Goal: Task Accomplishment & Management: Manage account settings

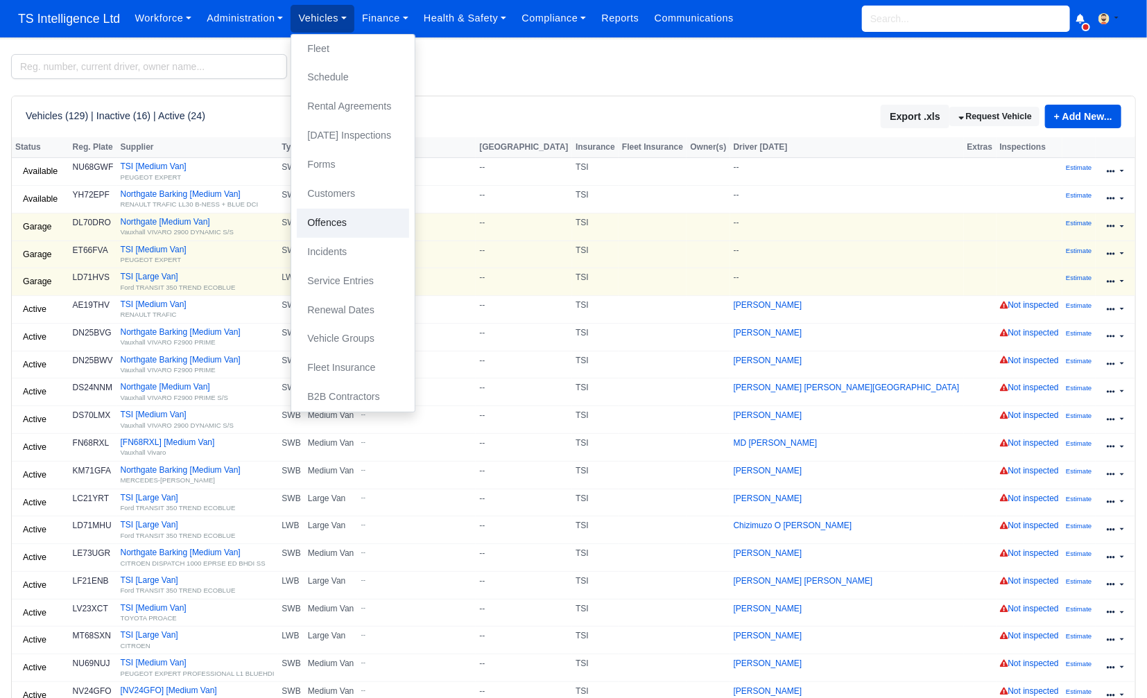
click at [347, 223] on link "Offences" at bounding box center [353, 223] width 112 height 29
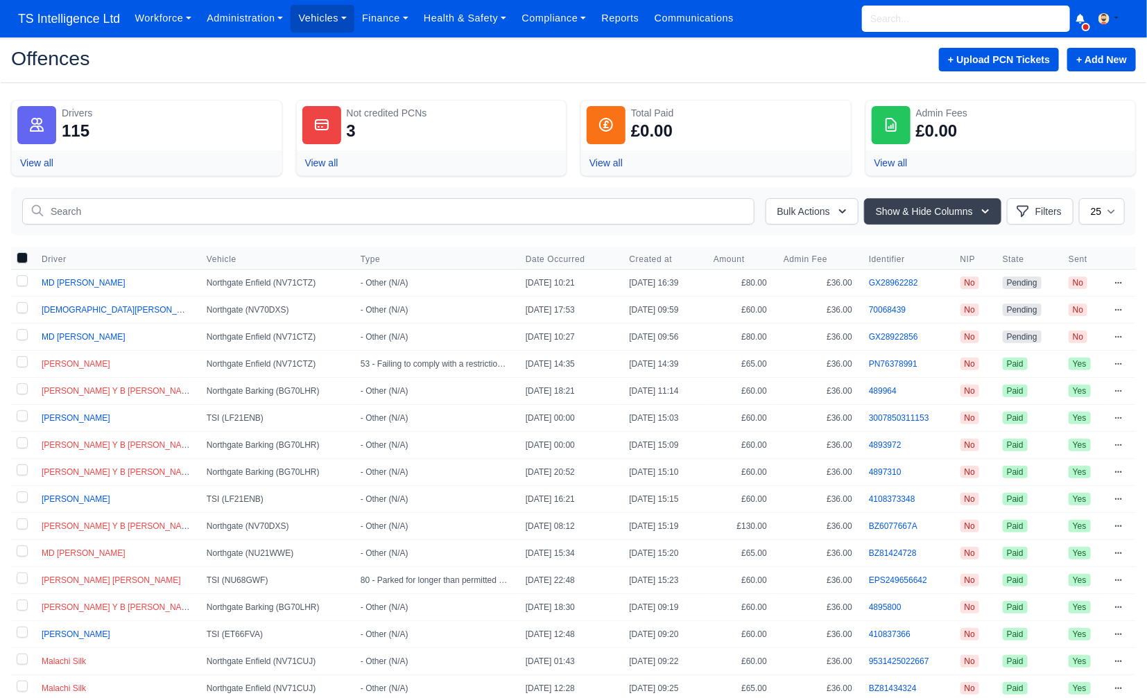
click at [24, 280] on label at bounding box center [22, 283] width 22 height 26
click at [24, 280] on input "checkbox" at bounding box center [22, 280] width 11 height 11
checkbox input "true"
drag, startPoint x: 19, startPoint y: 306, endPoint x: 20, endPoint y: 322, distance: 16.7
click at [19, 306] on label at bounding box center [22, 310] width 22 height 26
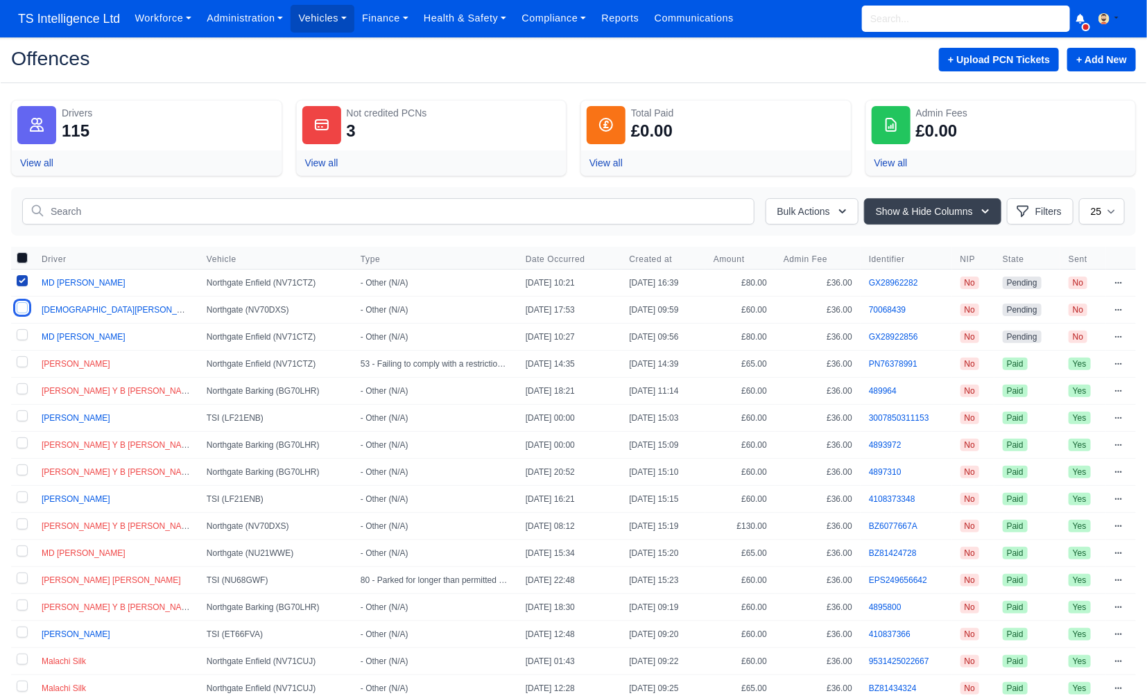
click at [19, 306] on input "checkbox" at bounding box center [22, 307] width 11 height 11
checkbox input "true"
click at [19, 334] on label at bounding box center [22, 337] width 22 height 26
click at [19, 334] on input "checkbox" at bounding box center [22, 334] width 11 height 11
checkbox input "true"
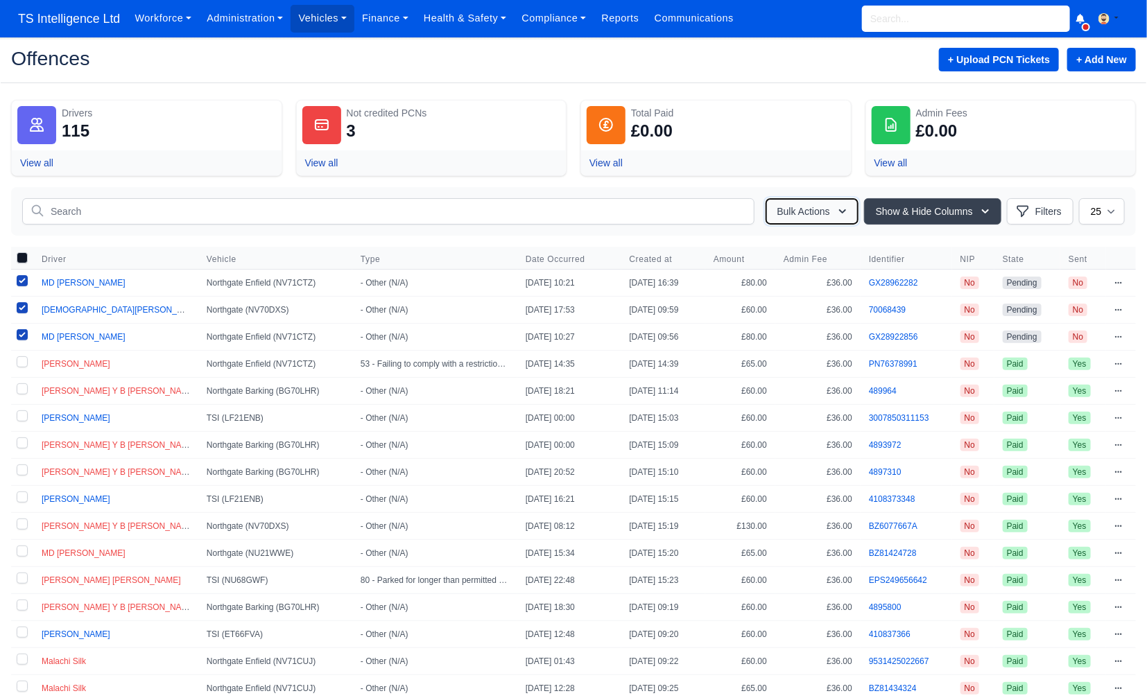
click at [835, 206] on icon "button" at bounding box center [842, 212] width 14 height 14
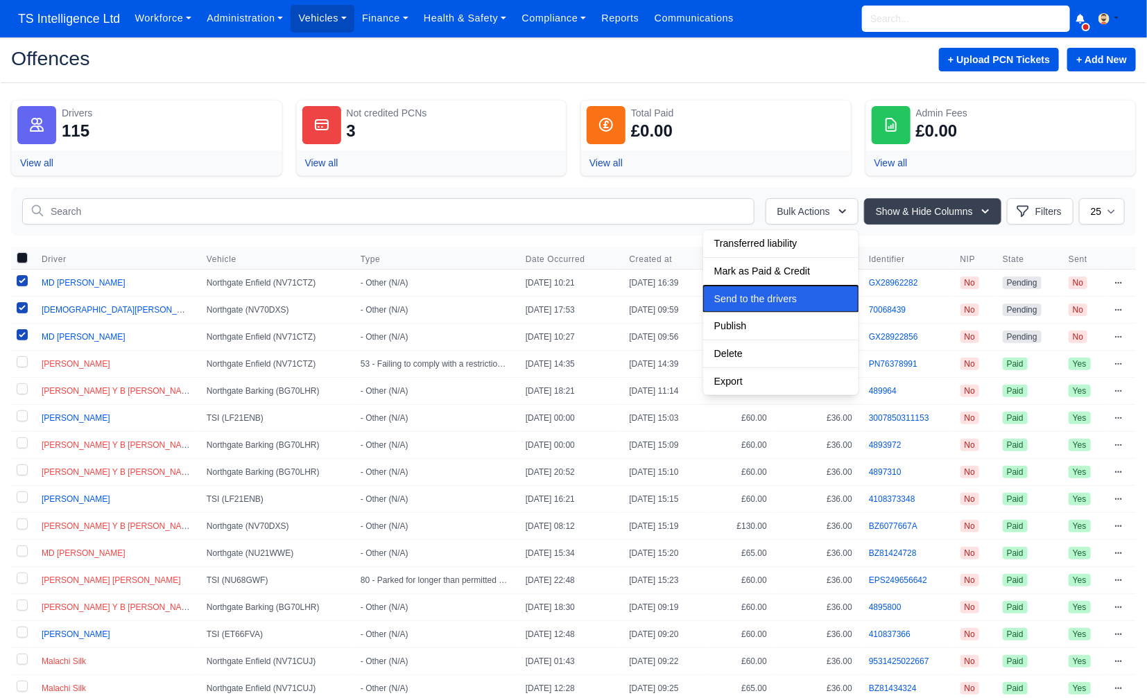
click at [750, 300] on span "Send to the drivers" at bounding box center [755, 298] width 83 height 11
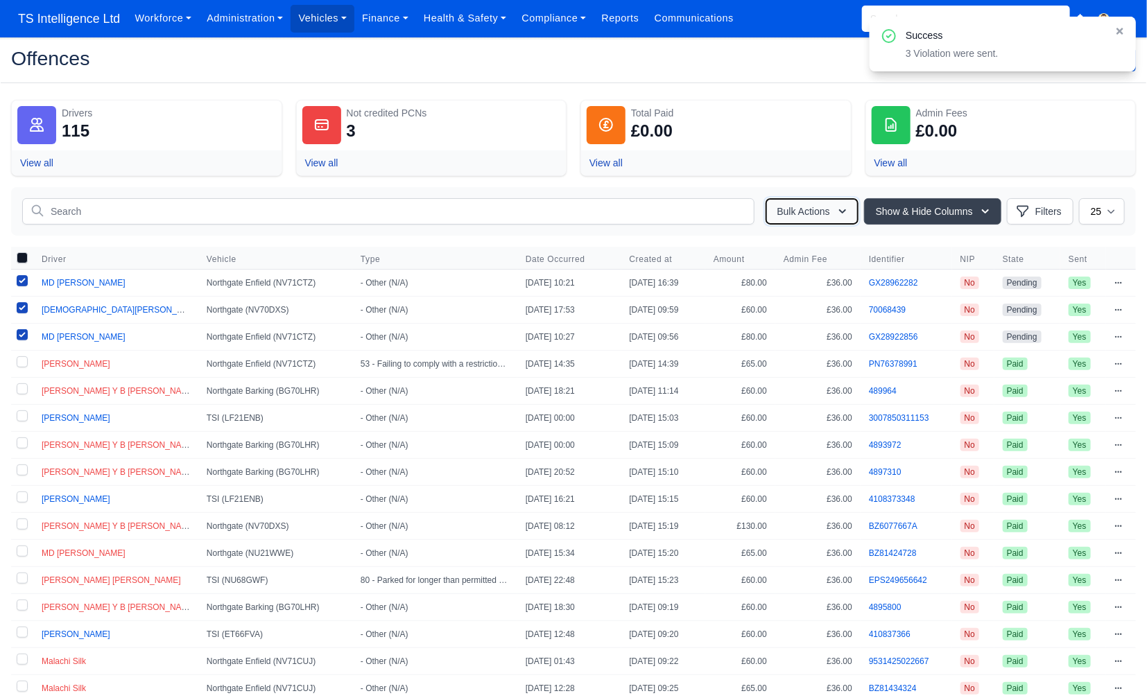
click at [808, 214] on button "Bulk Actions" at bounding box center [811, 211] width 93 height 26
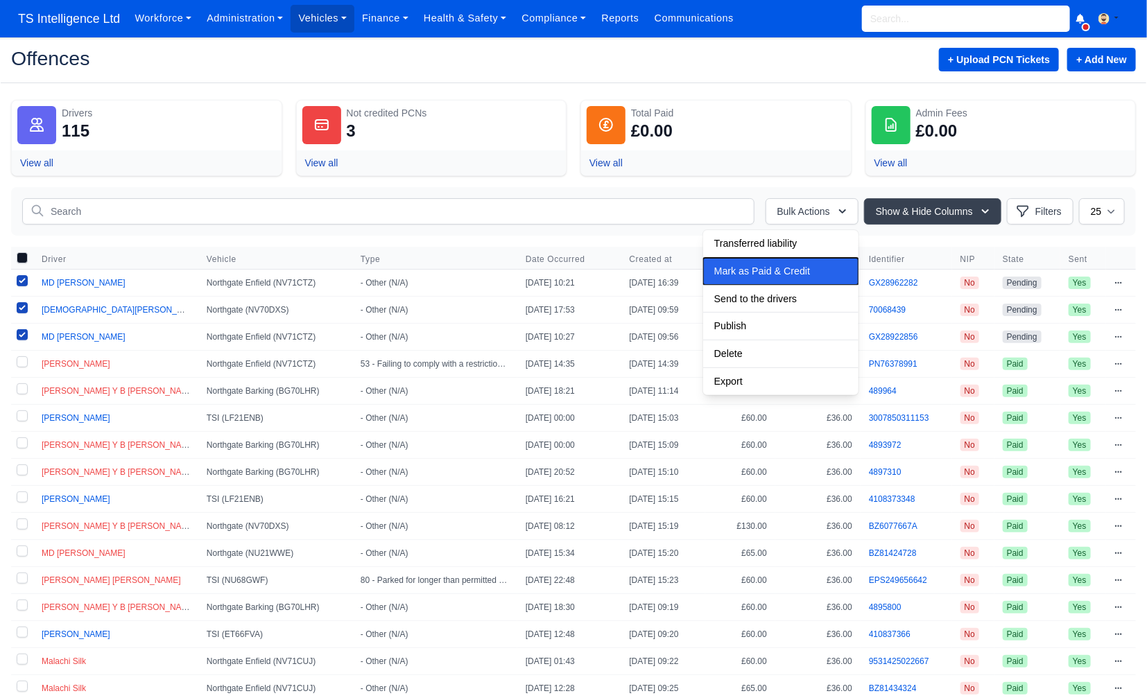
click at [772, 270] on span "Mark as Paid & Credit" at bounding box center [762, 271] width 96 height 11
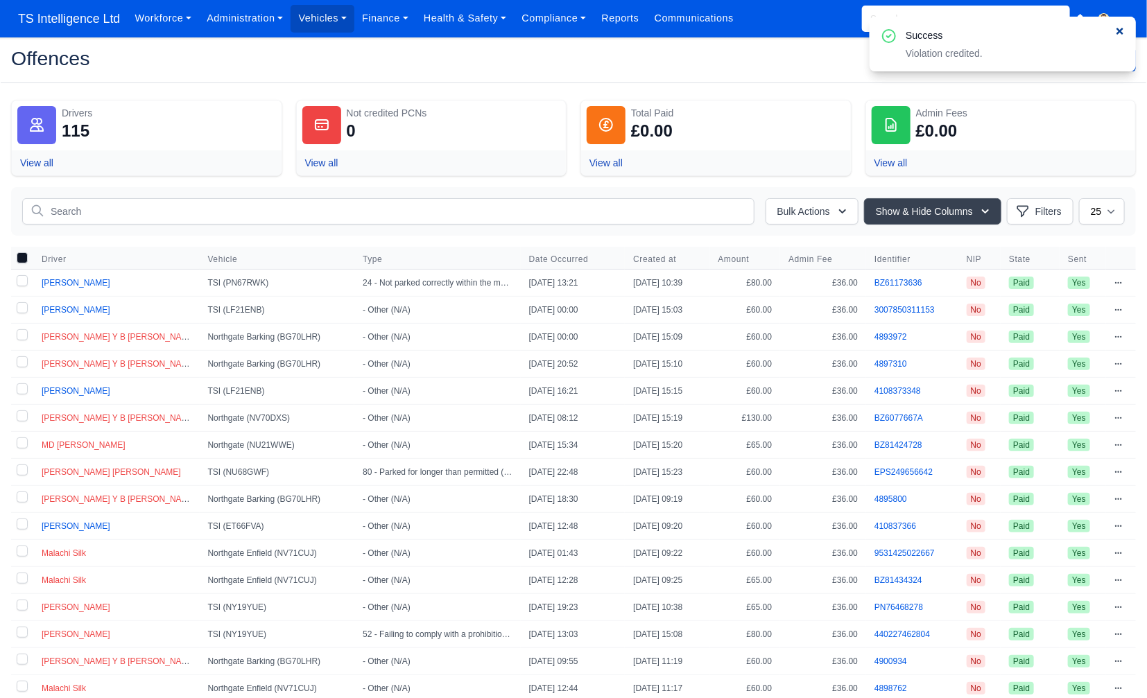
drag, startPoint x: 1121, startPoint y: 31, endPoint x: 1014, endPoint y: 37, distance: 107.6
click at [1121, 31] on icon at bounding box center [1119, 31] width 7 height 7
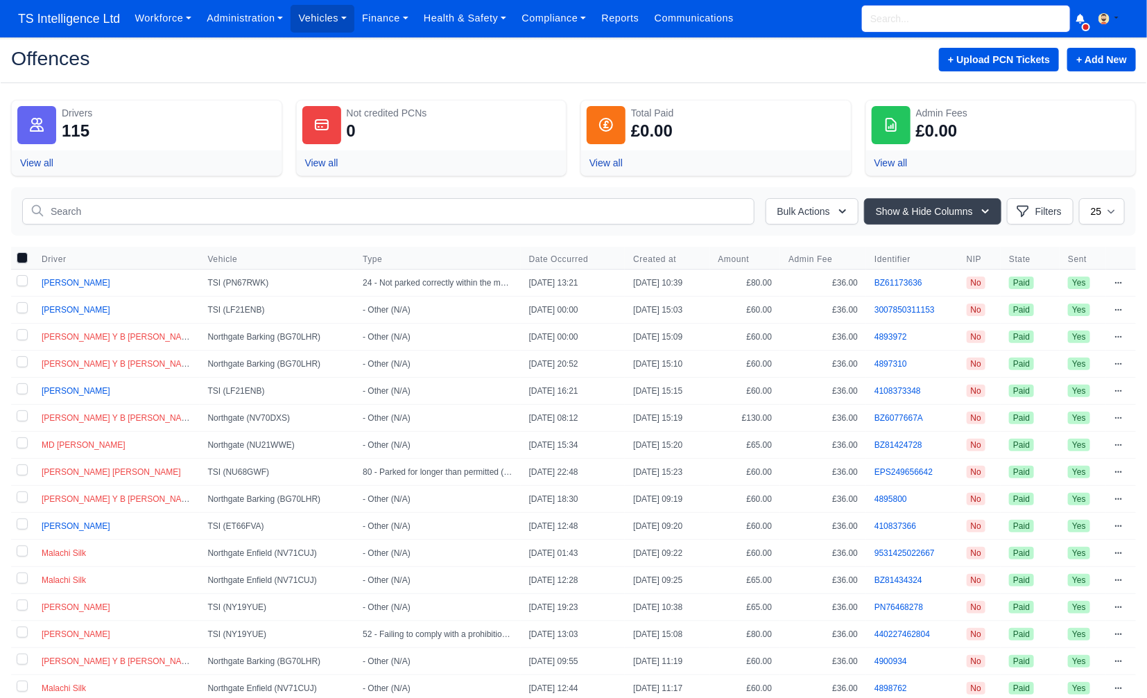
click at [899, 24] on input "search" at bounding box center [966, 19] width 208 height 26
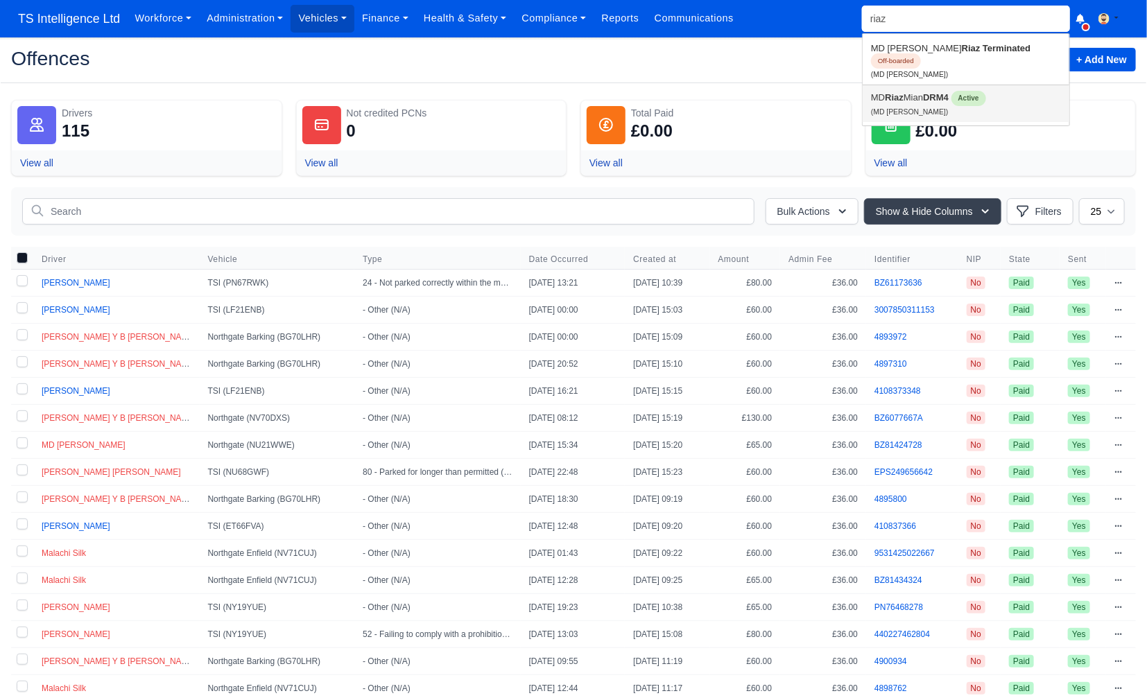
click at [908, 85] on link "MD Riaz Mian DRM4 Active (MD Riaz Mian)" at bounding box center [966, 103] width 207 height 37
type input "MD [PERSON_NAME]"
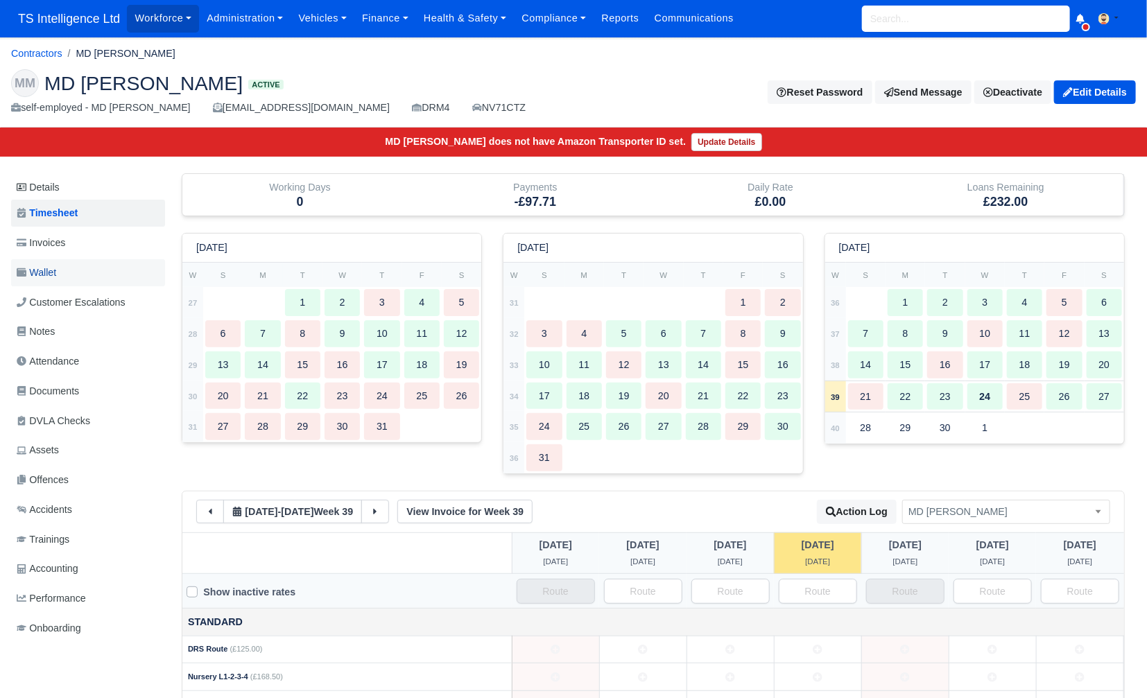
click at [66, 279] on link "Wallet" at bounding box center [88, 272] width 154 height 27
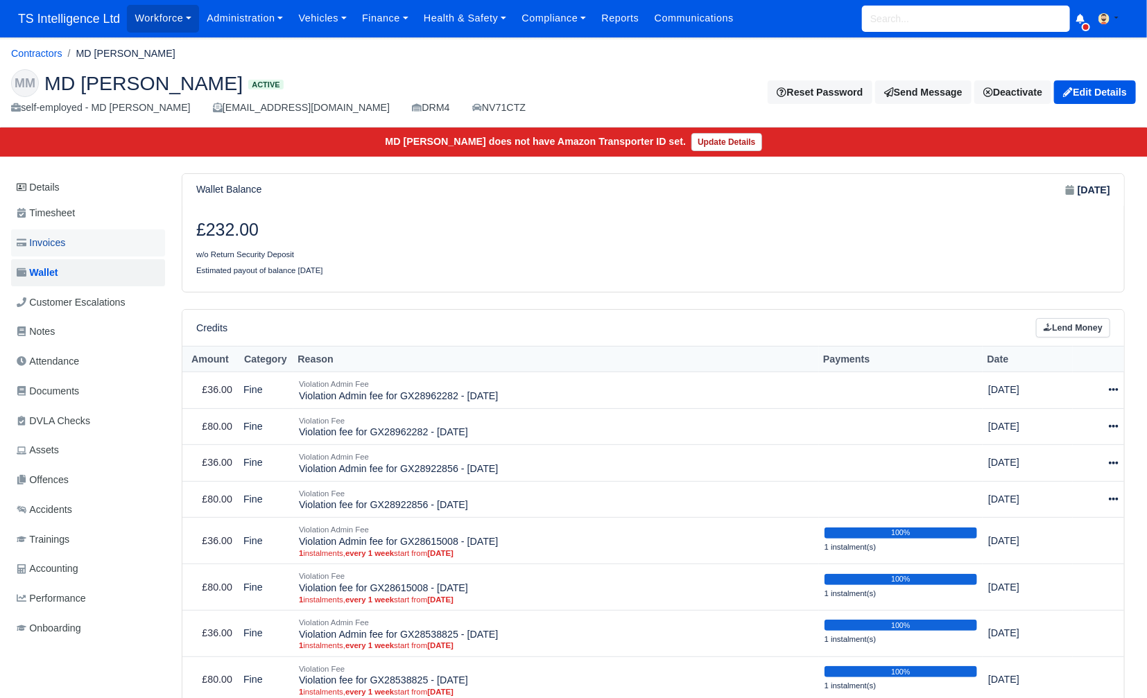
click at [75, 245] on link "Invoices" at bounding box center [88, 242] width 154 height 27
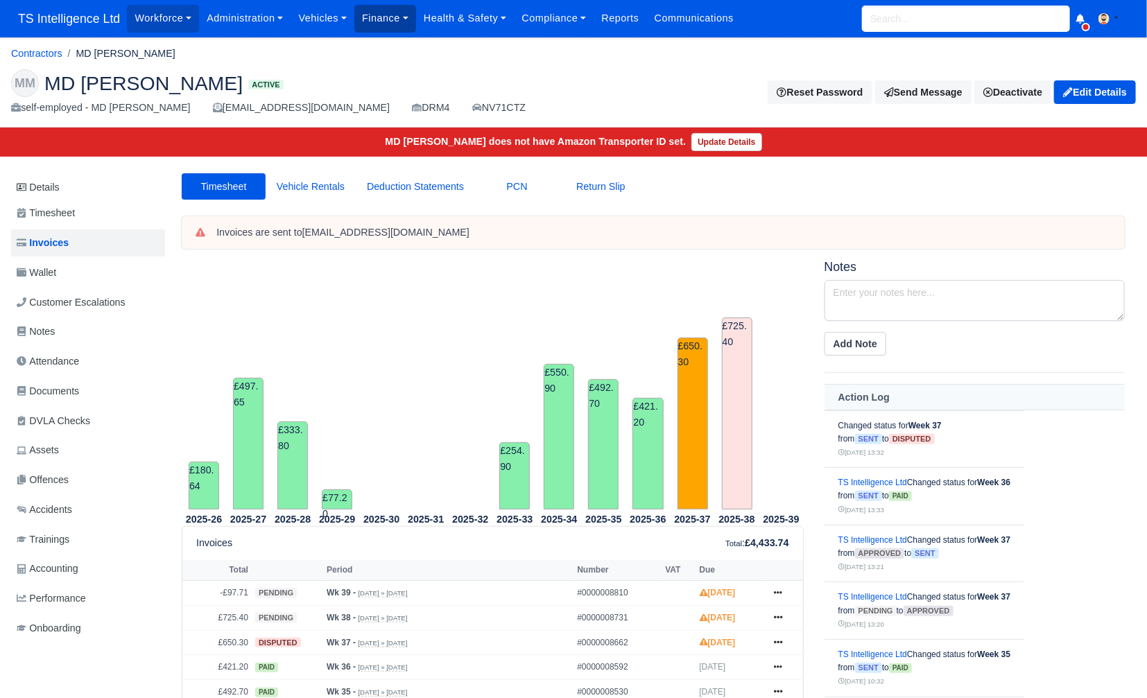
click at [377, 19] on link "Finance" at bounding box center [385, 18] width 62 height 27
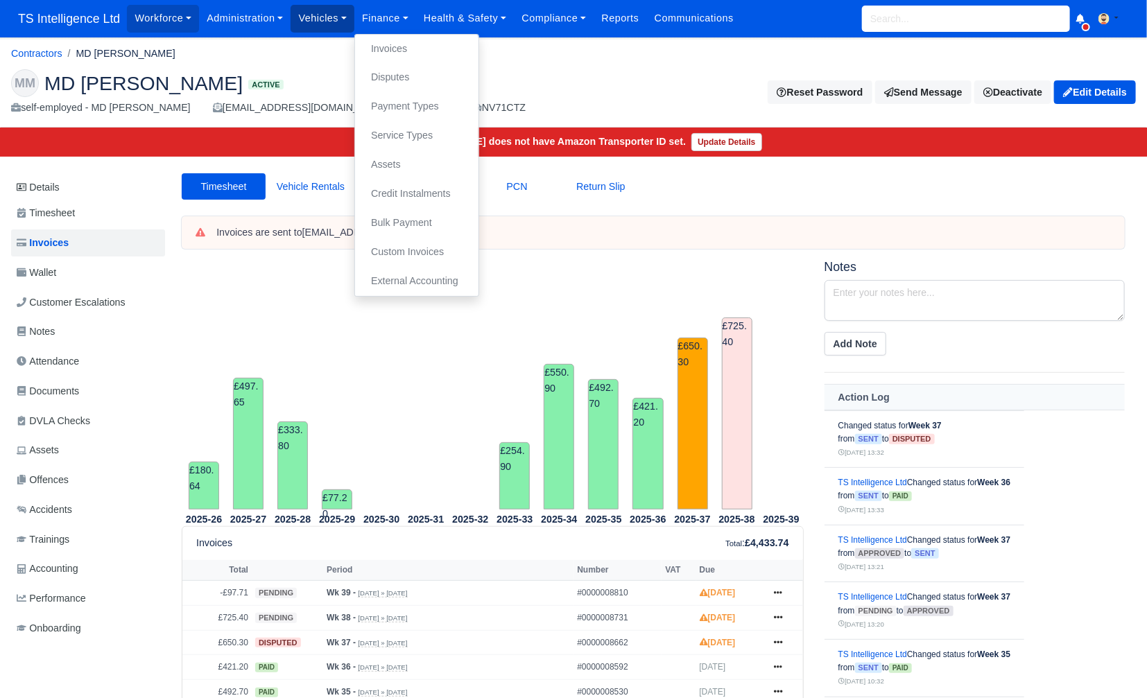
click at [315, 19] on link "Vehicles" at bounding box center [323, 18] width 64 height 27
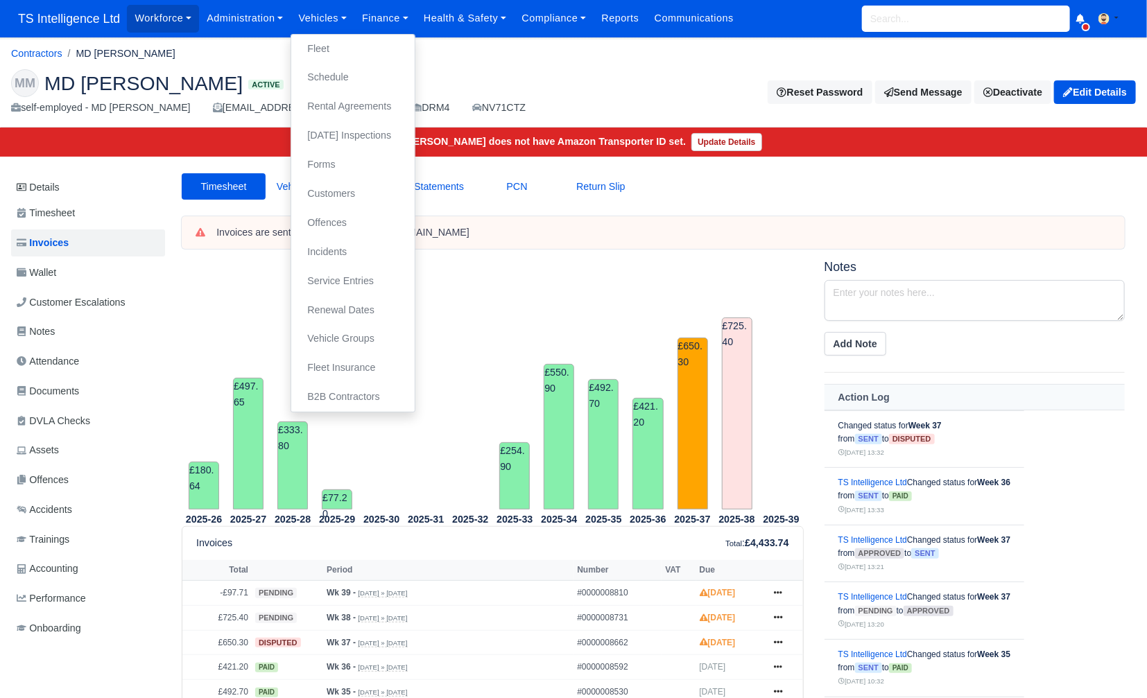
click at [708, 216] on div "Invoices are sent to [EMAIL_ADDRESS][DOMAIN_NAME]" at bounding box center [653, 232] width 943 height 33
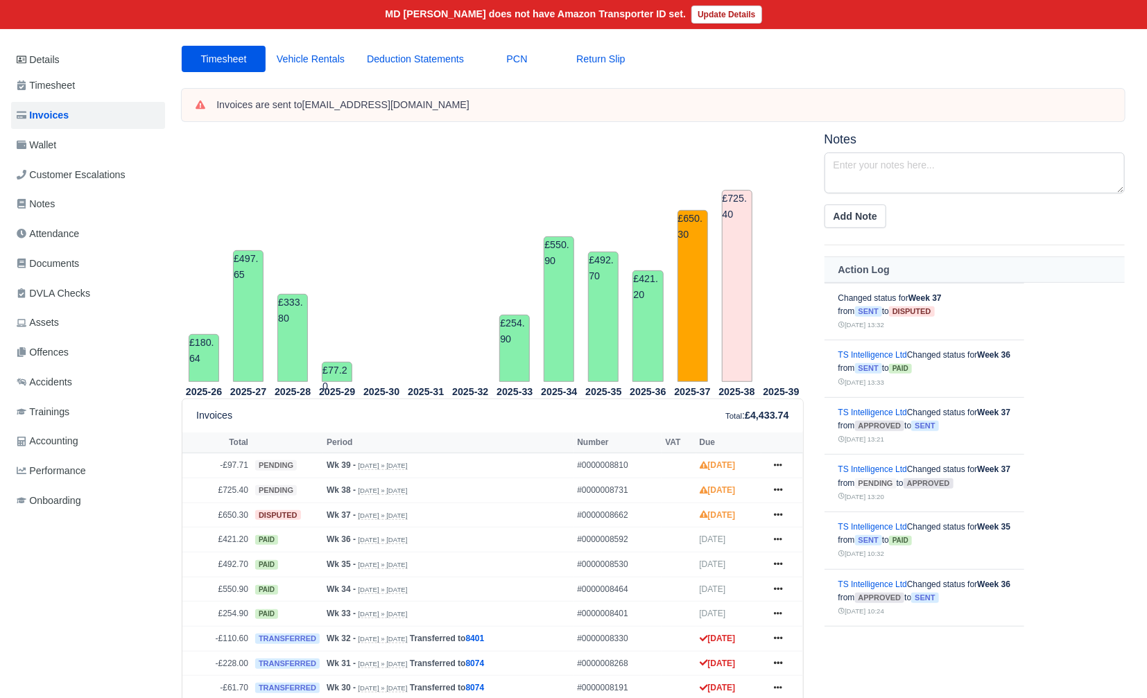
scroll to position [12, 0]
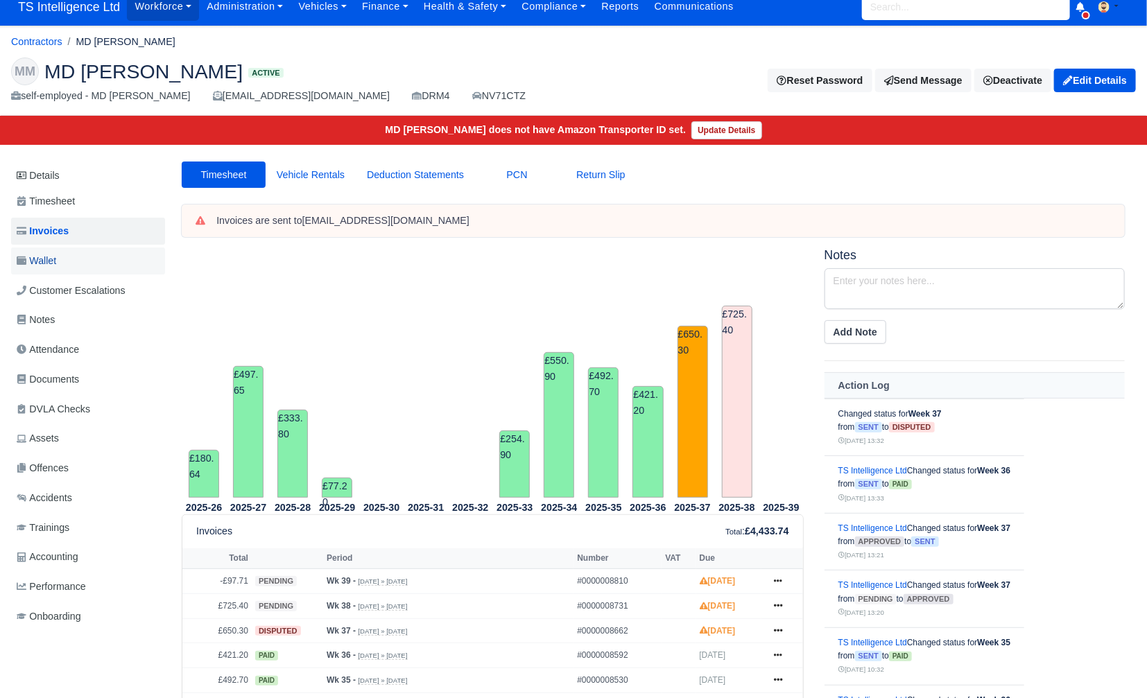
click at [71, 266] on link "Wallet" at bounding box center [88, 261] width 154 height 27
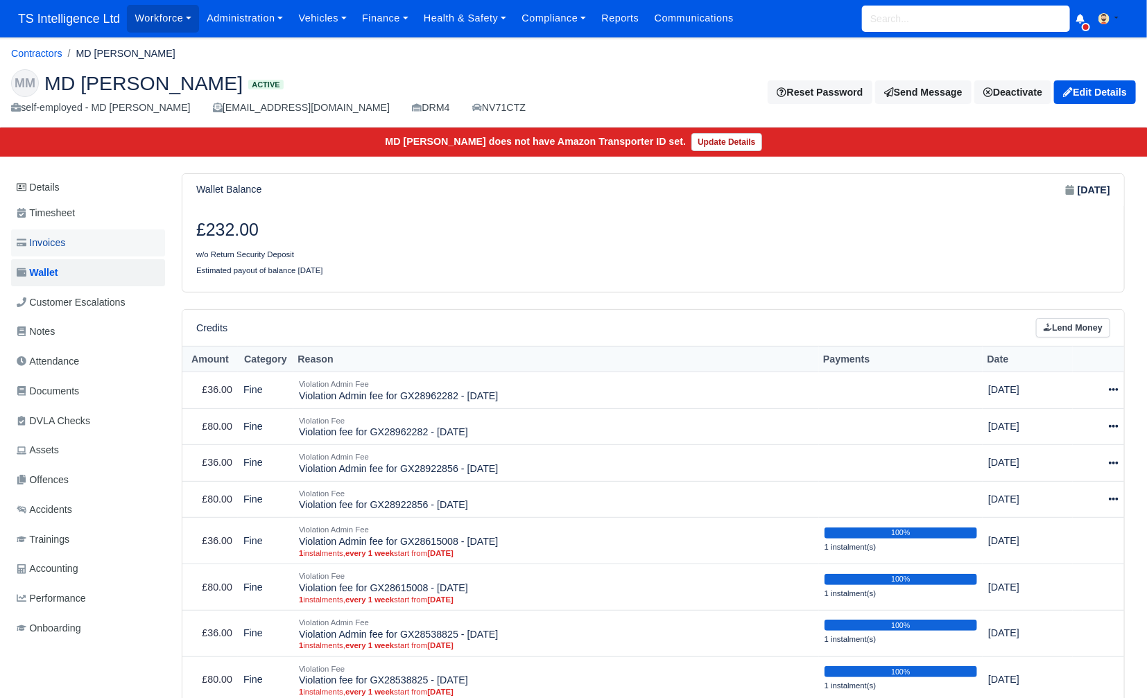
click at [73, 246] on link "Invoices" at bounding box center [88, 242] width 154 height 27
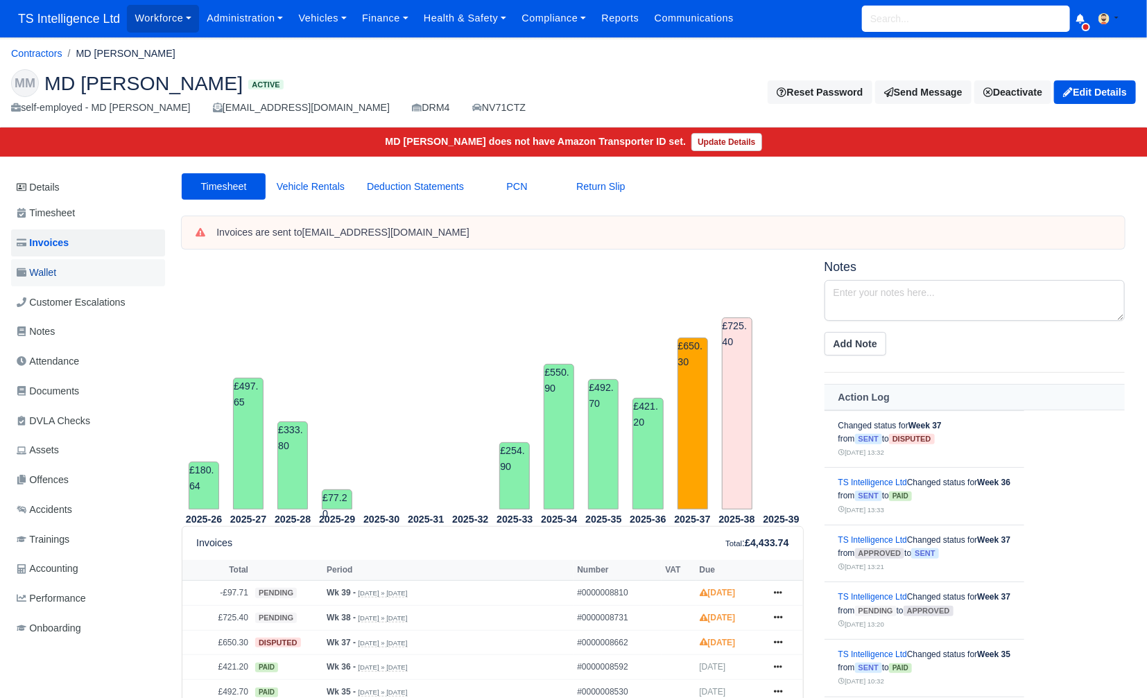
click at [61, 265] on link "Wallet" at bounding box center [88, 272] width 154 height 27
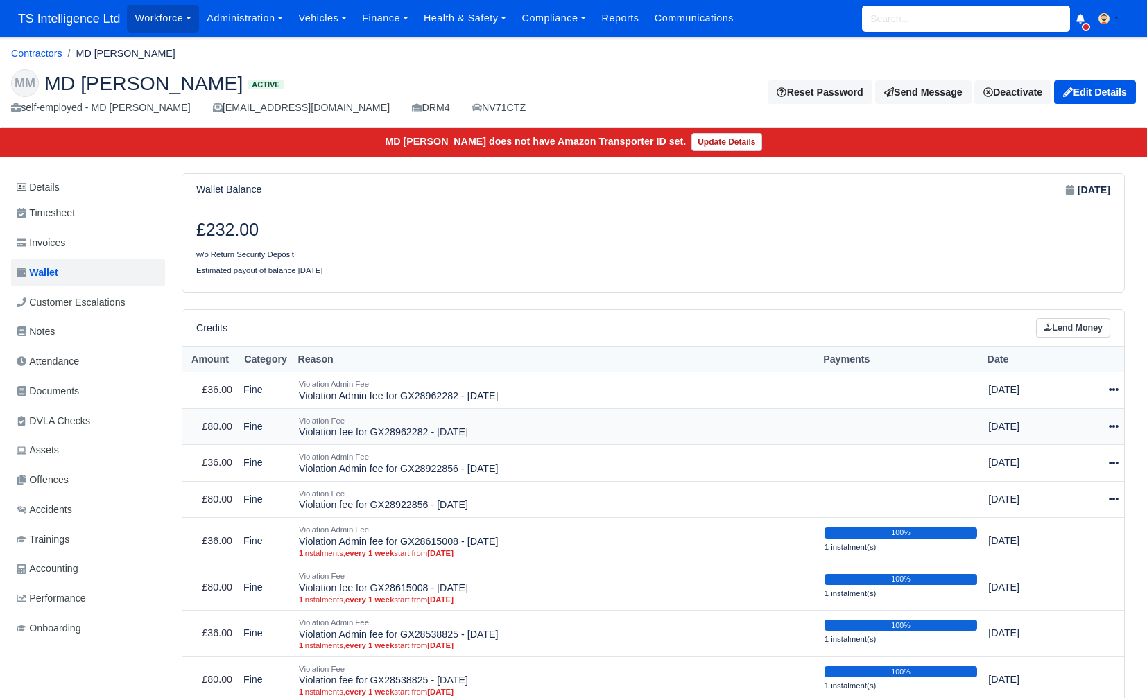
scroll to position [142, 0]
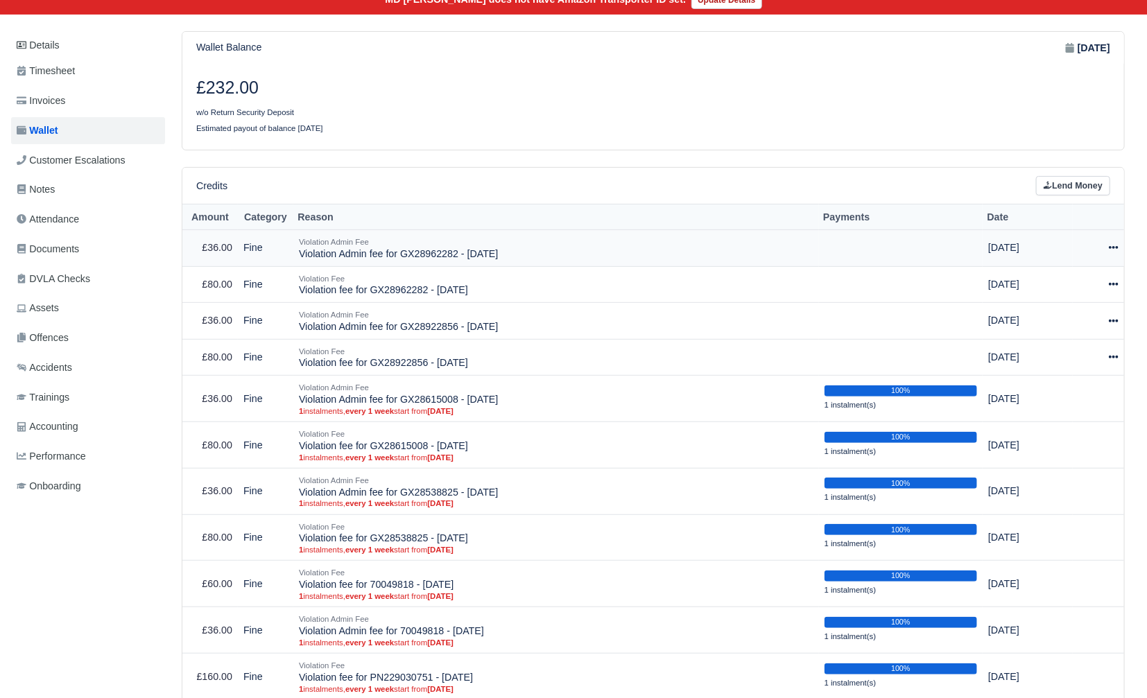
click at [1115, 243] on icon at bounding box center [1114, 248] width 10 height 10
click at [1055, 312] on link "Schedule" at bounding box center [1050, 311] width 123 height 21
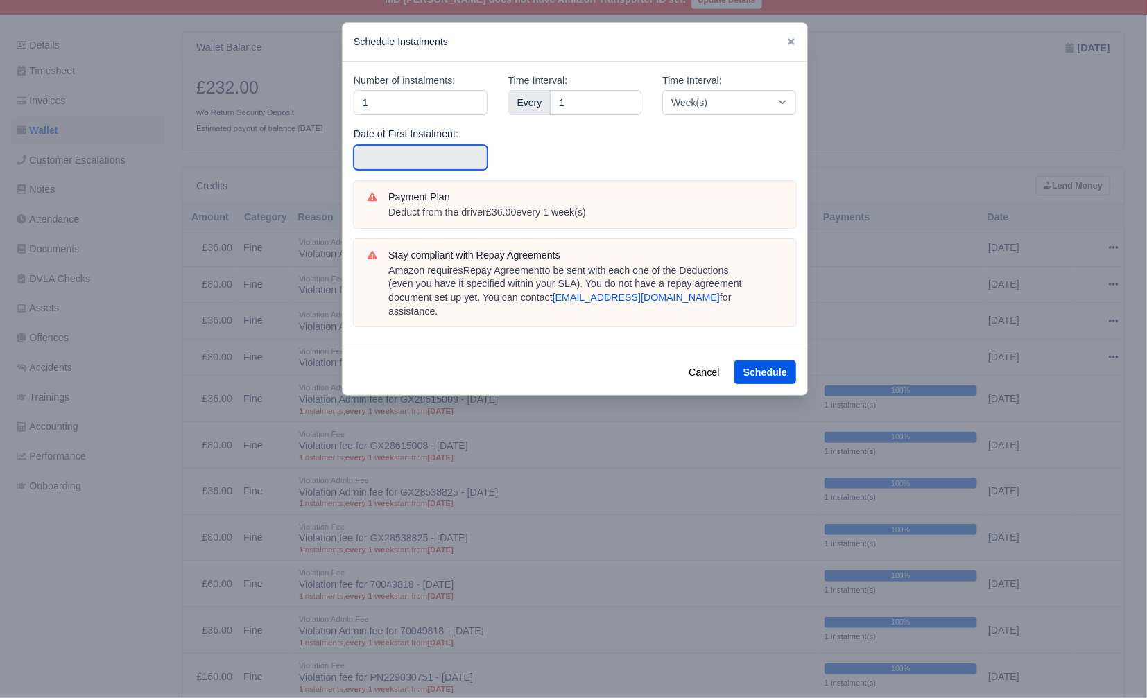
click at [381, 155] on input "text" at bounding box center [421, 157] width 134 height 25
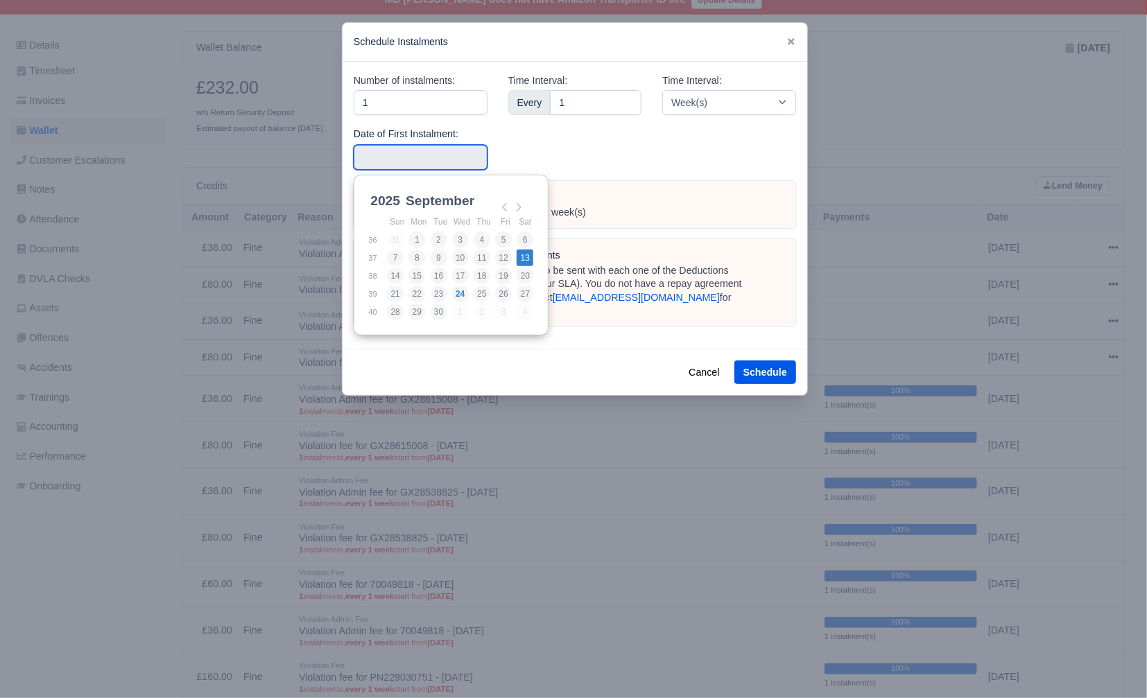
type input "[DATE]"
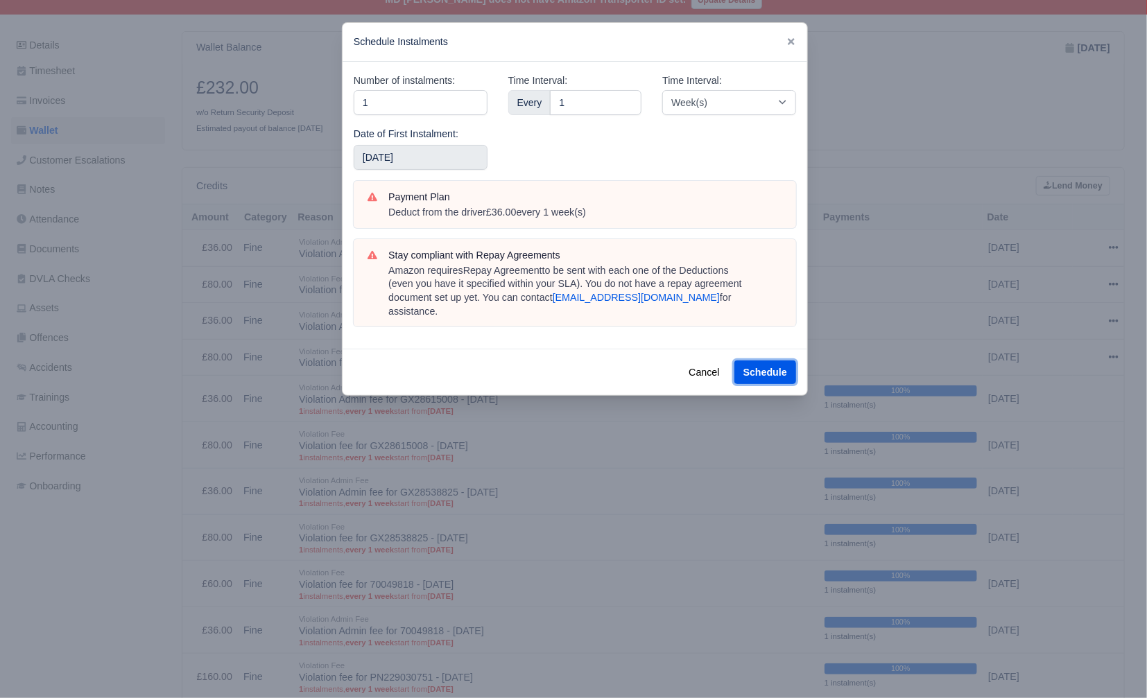
click at [744, 361] on button "Schedule" at bounding box center [765, 373] width 62 height 24
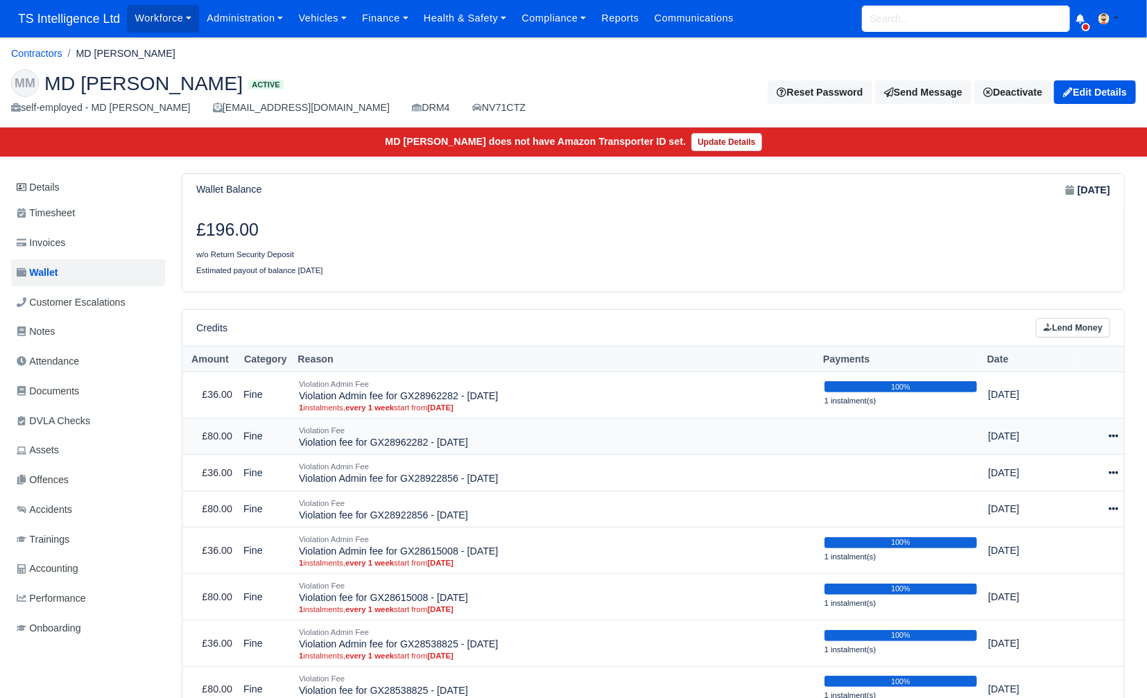
click at [1115, 435] on icon at bounding box center [1114, 436] width 10 height 10
click at [1049, 502] on link "Schedule" at bounding box center [1050, 499] width 123 height 21
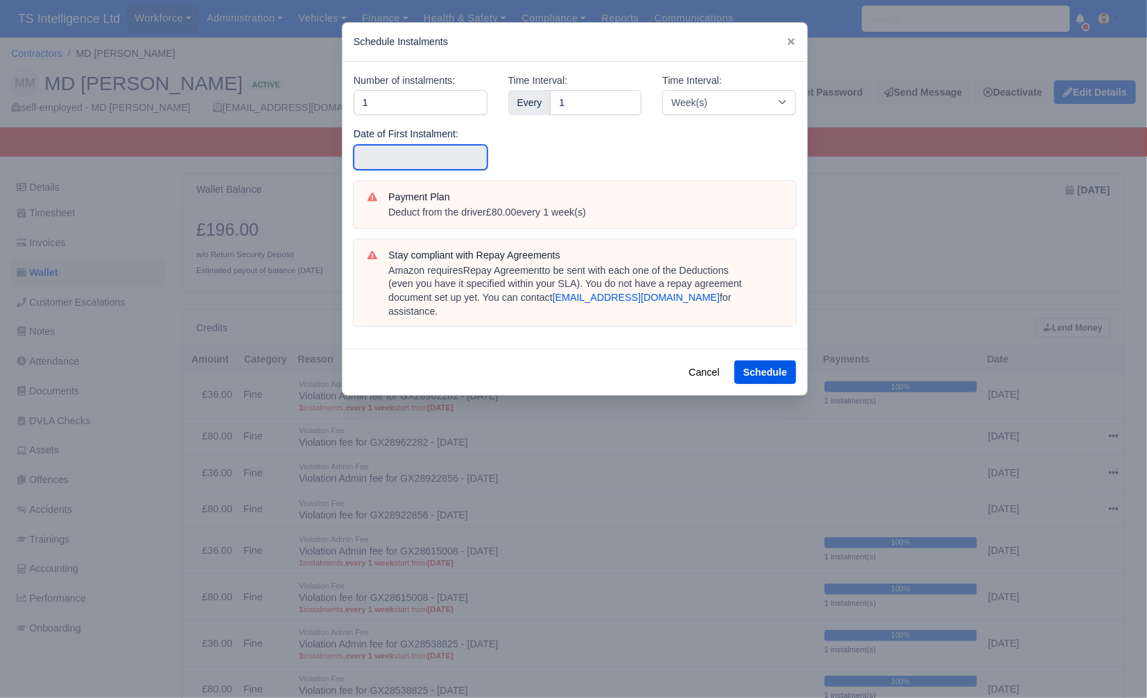
click at [435, 150] on input "text" at bounding box center [421, 157] width 134 height 25
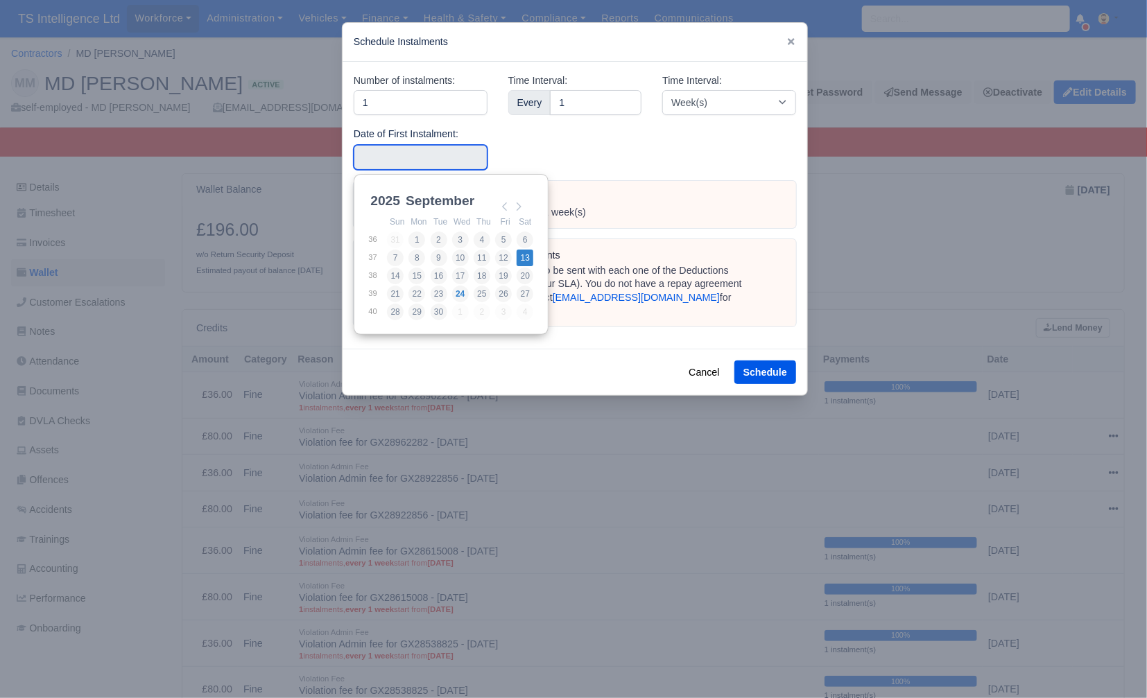
type input "[DATE]"
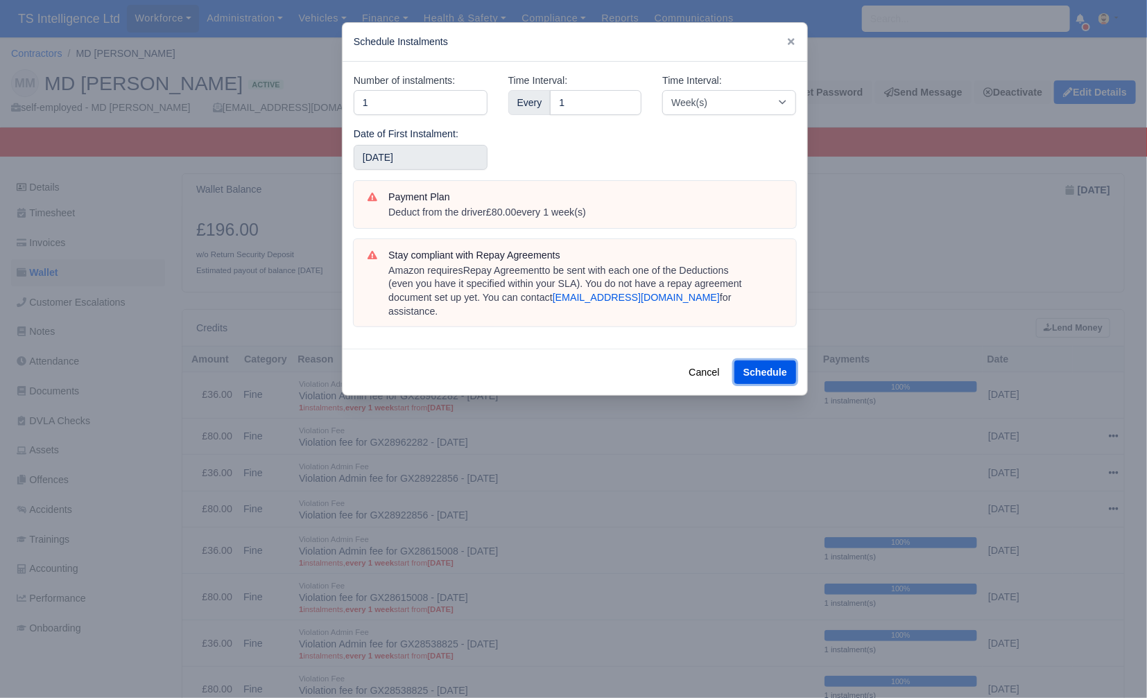
click at [754, 361] on button "Schedule" at bounding box center [765, 373] width 62 height 24
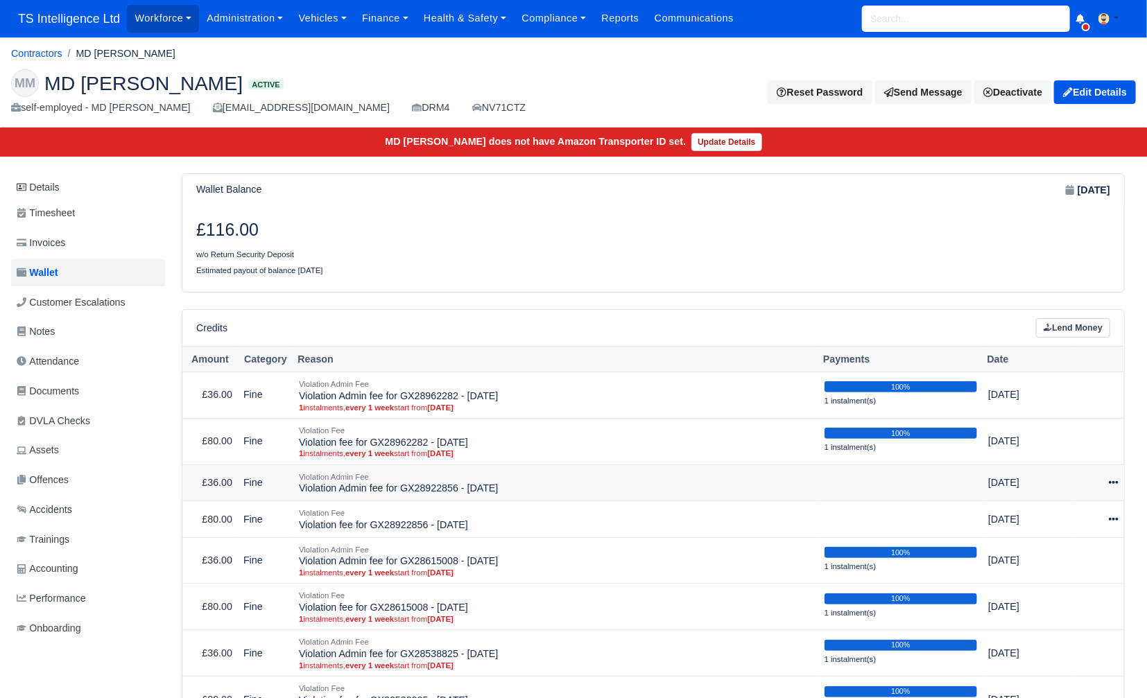
click at [1114, 483] on icon at bounding box center [1114, 482] width 10 height 3
click at [1037, 548] on link "Schedule" at bounding box center [1050, 546] width 123 height 21
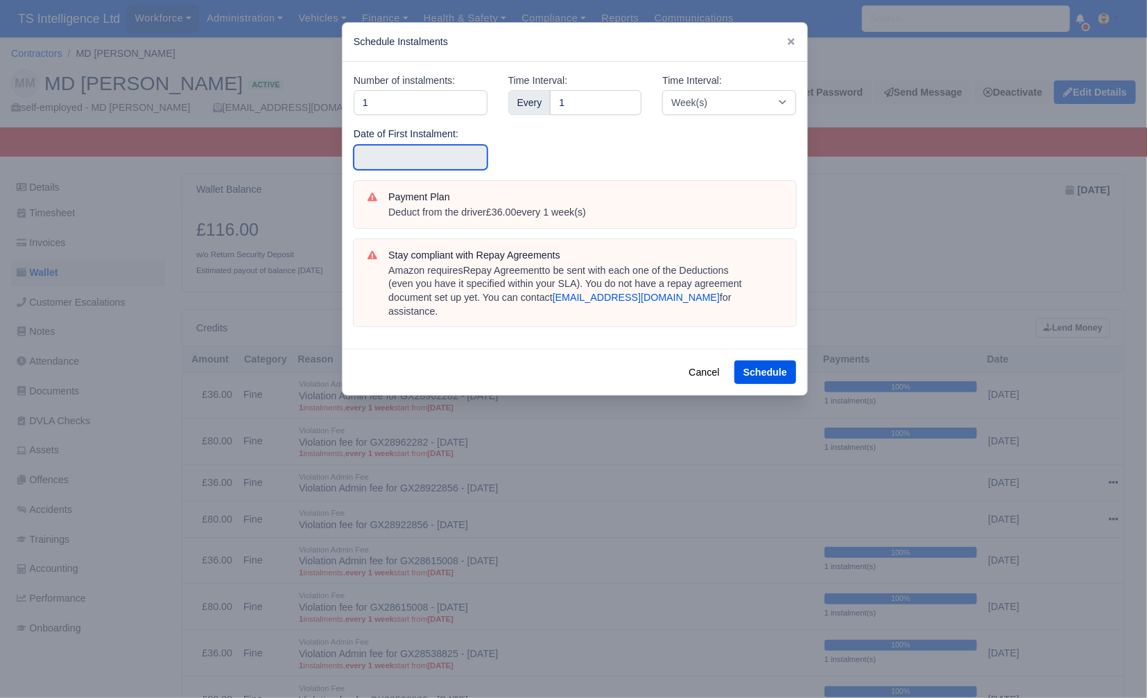
click at [430, 155] on input "text" at bounding box center [421, 157] width 134 height 25
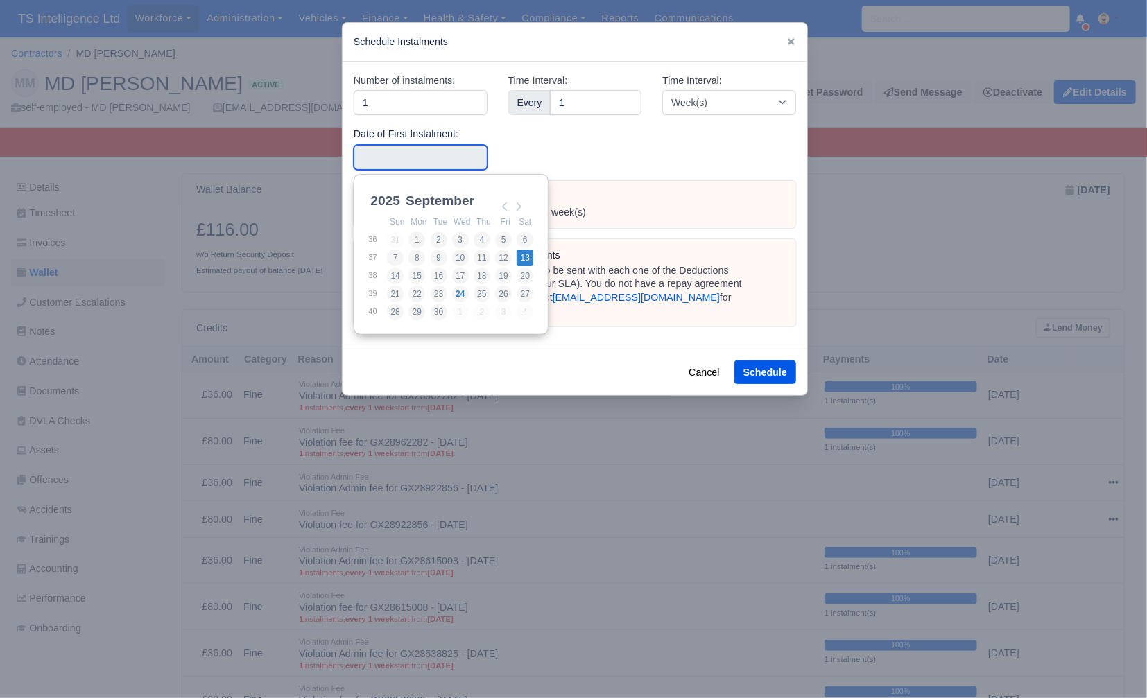
type input "[DATE]"
drag, startPoint x: 527, startPoint y: 261, endPoint x: 539, endPoint y: 265, distance: 13.2
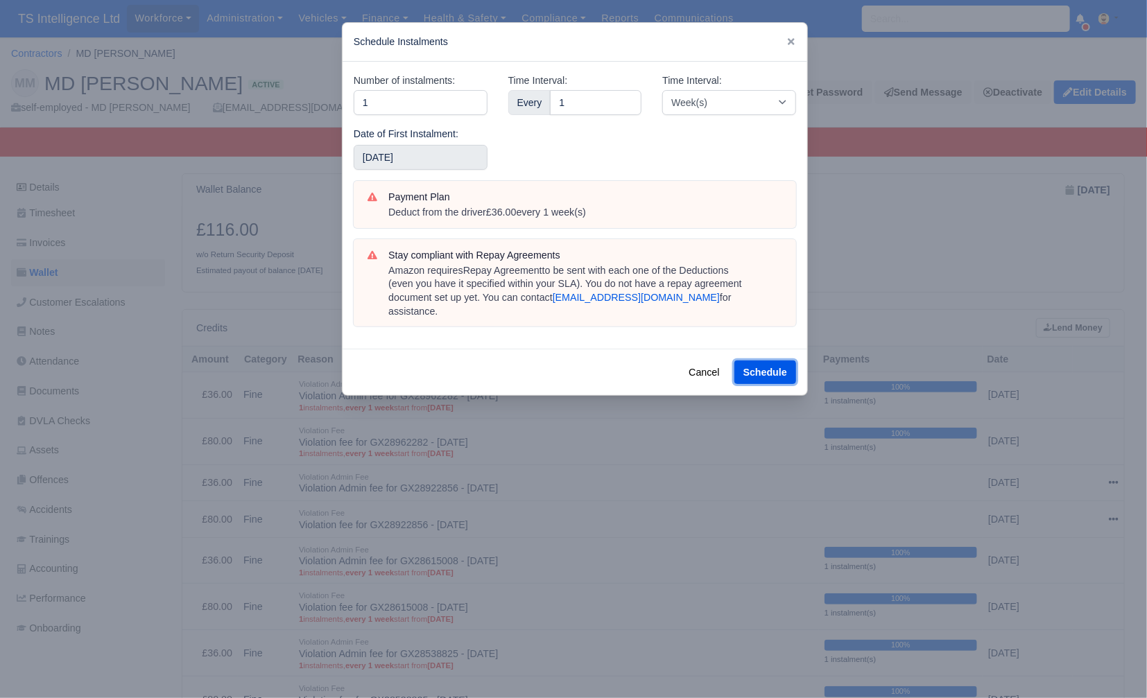
click at [746, 361] on button "Schedule" at bounding box center [765, 373] width 62 height 24
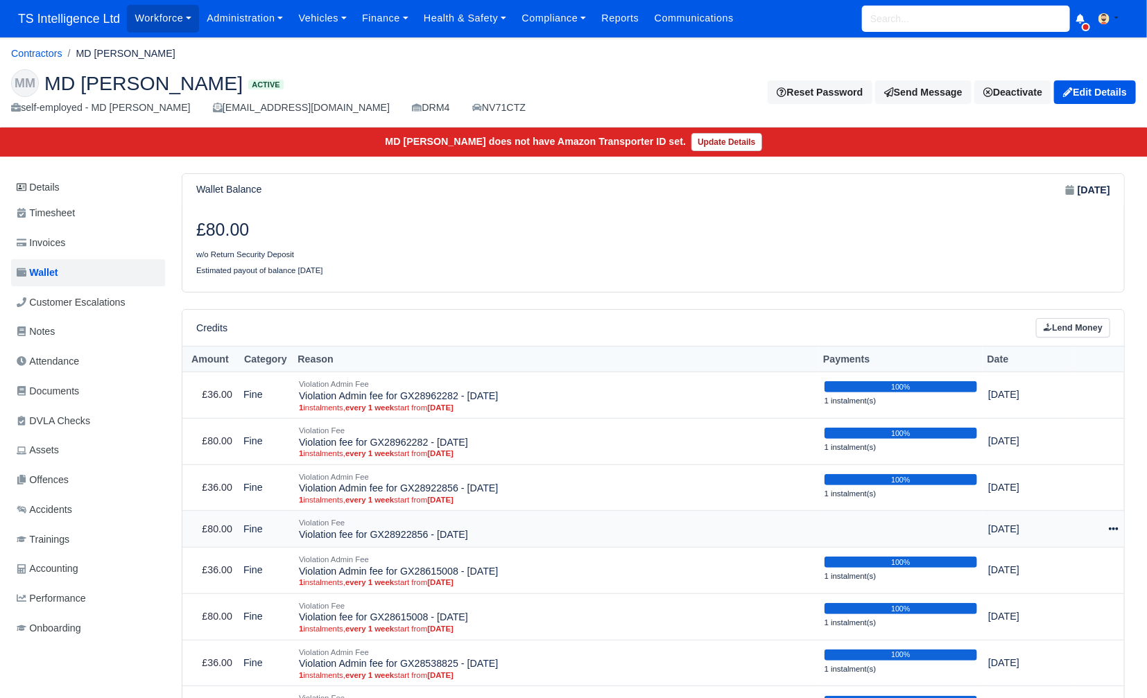
click at [1111, 528] on icon at bounding box center [1114, 529] width 10 height 10
click at [1043, 598] on link "Schedule" at bounding box center [1050, 592] width 123 height 21
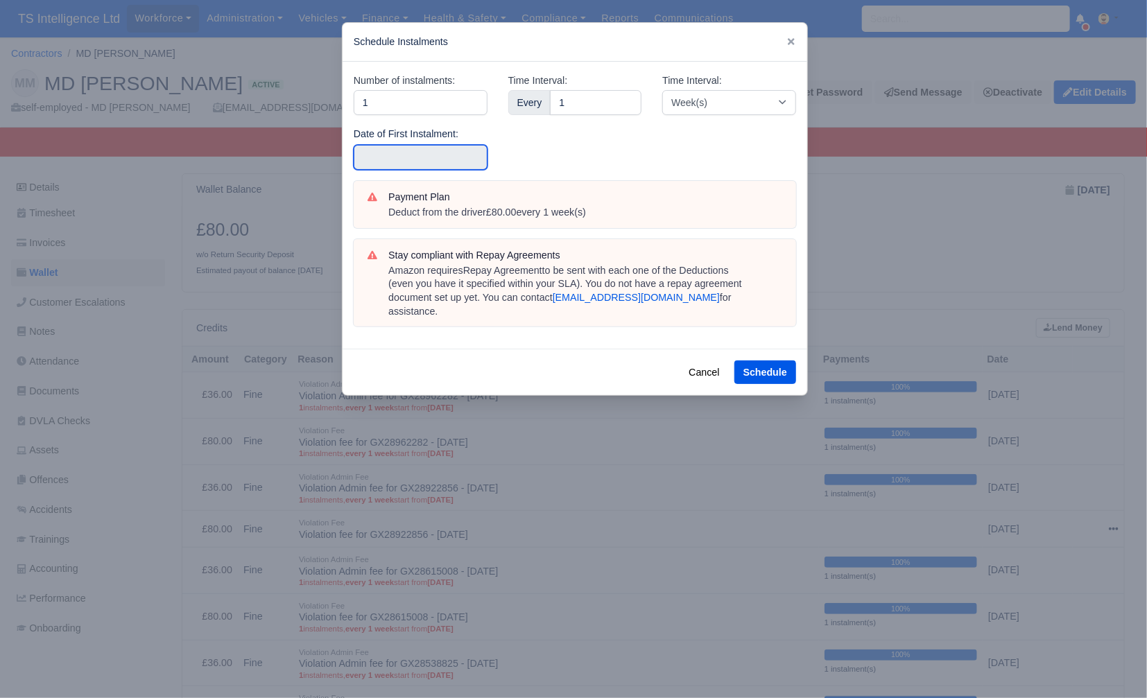
click at [421, 155] on input "text" at bounding box center [421, 157] width 134 height 25
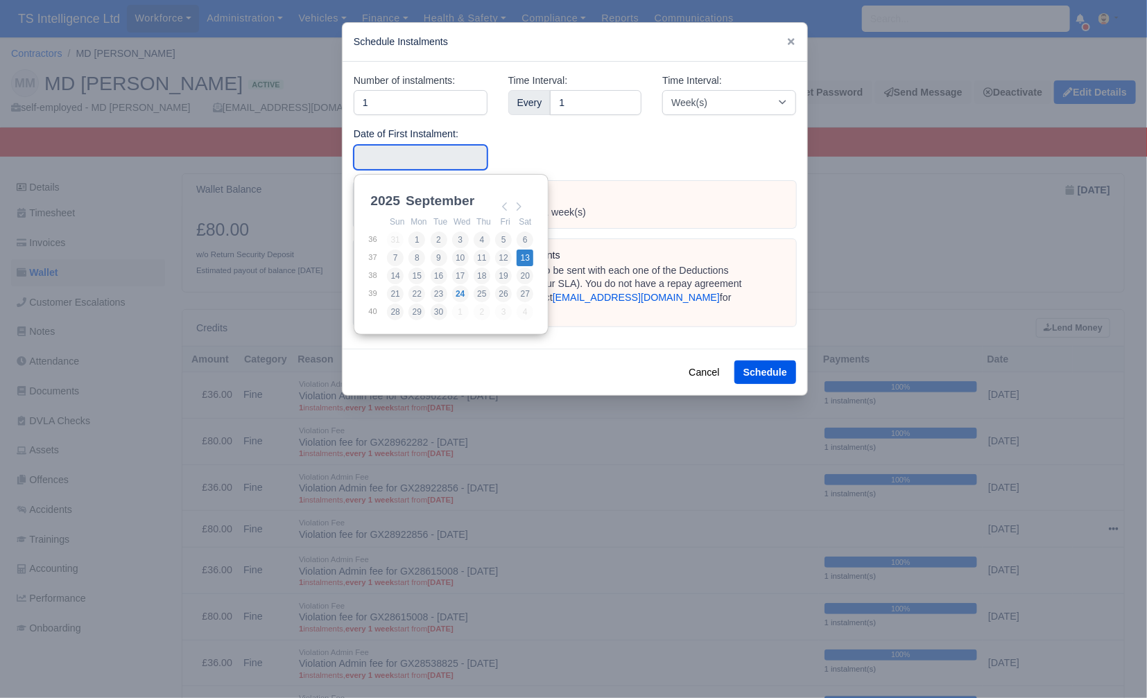
type input "[DATE]"
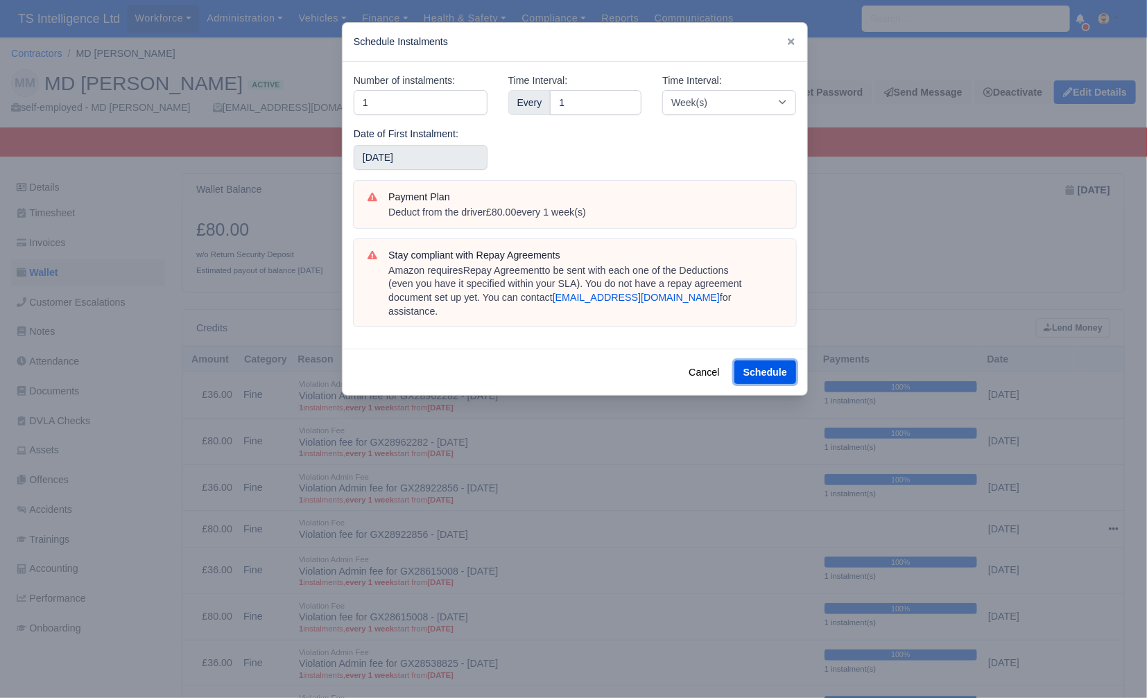
click at [764, 361] on button "Schedule" at bounding box center [765, 373] width 62 height 24
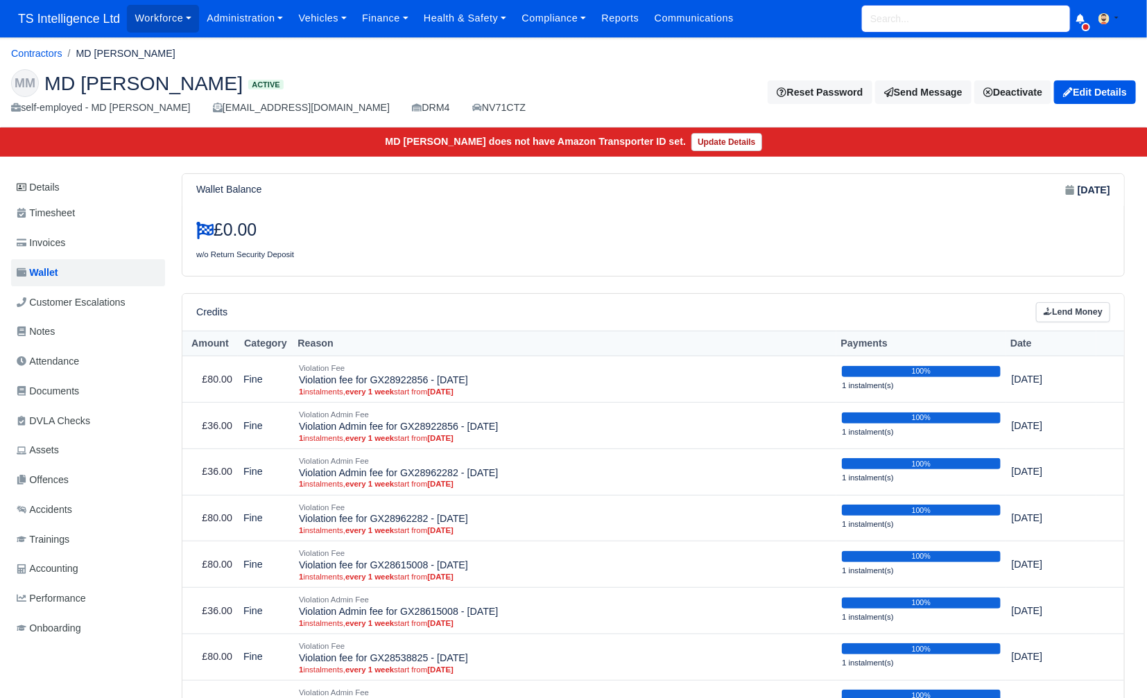
click at [883, 20] on input "search" at bounding box center [966, 19] width 208 height 26
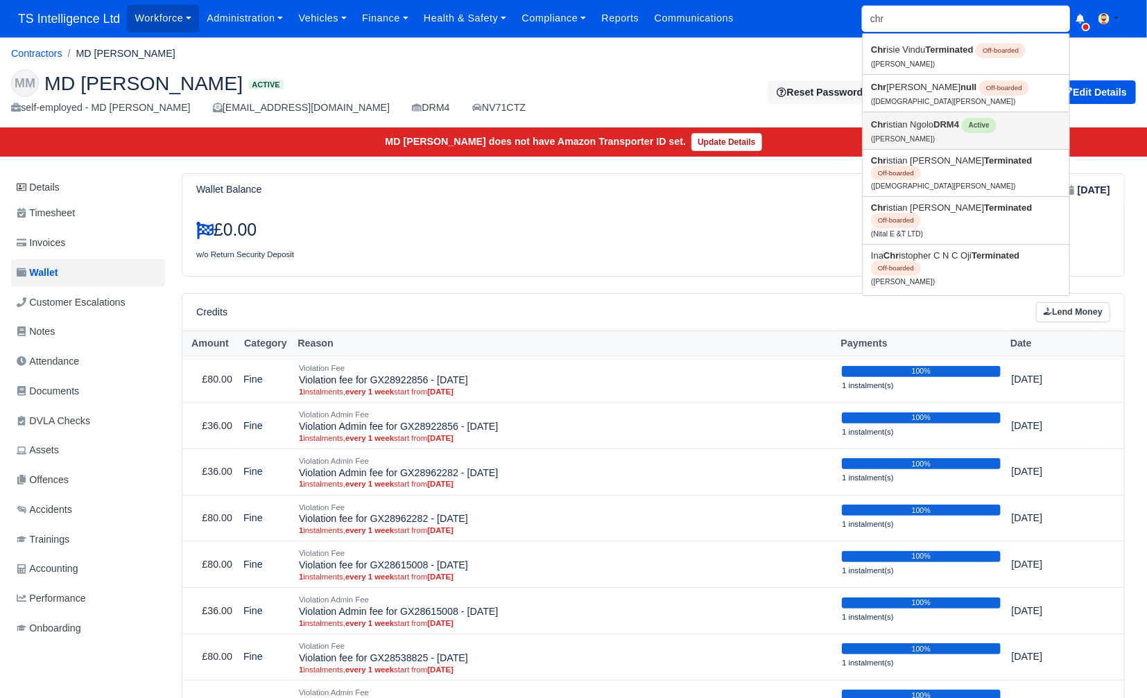
click at [920, 130] on link "Chr istian Ngolo DRM4 Active ([PERSON_NAME])" at bounding box center [966, 130] width 207 height 37
type input "[DEMOGRAPHIC_DATA][PERSON_NAME]"
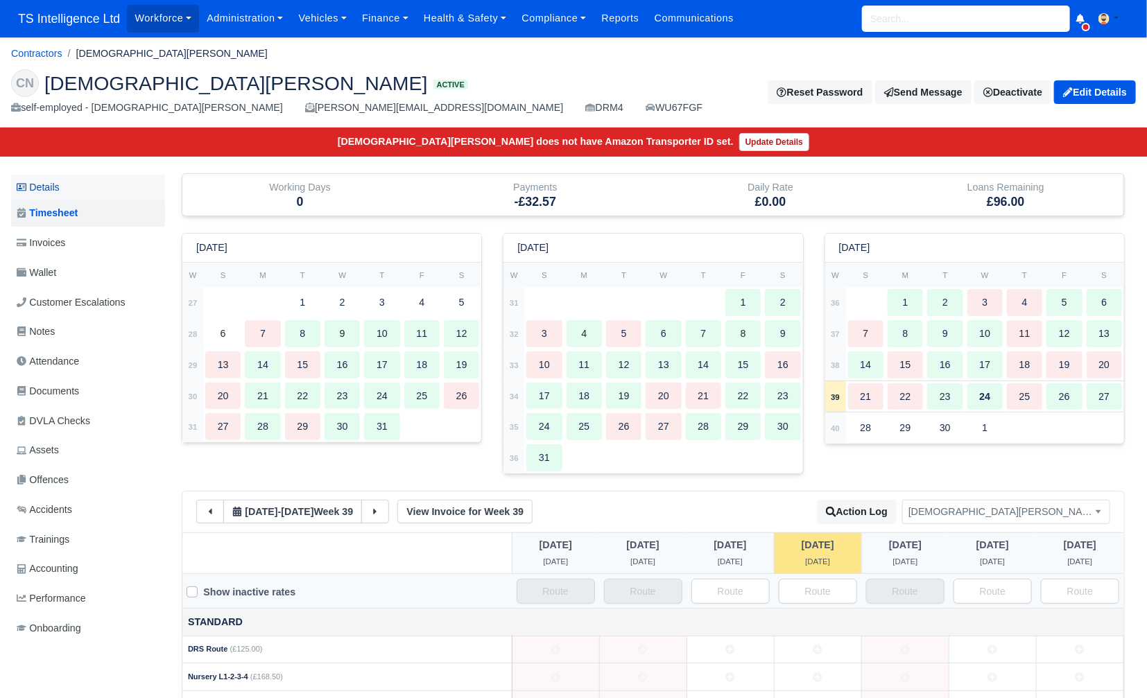
click at [46, 189] on link "Details" at bounding box center [88, 188] width 154 height 26
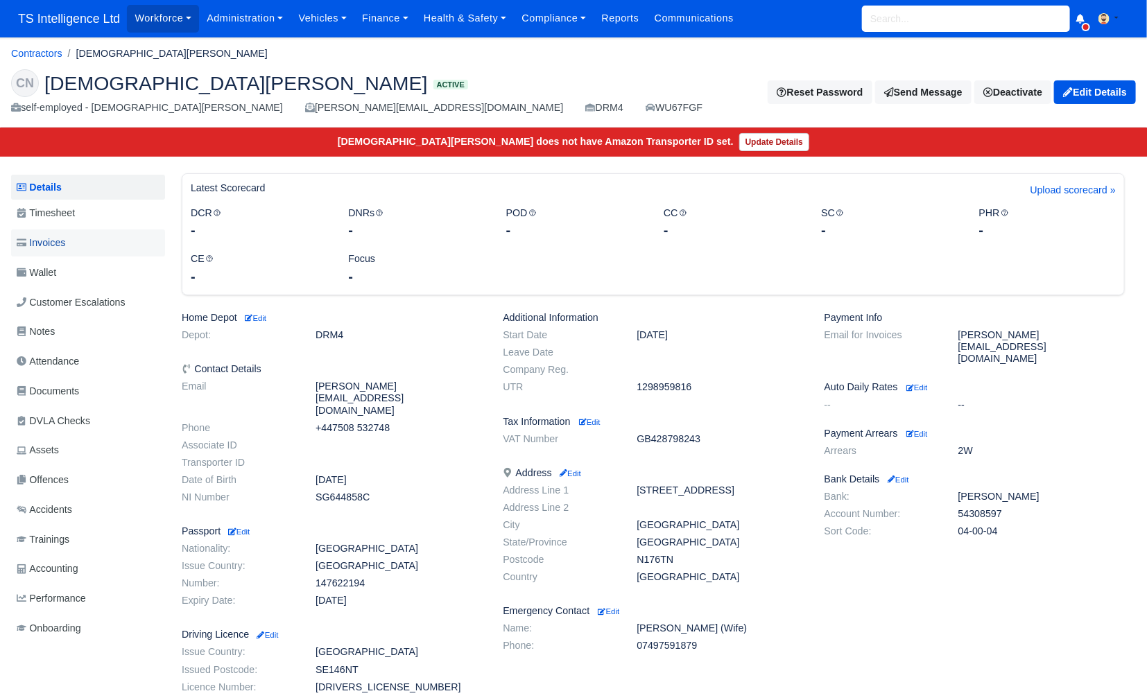
click at [70, 244] on link "Invoices" at bounding box center [88, 242] width 154 height 27
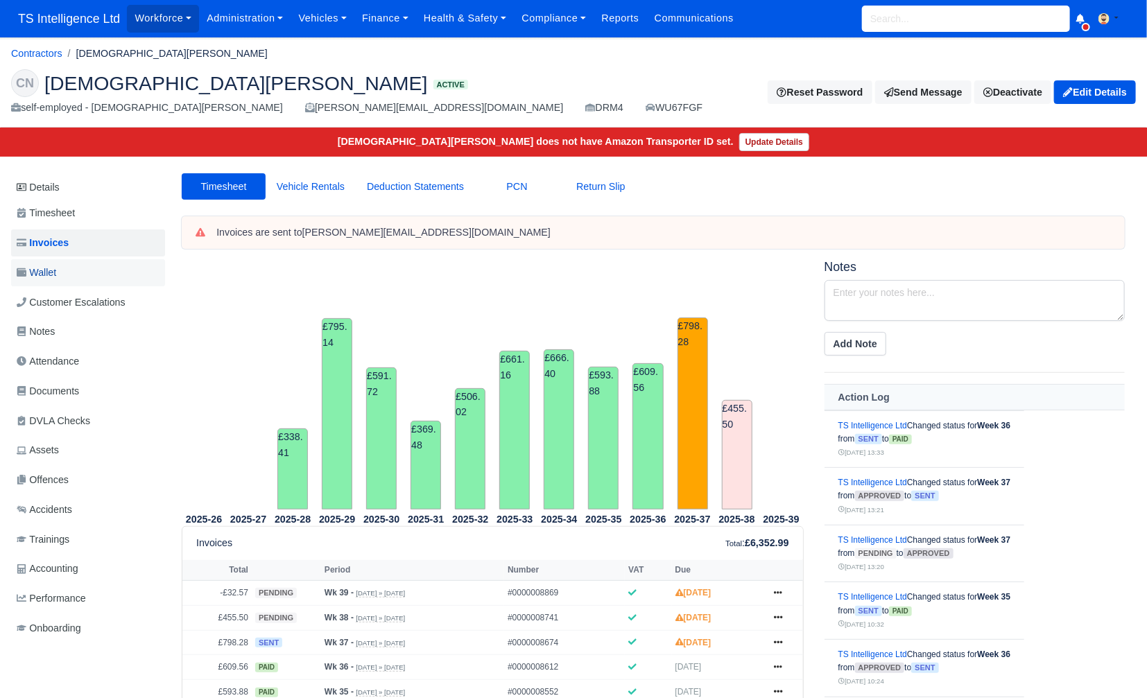
click at [46, 273] on span "Wallet" at bounding box center [37, 273] width 40 height 16
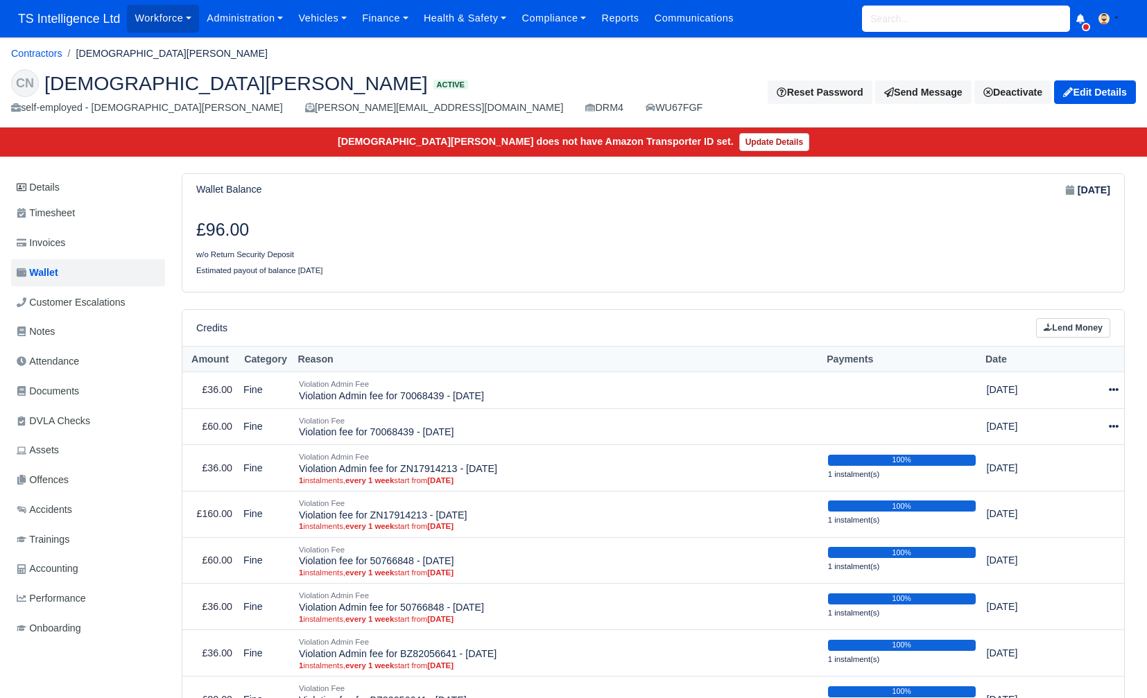
scroll to position [95, 0]
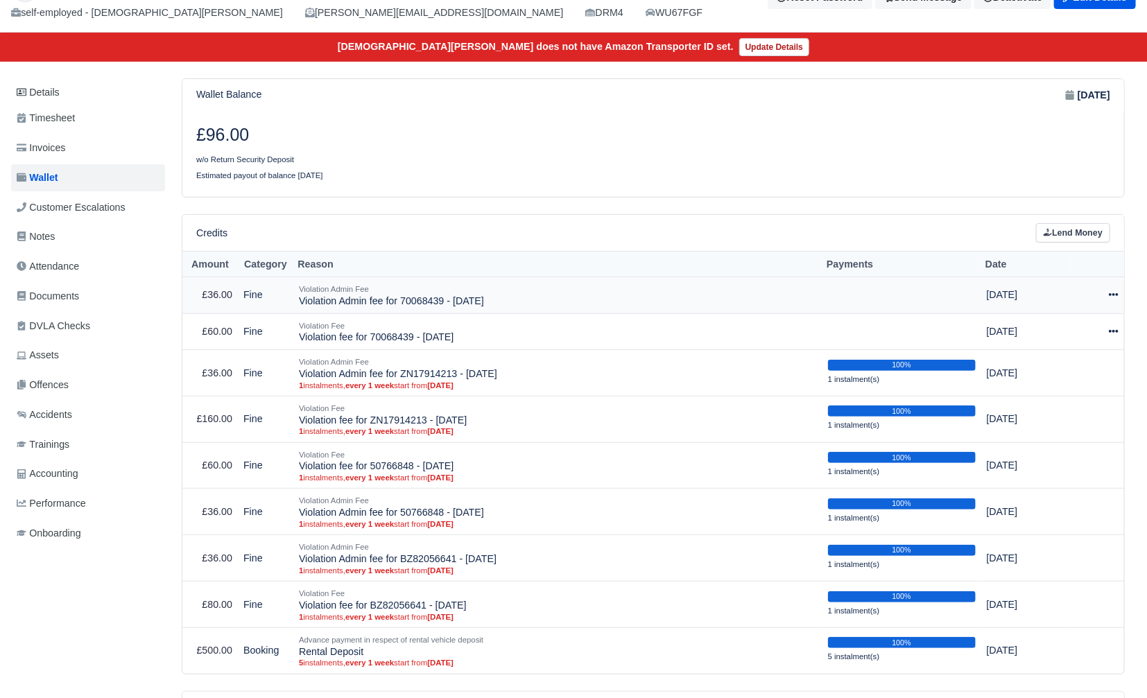
click at [1116, 294] on icon at bounding box center [1114, 295] width 10 height 3
click at [1075, 352] on link "Schedule" at bounding box center [1050, 358] width 123 height 21
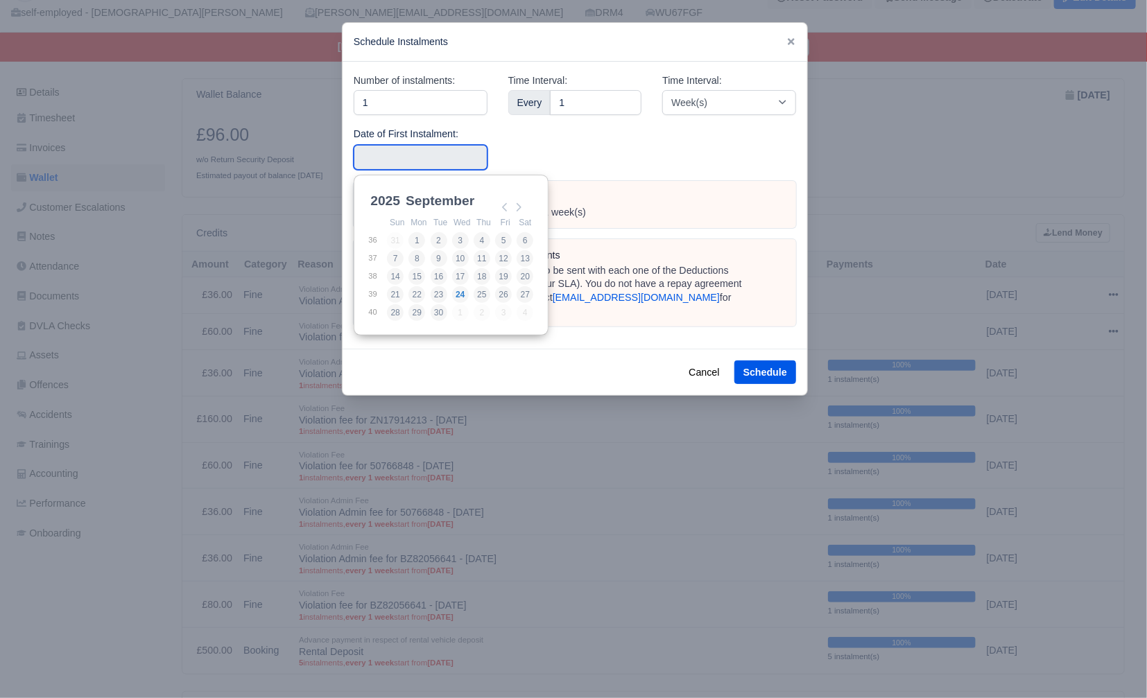
click at [442, 160] on input "Use the arrow keys to pick a date" at bounding box center [421, 157] width 134 height 25
type input "2025-09-13"
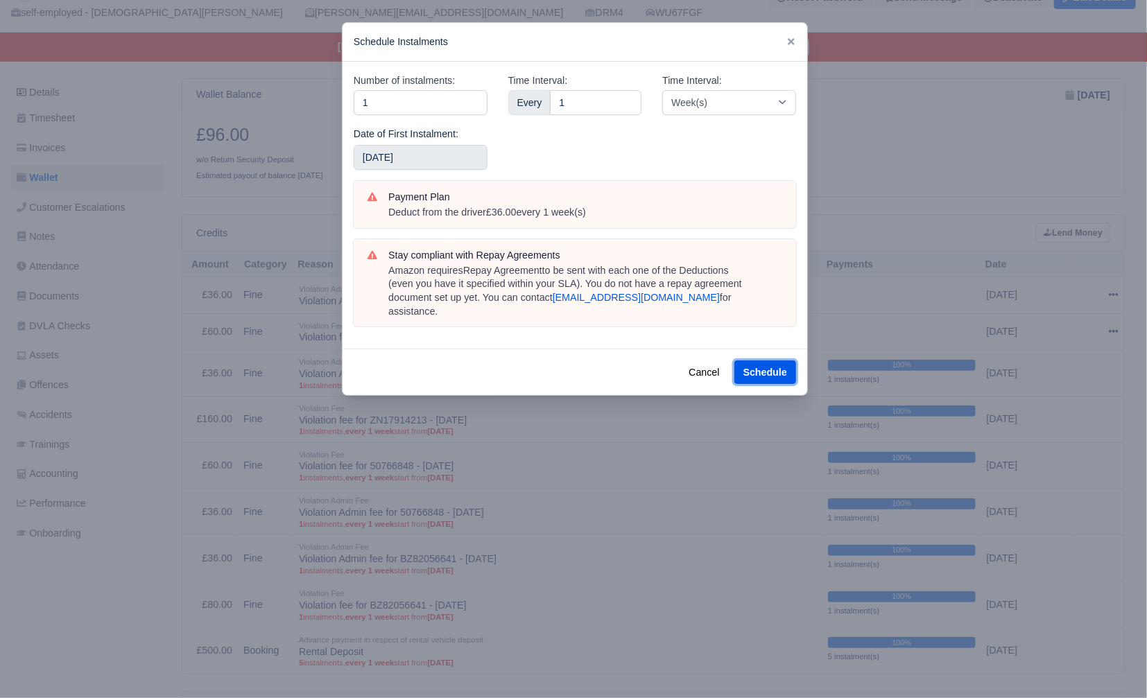
click at [777, 363] on button "Schedule" at bounding box center [765, 373] width 62 height 24
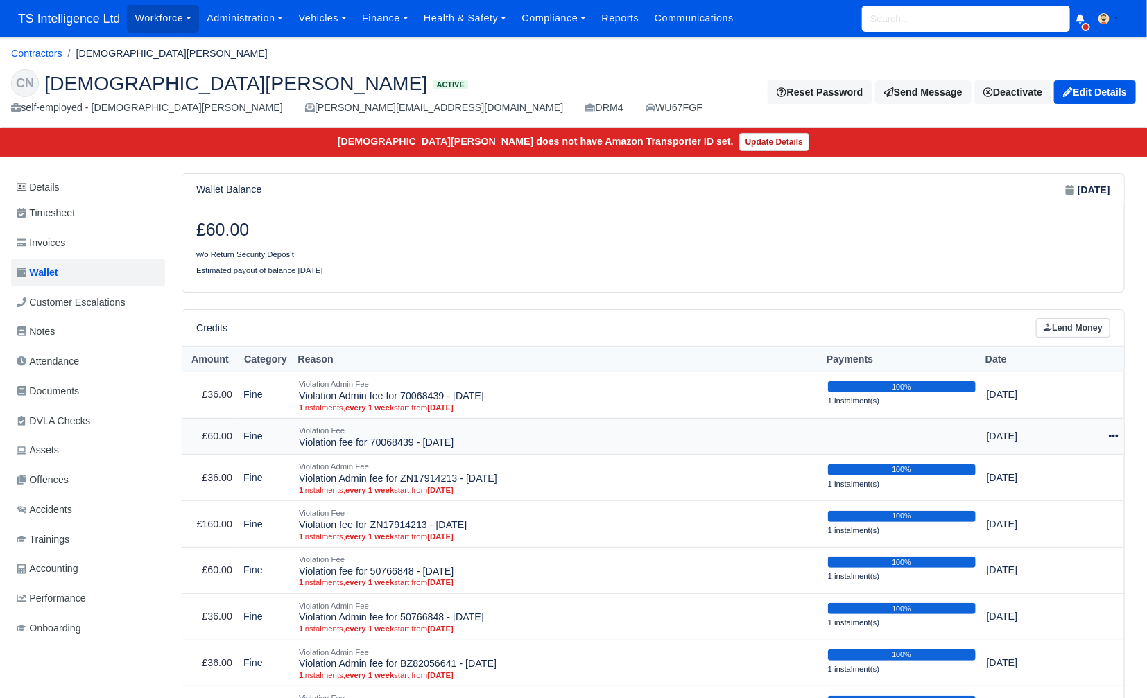
click at [1109, 435] on icon at bounding box center [1114, 436] width 10 height 10
click at [1041, 494] on link "Schedule" at bounding box center [1050, 499] width 123 height 21
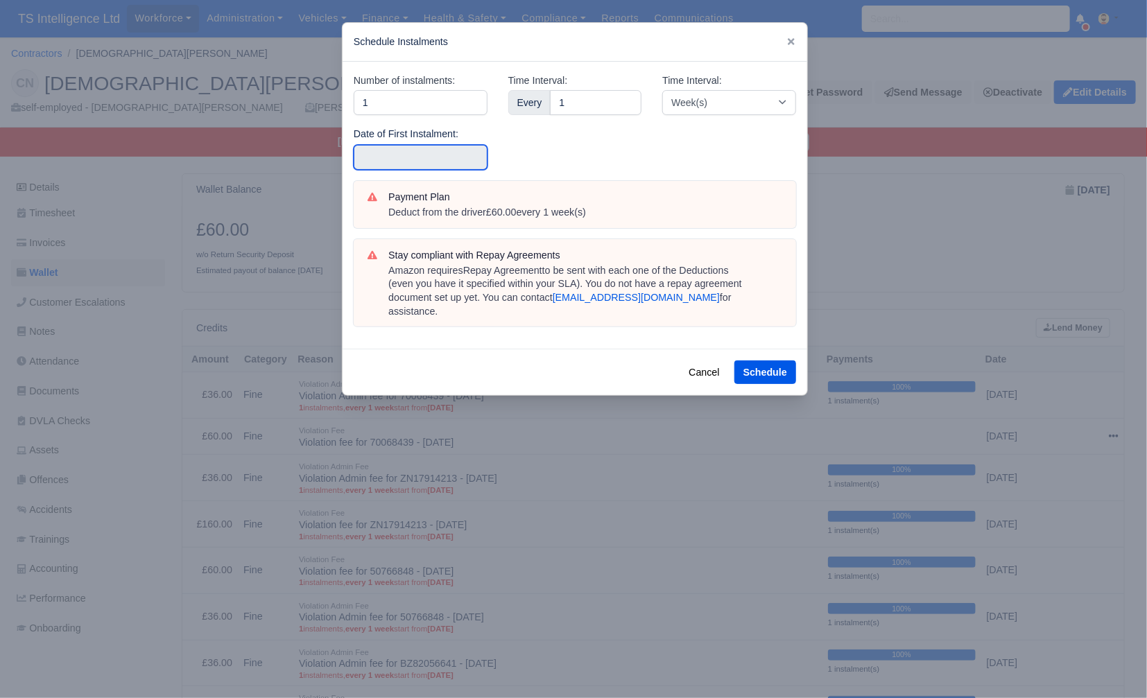
click at [441, 157] on input "text" at bounding box center [421, 157] width 134 height 25
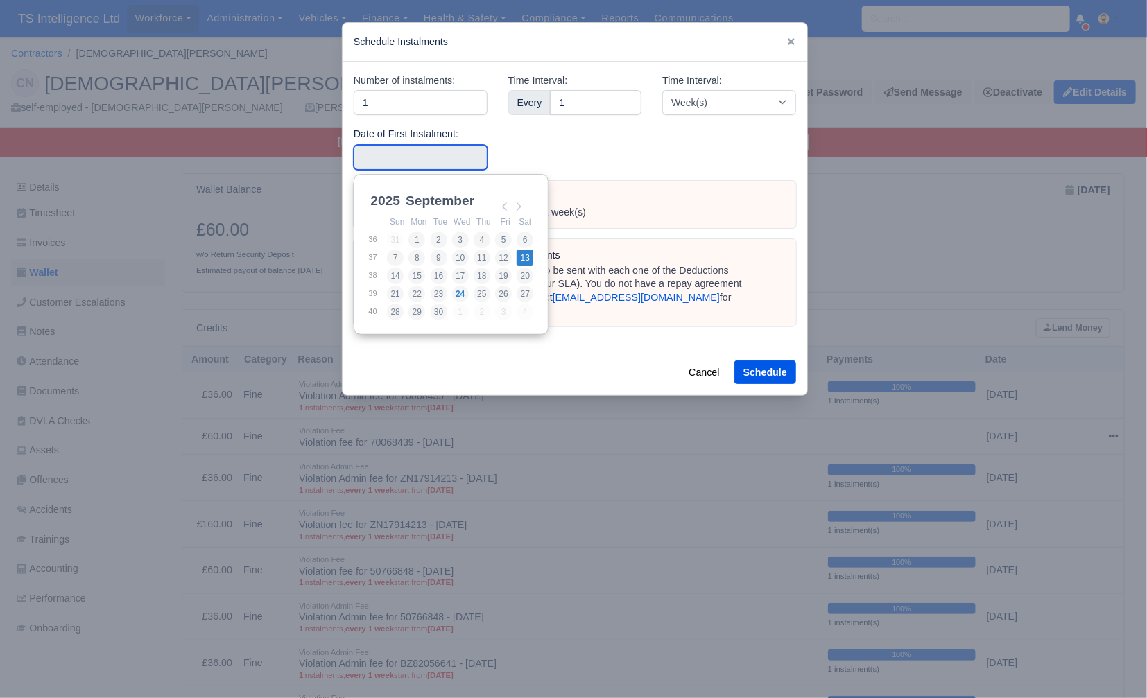
type input "2025-09-13"
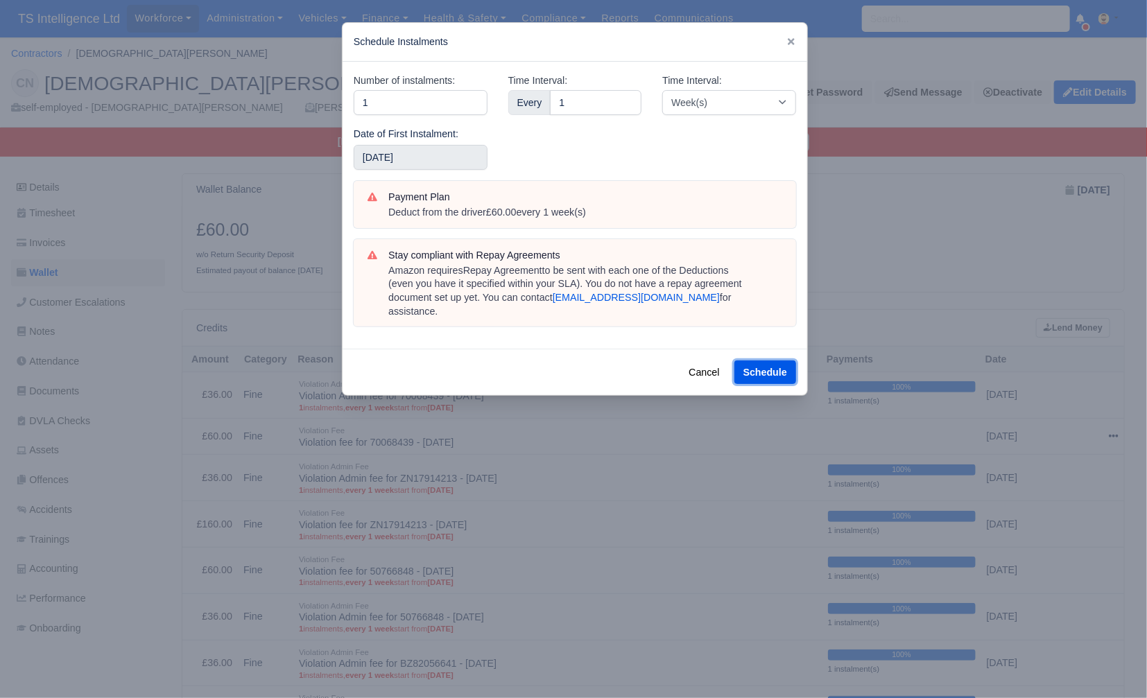
click at [752, 361] on button "Schedule" at bounding box center [765, 373] width 62 height 24
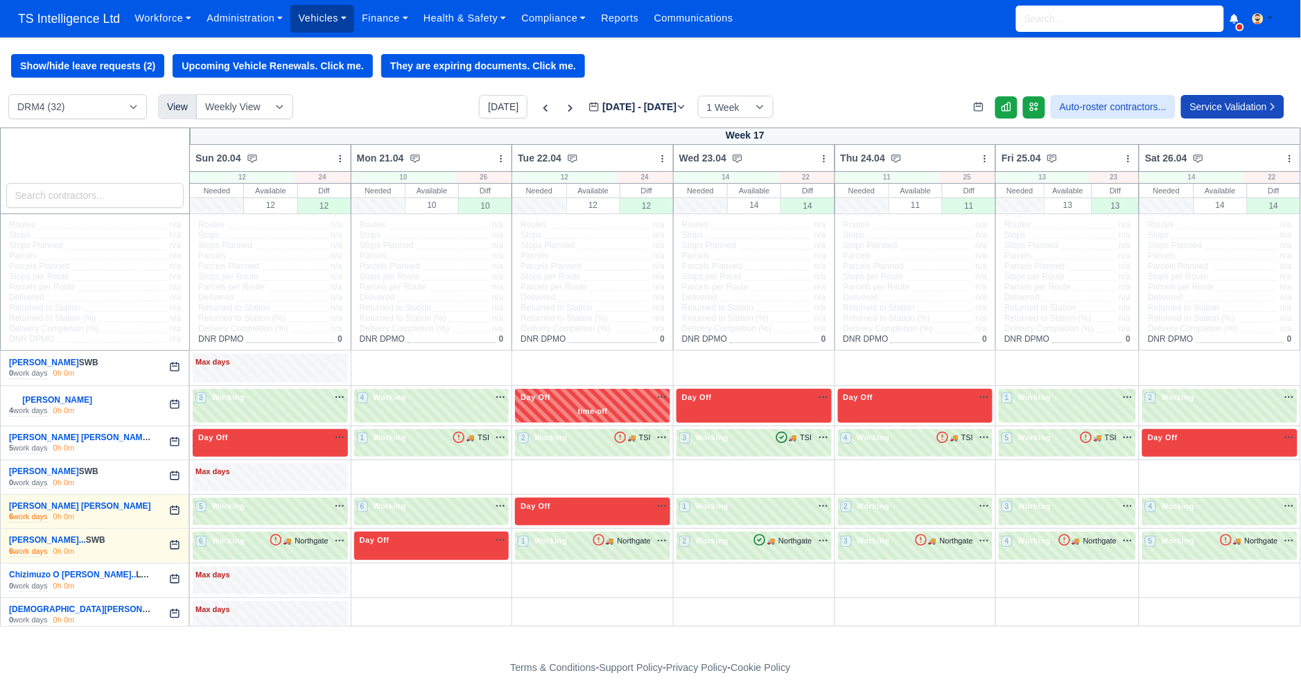
click at [319, 19] on link "Vehicles" at bounding box center [323, 18] width 64 height 27
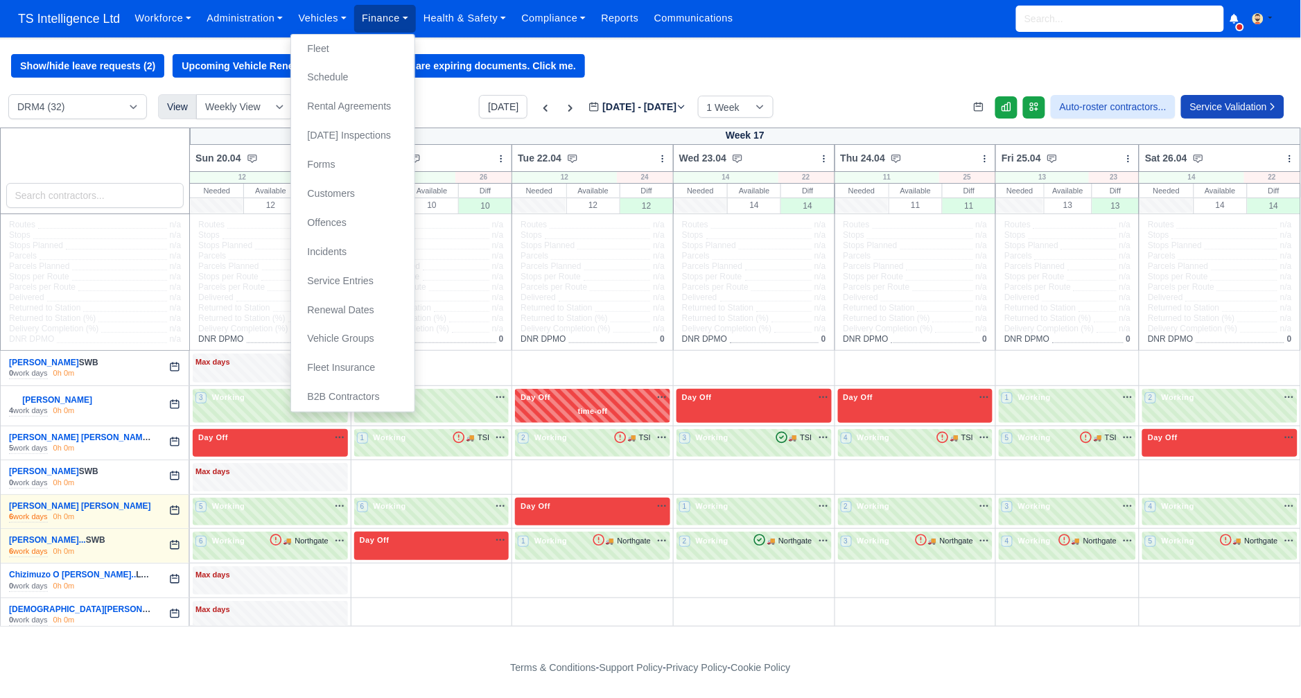
click at [388, 16] on link "Finance" at bounding box center [385, 18] width 62 height 27
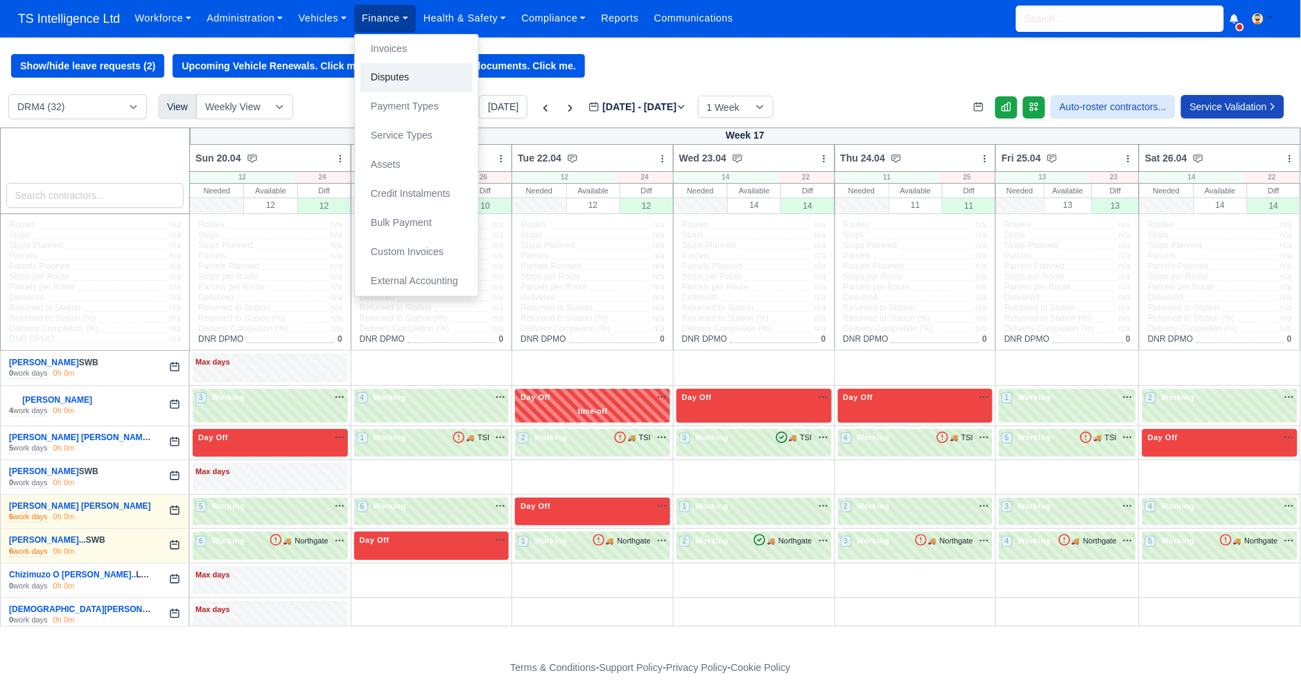
click at [404, 81] on link "Disputes" at bounding box center [417, 77] width 112 height 29
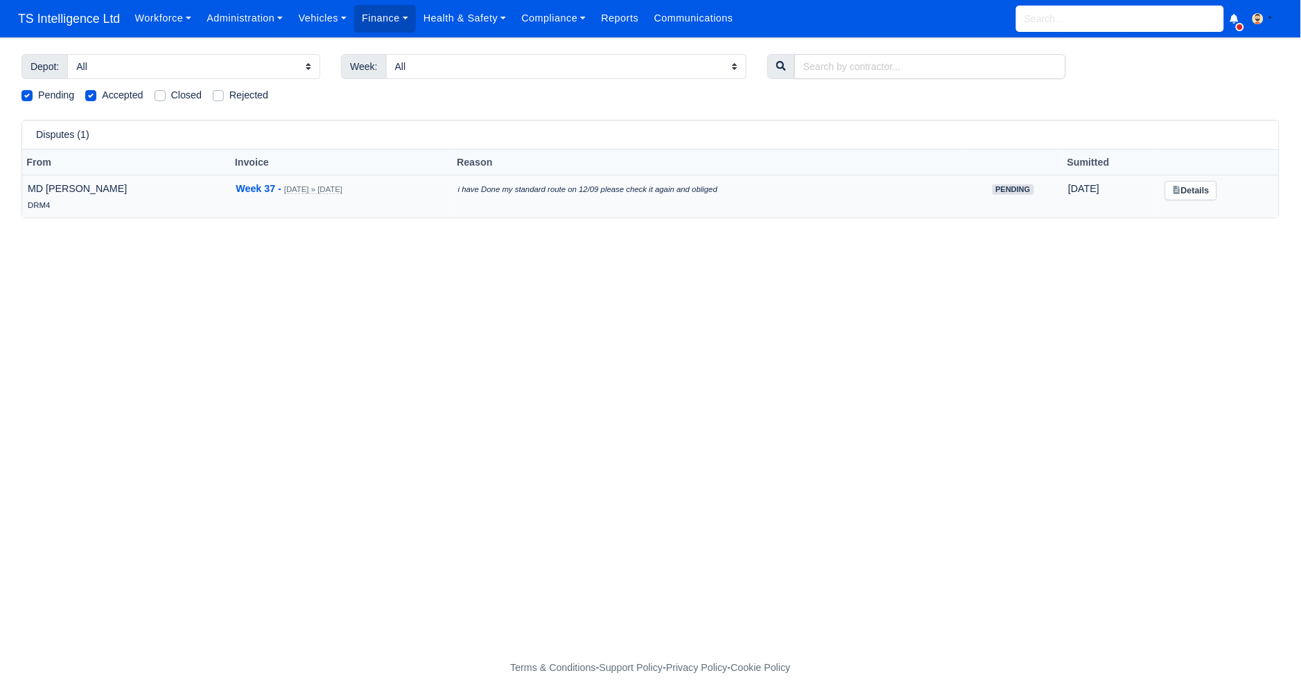
click at [427, 182] on td "Week 37 - Sep 7, 2025 » Sep 13, 2025" at bounding box center [342, 196] width 222 height 43
click at [1201, 199] on link "Details" at bounding box center [1192, 191] width 52 height 20
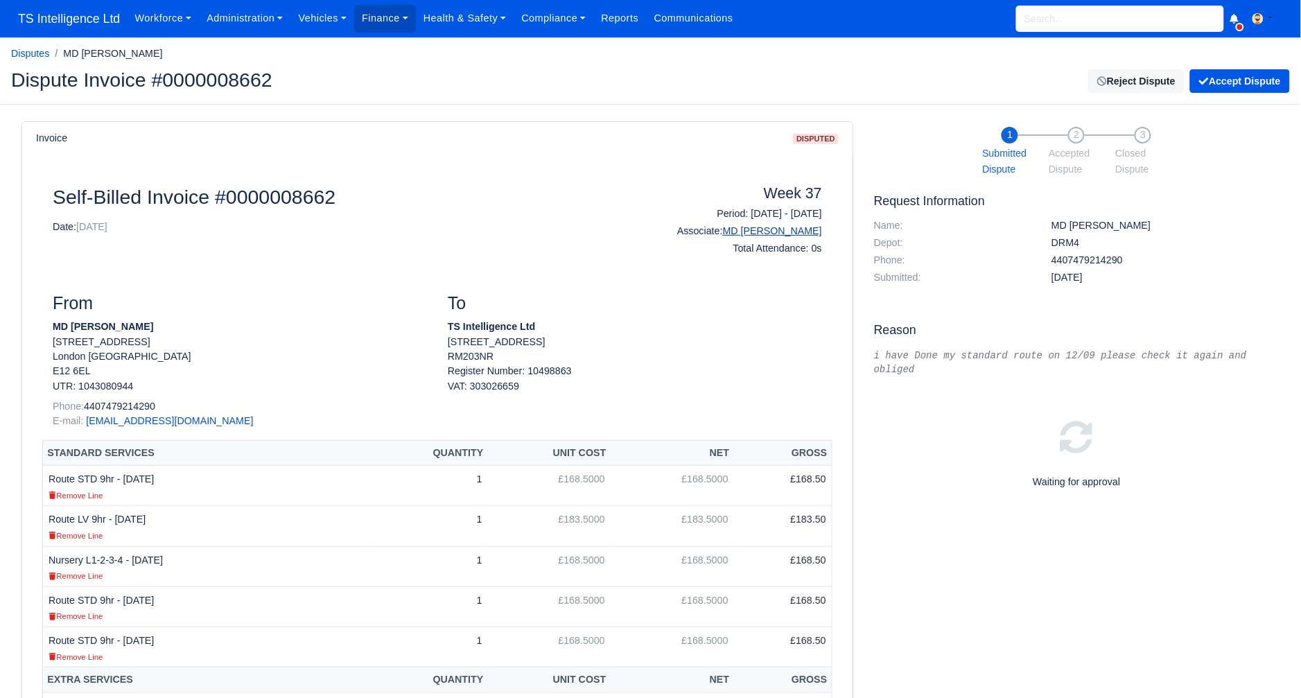
click at [772, 231] on link "MD [PERSON_NAME]" at bounding box center [772, 230] width 99 height 11
click at [1247, 80] on button "Accept Dispute" at bounding box center [1240, 81] width 100 height 24
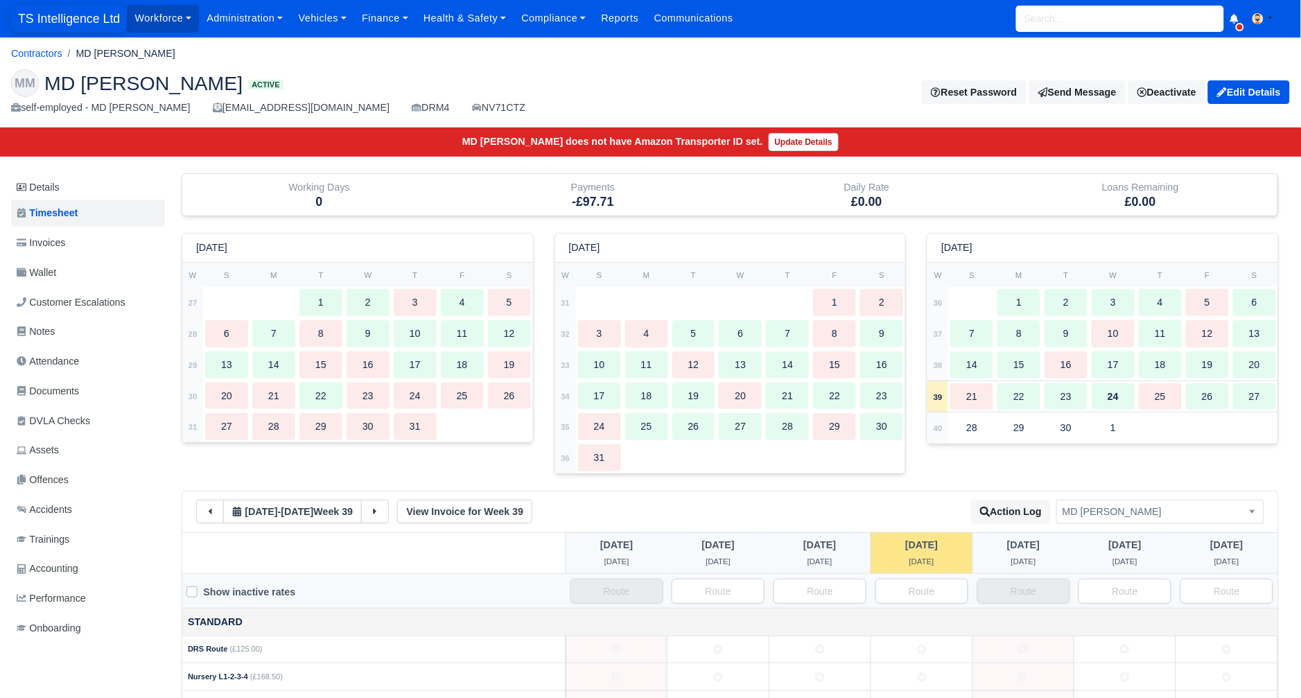
click at [64, 24] on span "TS Intelligence Ltd" at bounding box center [69, 19] width 116 height 28
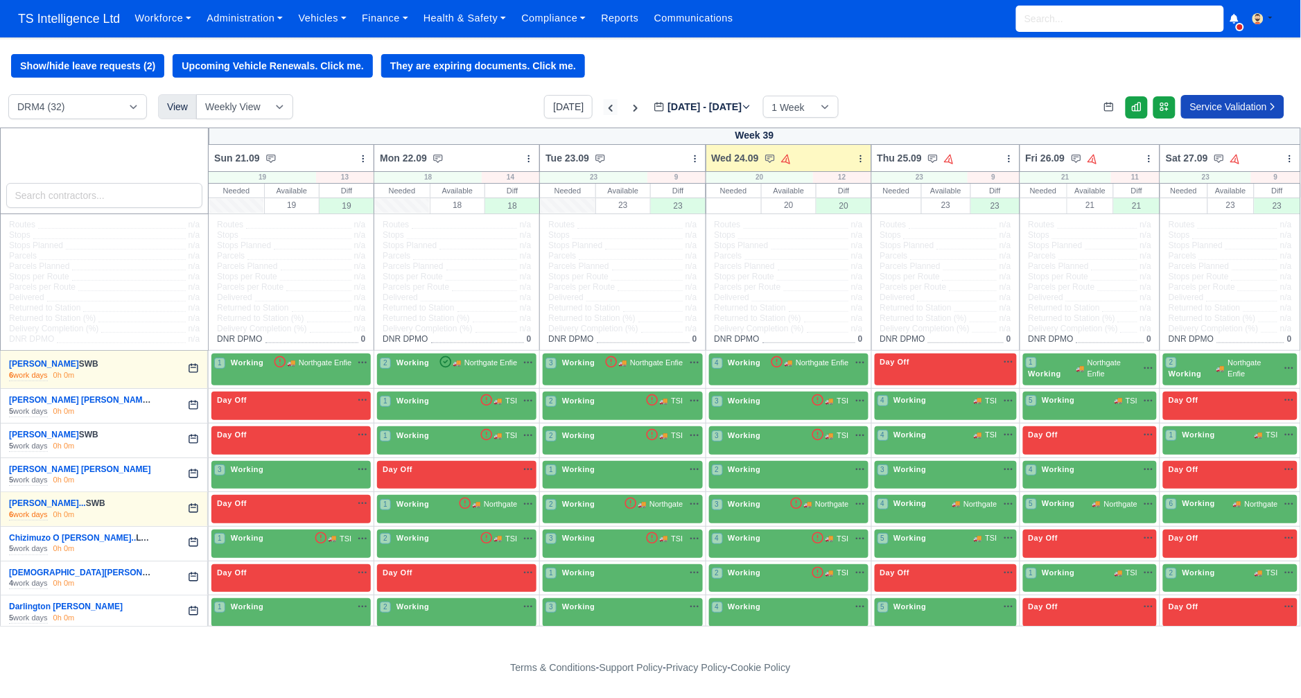
click at [609, 109] on icon at bounding box center [611, 108] width 4 height 7
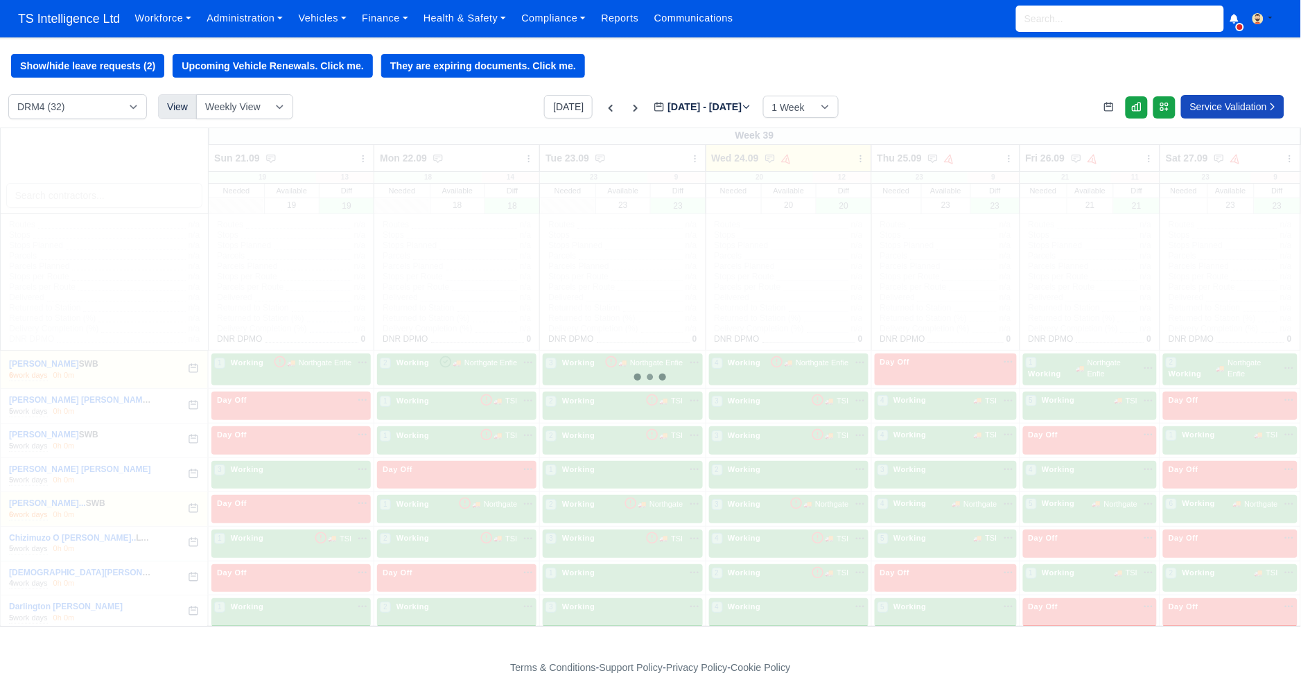
type input "2025-09-17"
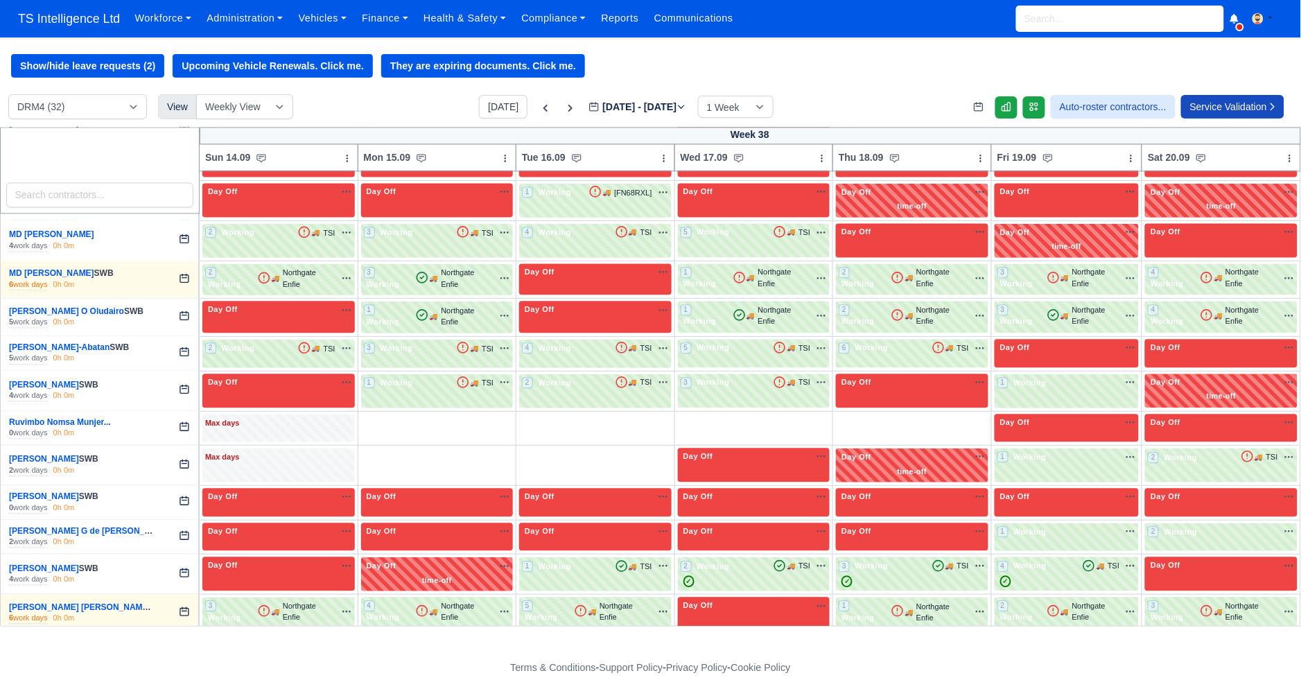
scroll to position [819, 0]
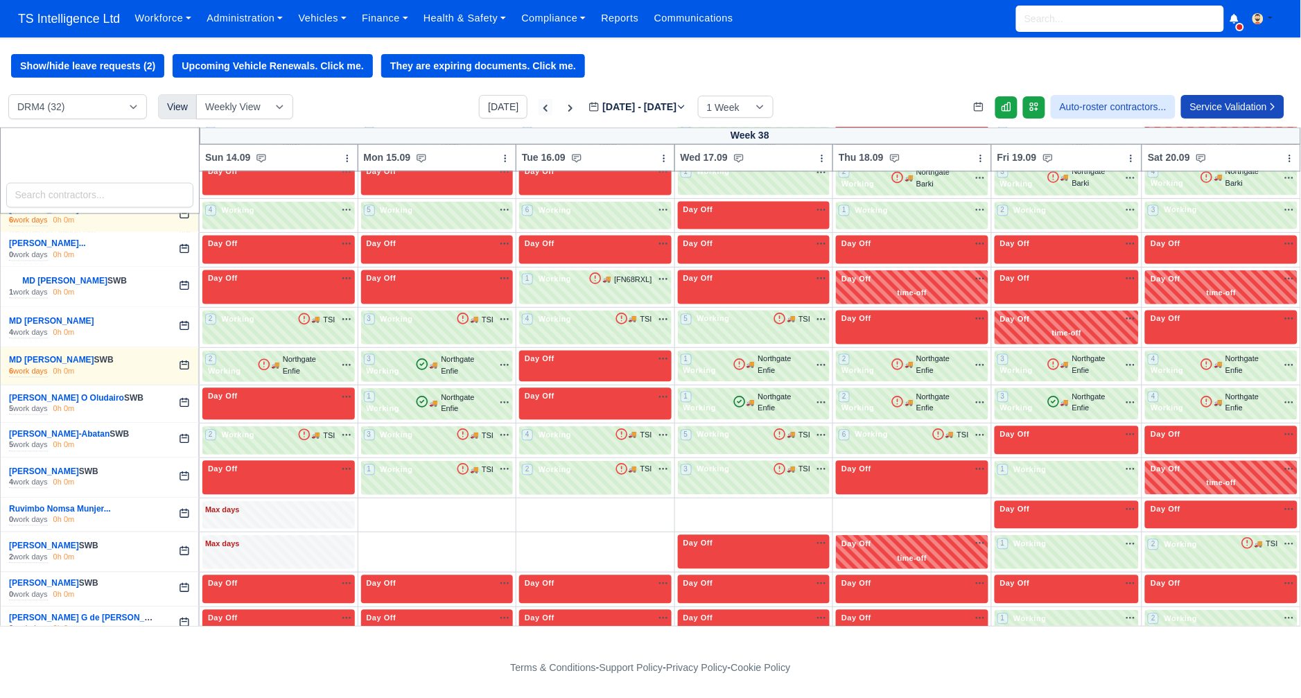
click at [544, 110] on icon at bounding box center [546, 108] width 4 height 7
type input "2025-09-10"
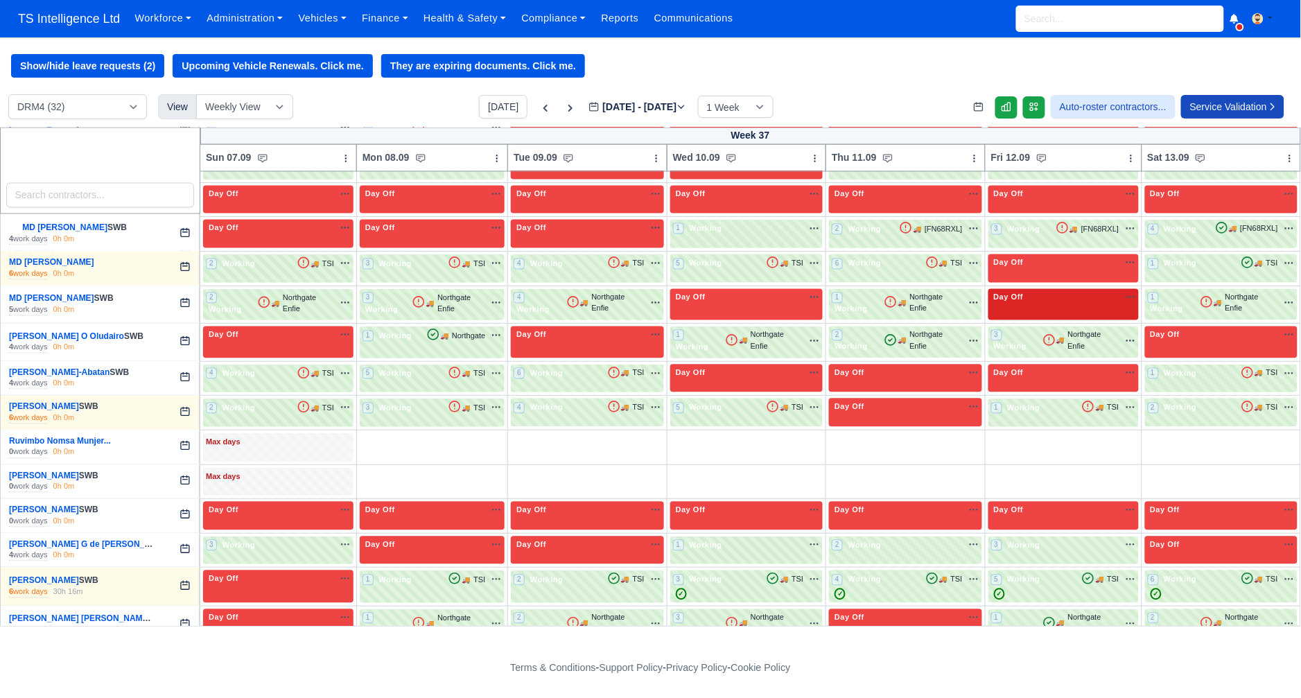
click at [1066, 302] on div "Day Off Available" at bounding box center [1063, 298] width 145 height 12
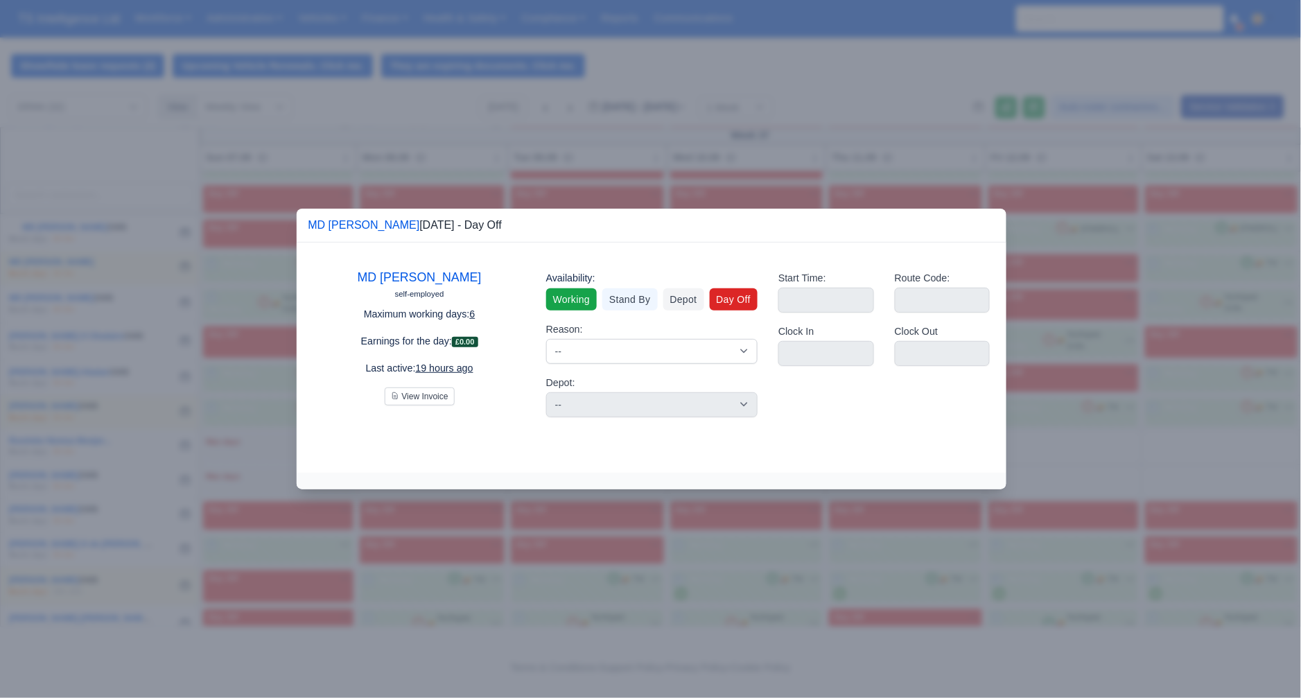
click at [570, 302] on link "Working" at bounding box center [571, 299] width 51 height 22
select select
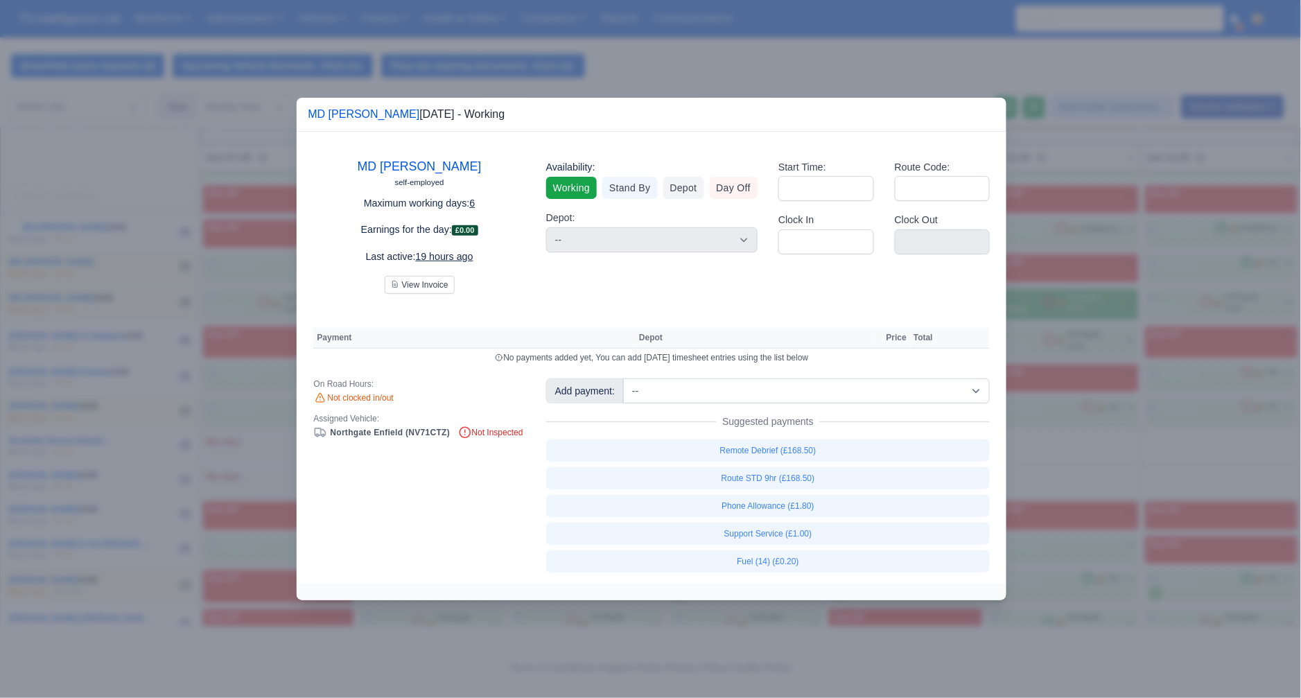
click at [830, 62] on div at bounding box center [650, 349] width 1301 height 698
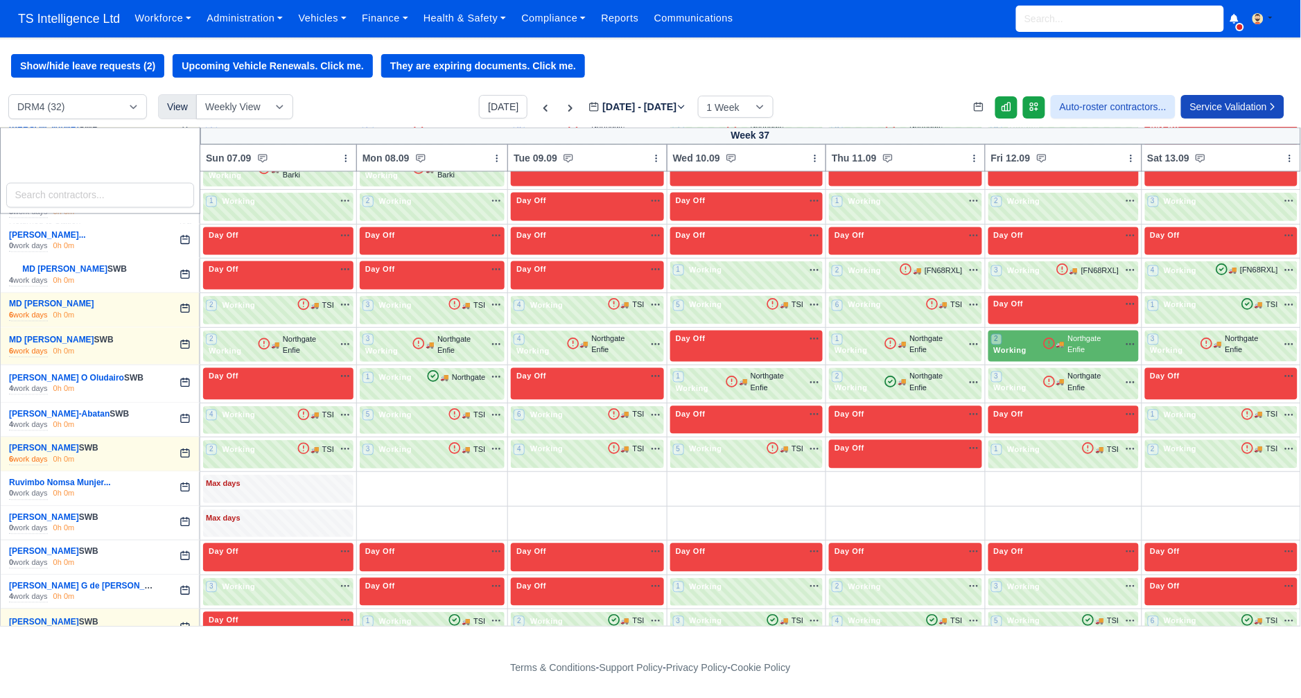
scroll to position [775, 0]
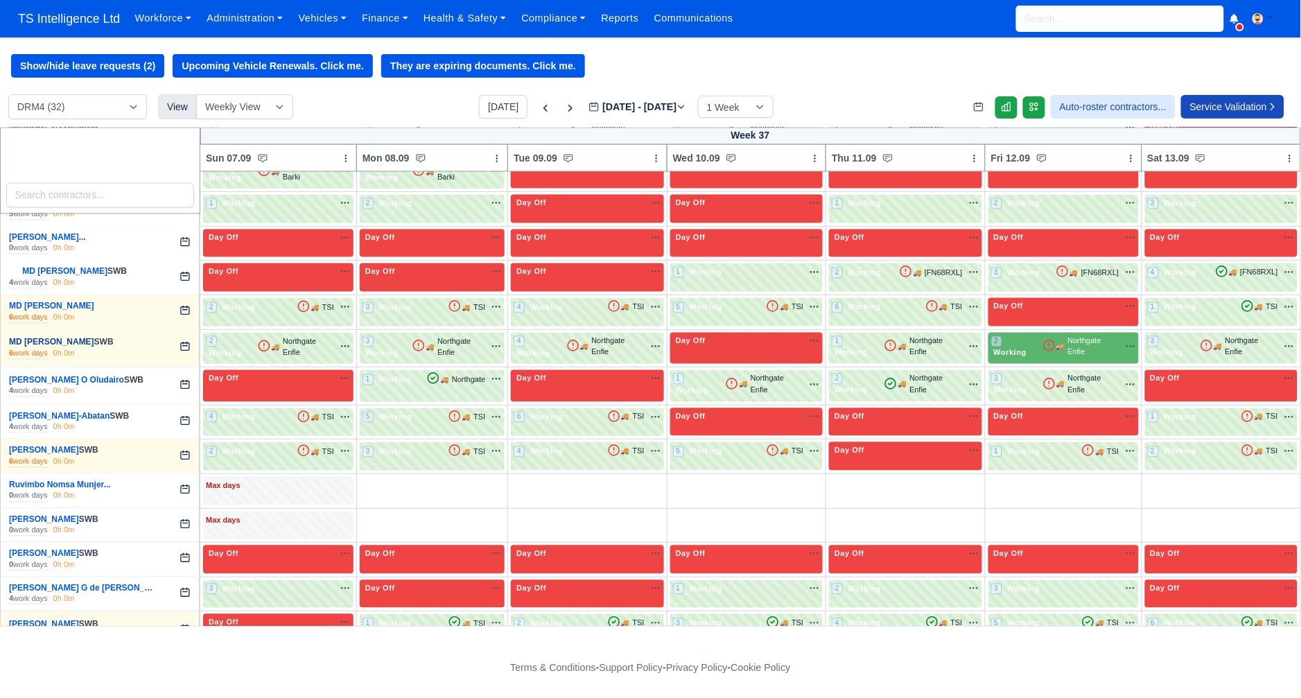
click at [34, 342] on link "MD [PERSON_NAME]" at bounding box center [51, 343] width 85 height 10
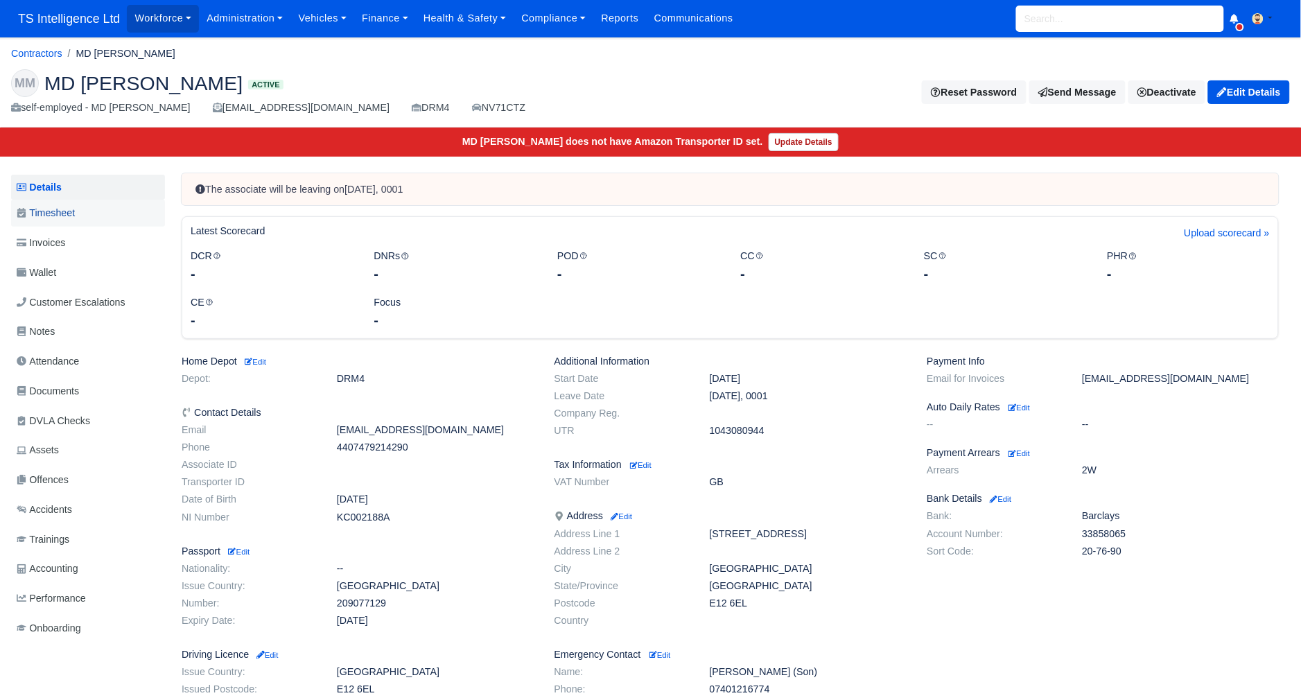
click at [67, 212] on span "Timesheet" at bounding box center [46, 213] width 58 height 16
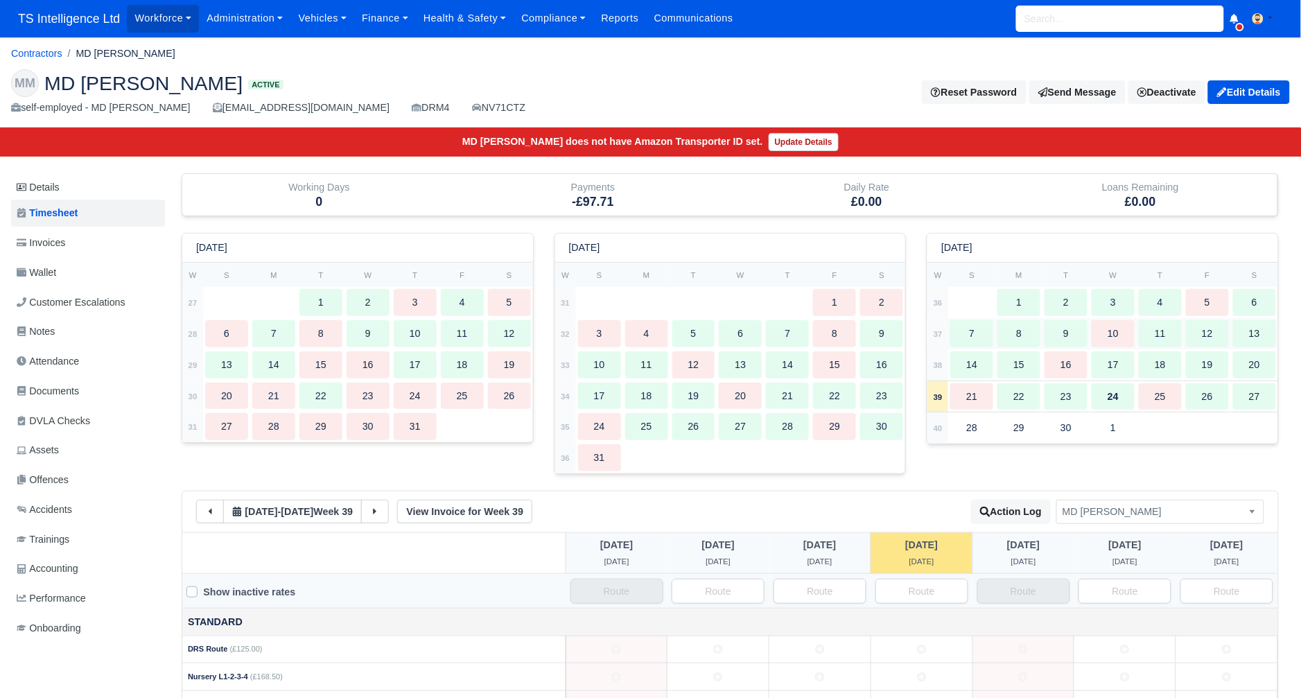
click at [1186, 334] on td "12" at bounding box center [1207, 333] width 47 height 31
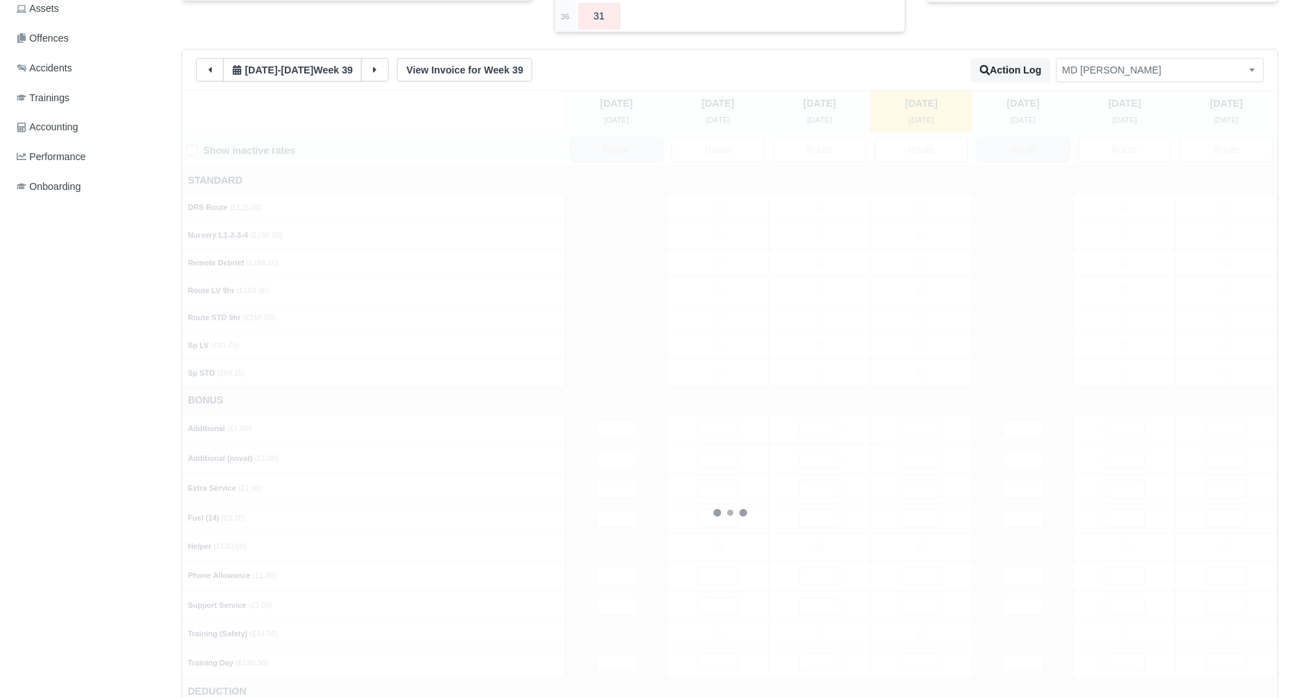
scroll to position [469, 0]
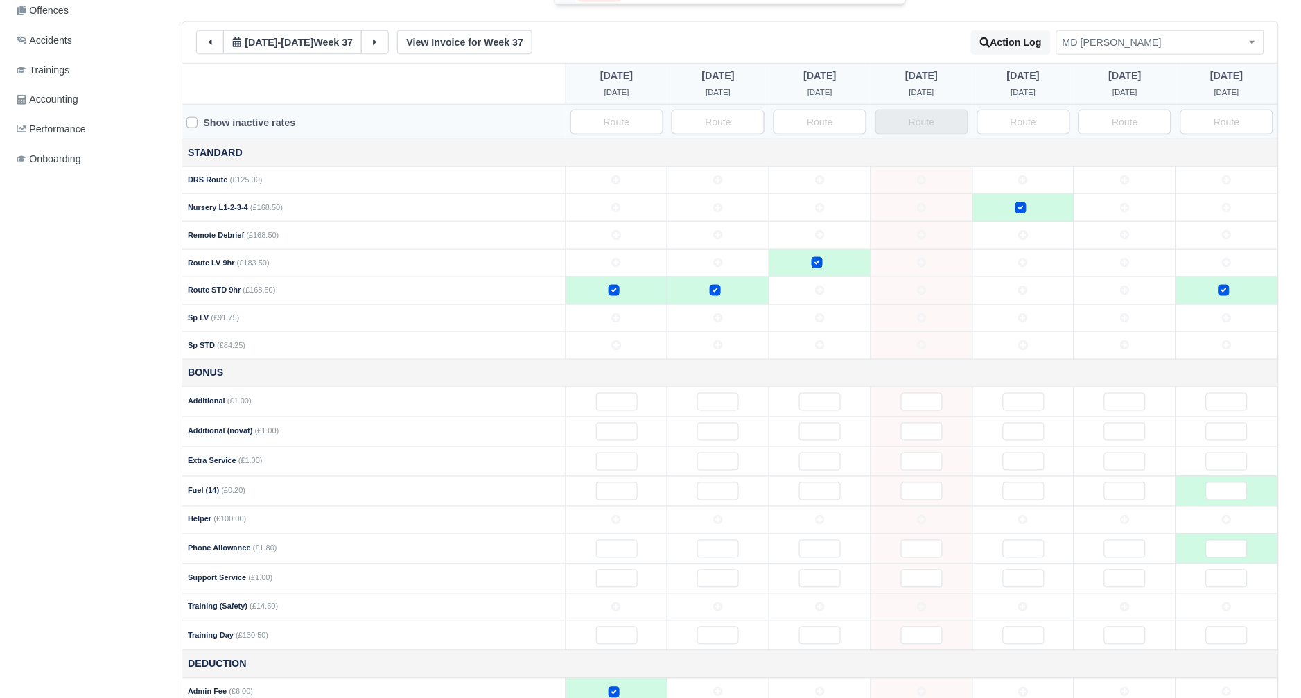
type input "98"
type input "4"
click at [1113, 294] on td at bounding box center [1126, 291] width 102 height 28
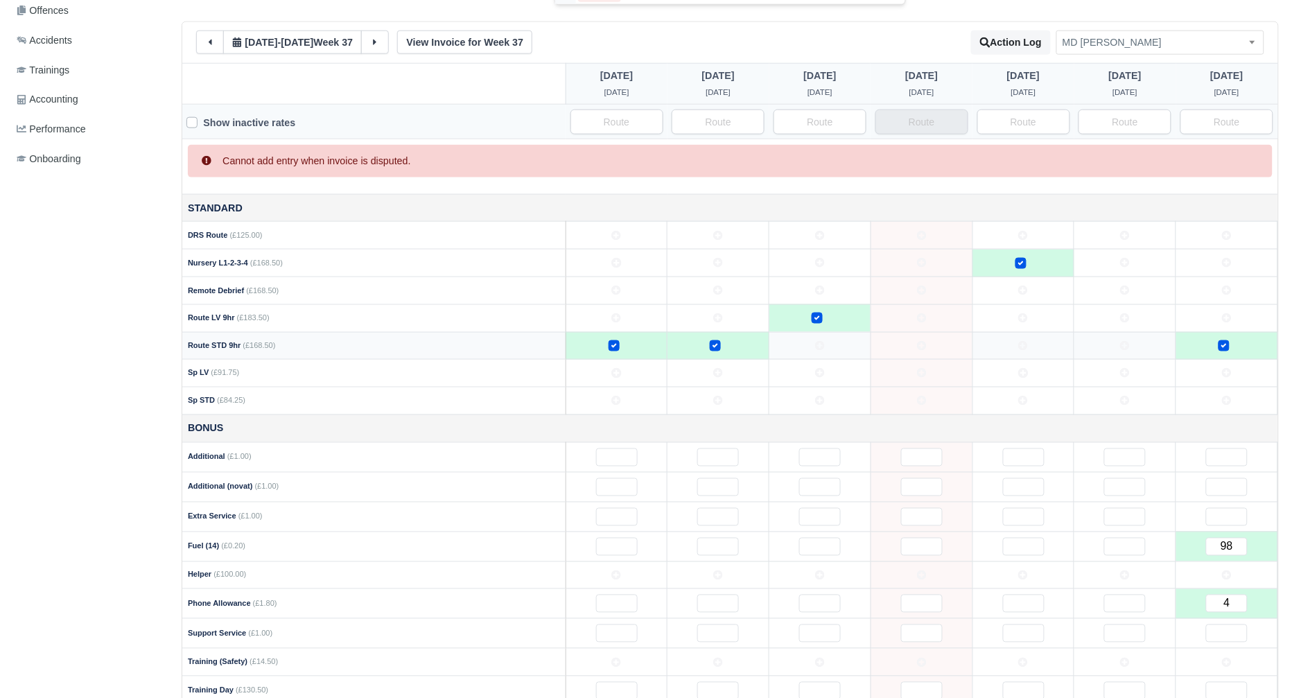
click at [1129, 346] on icon at bounding box center [1125, 346] width 10 height 10
click at [1125, 347] on icon at bounding box center [1125, 346] width 10 height 10
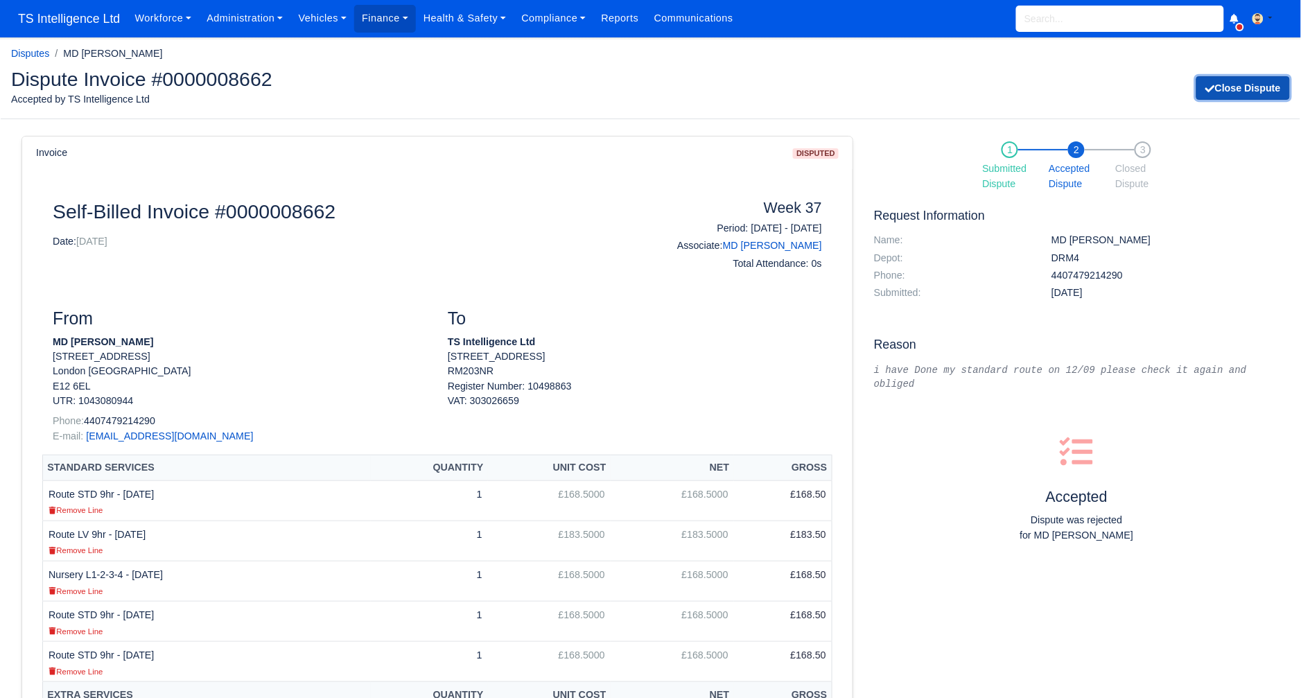
click at [1245, 91] on button "Close Dispute" at bounding box center [1244, 88] width 94 height 24
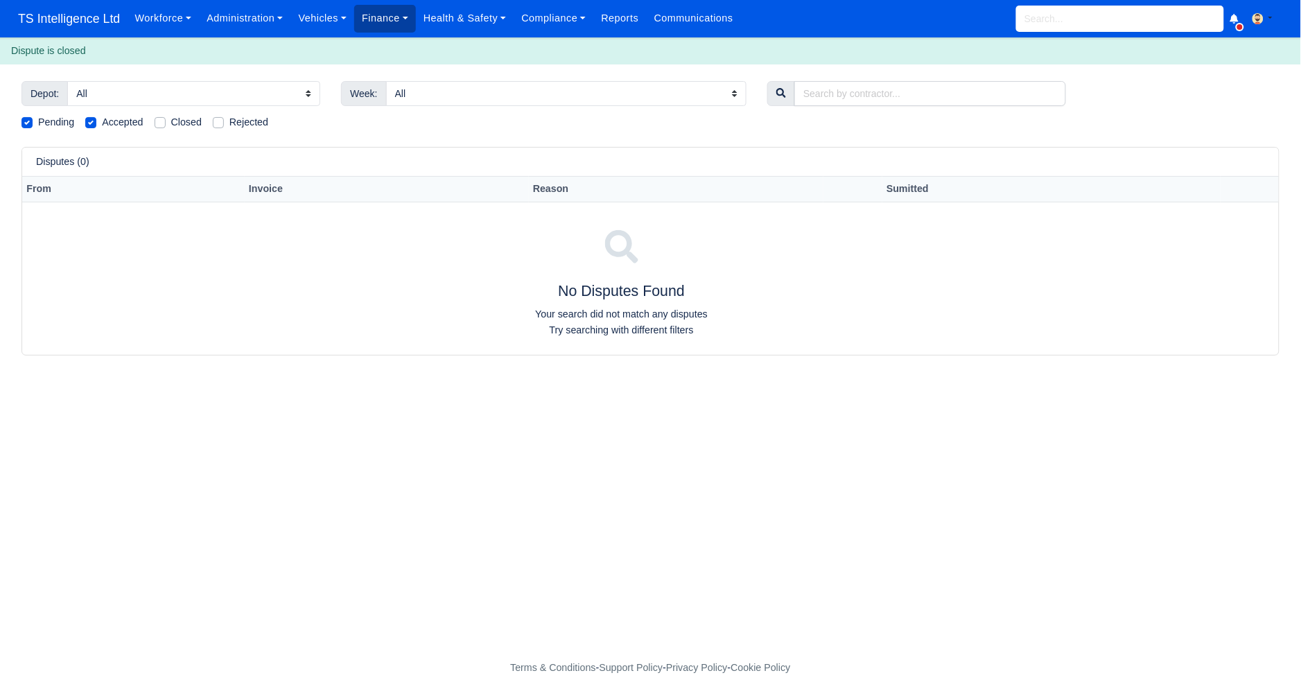
click at [385, 21] on link "Finance" at bounding box center [385, 18] width 62 height 27
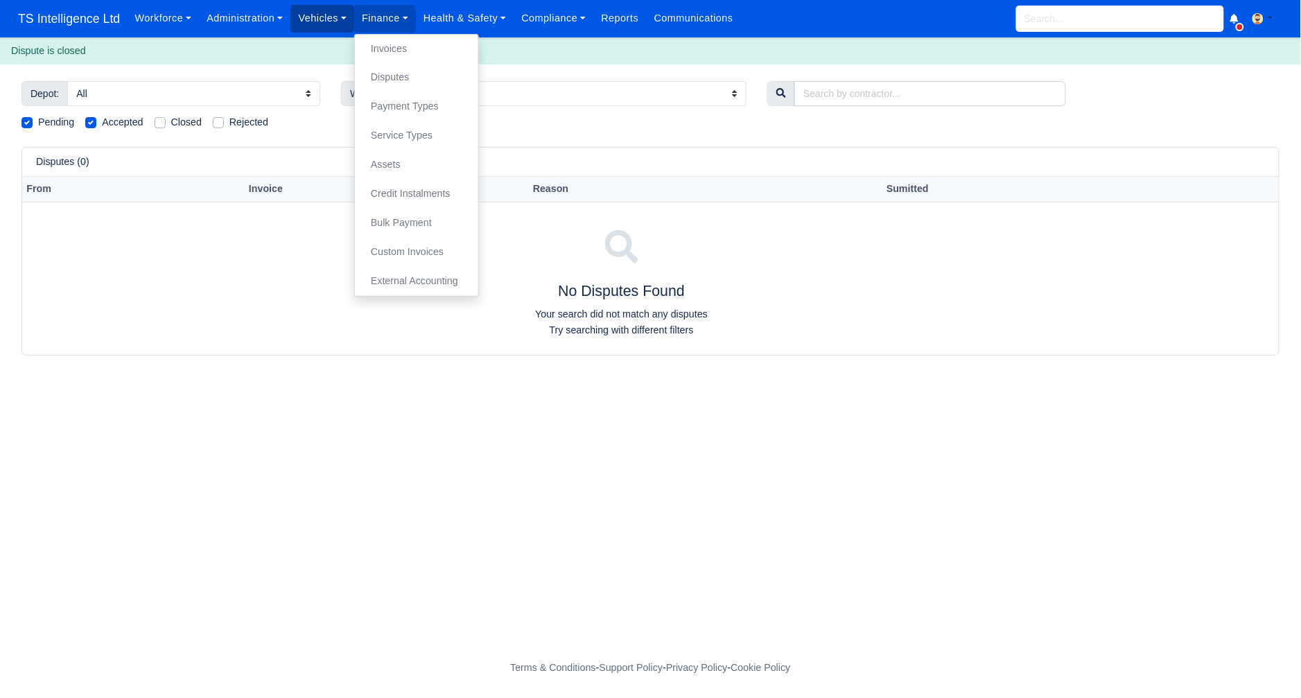
click at [336, 21] on link "Vehicles" at bounding box center [323, 18] width 64 height 27
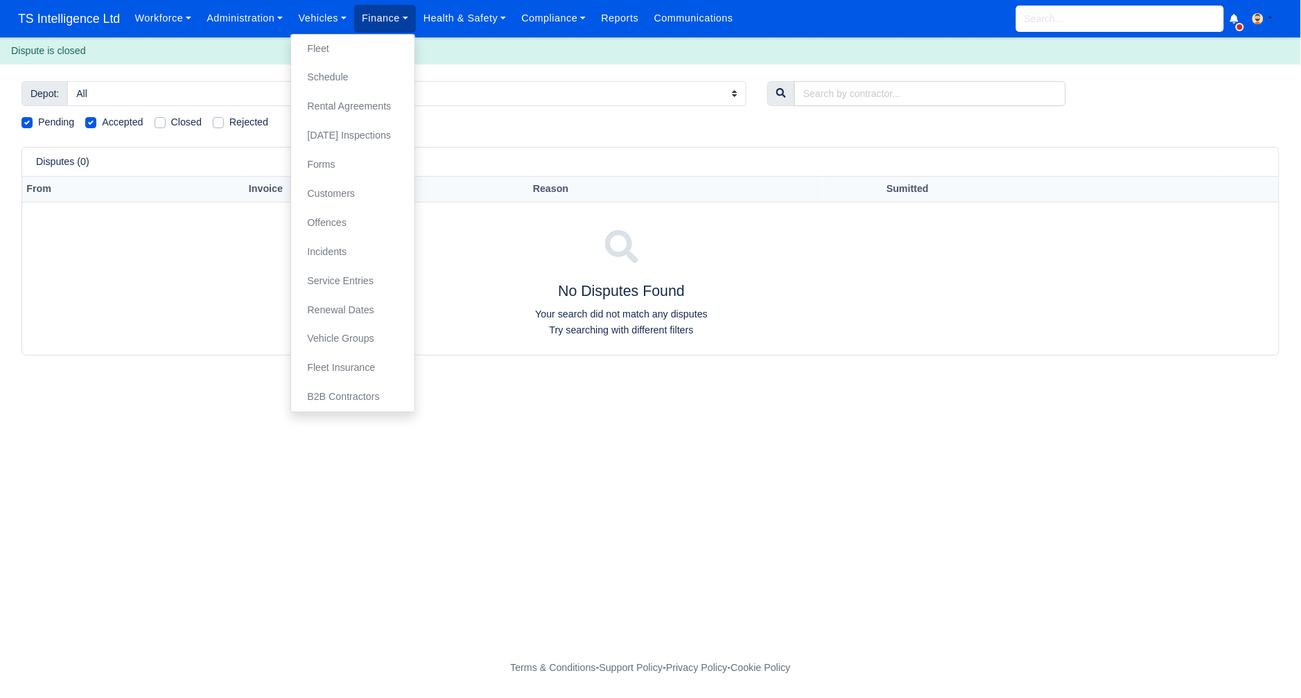
click at [370, 20] on link "Finance" at bounding box center [385, 18] width 62 height 27
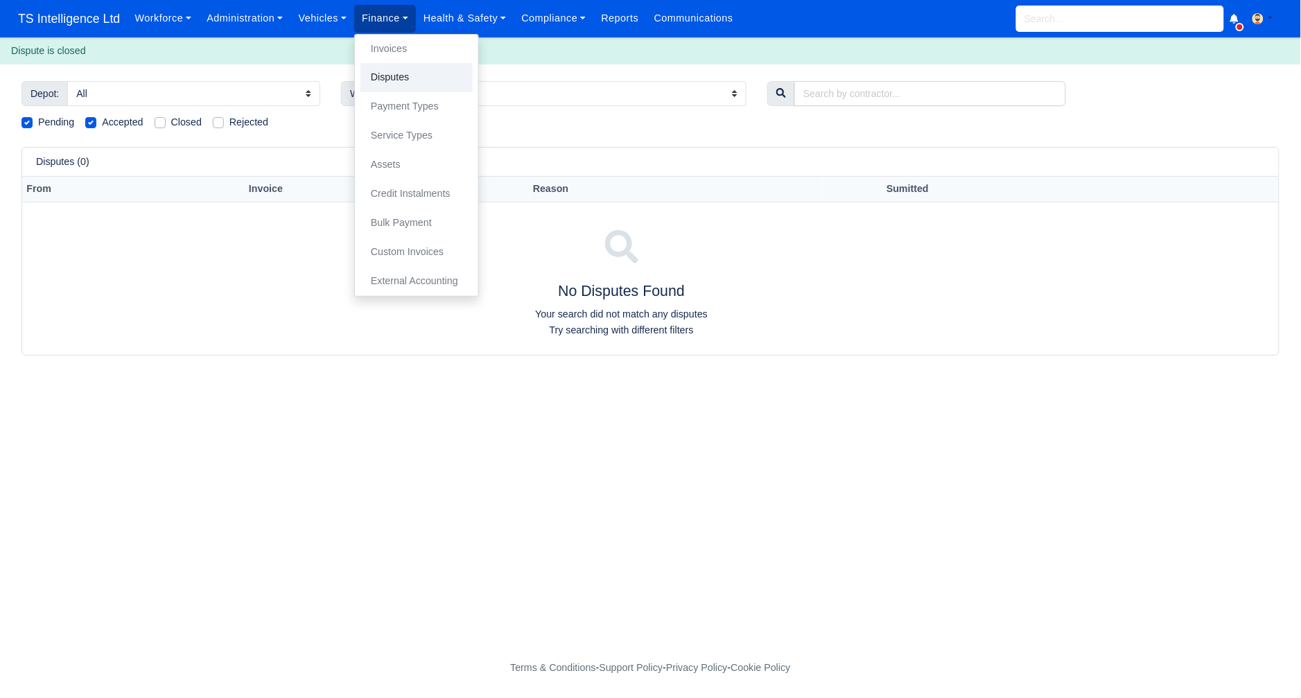
click at [422, 84] on link "Disputes" at bounding box center [417, 77] width 112 height 29
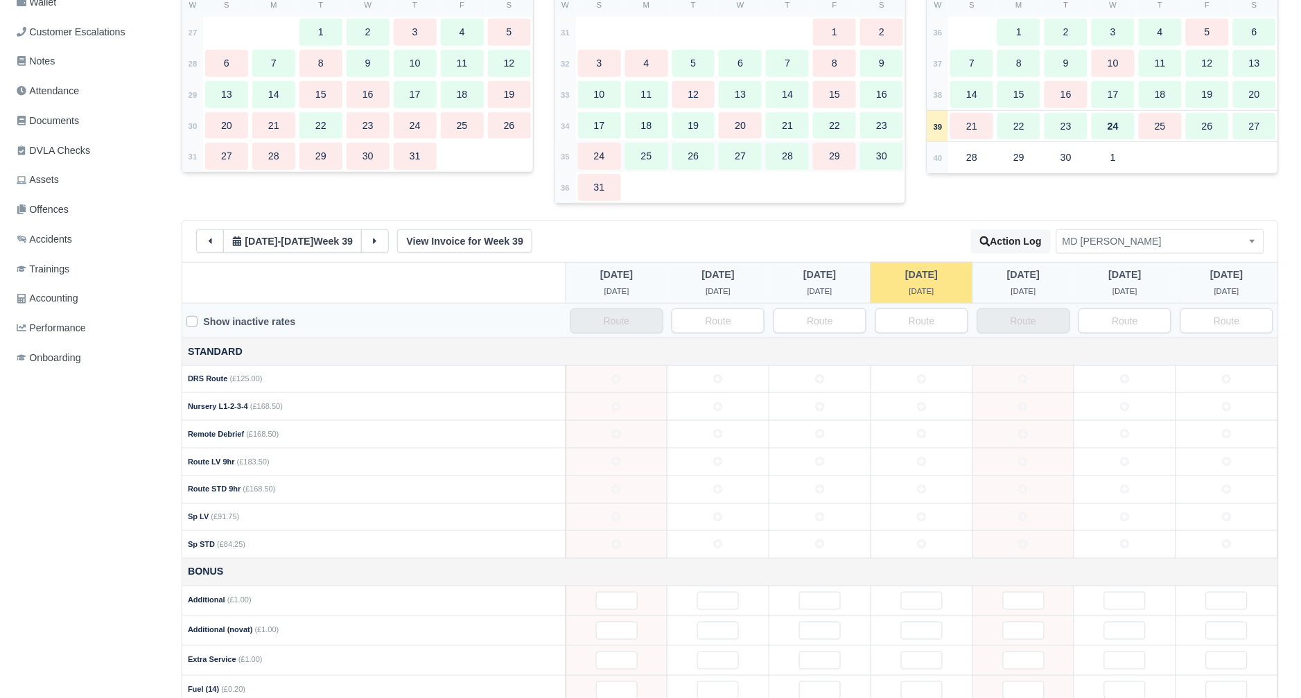
scroll to position [254, 0]
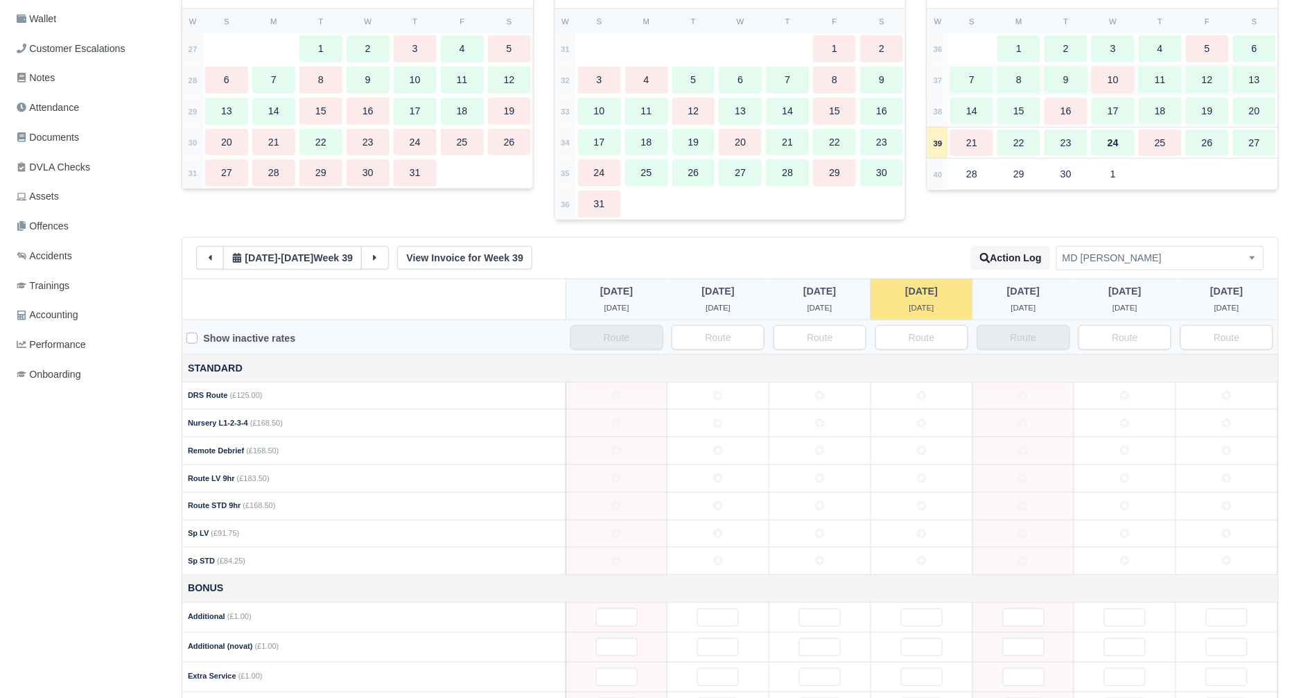
click at [1214, 88] on div "12" at bounding box center [1207, 80] width 43 height 27
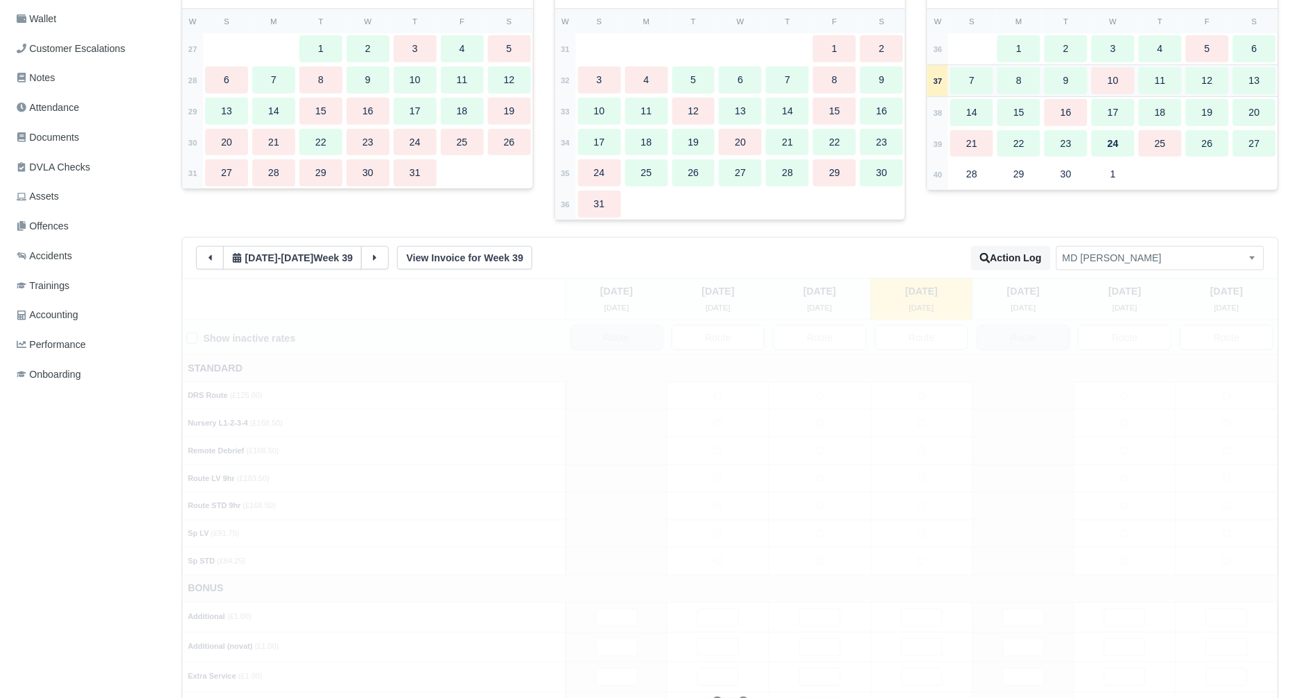
type input "98"
type input "4"
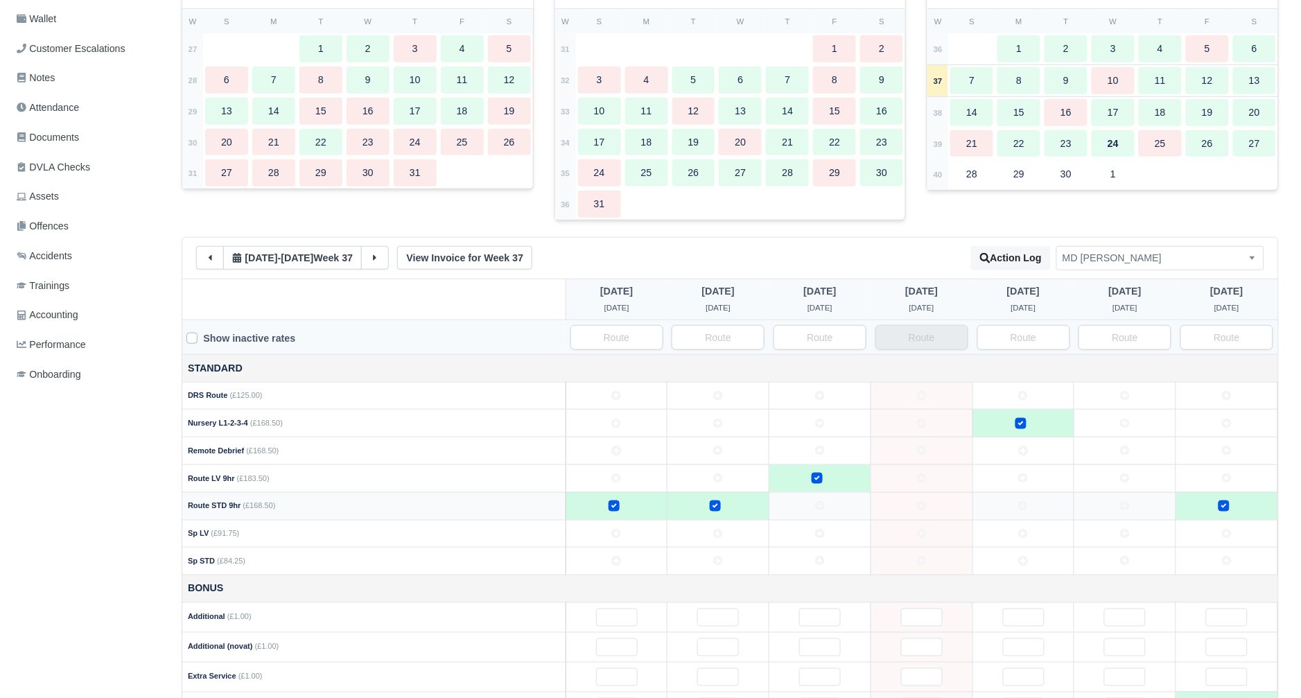
click at [1134, 497] on td at bounding box center [1126, 506] width 102 height 28
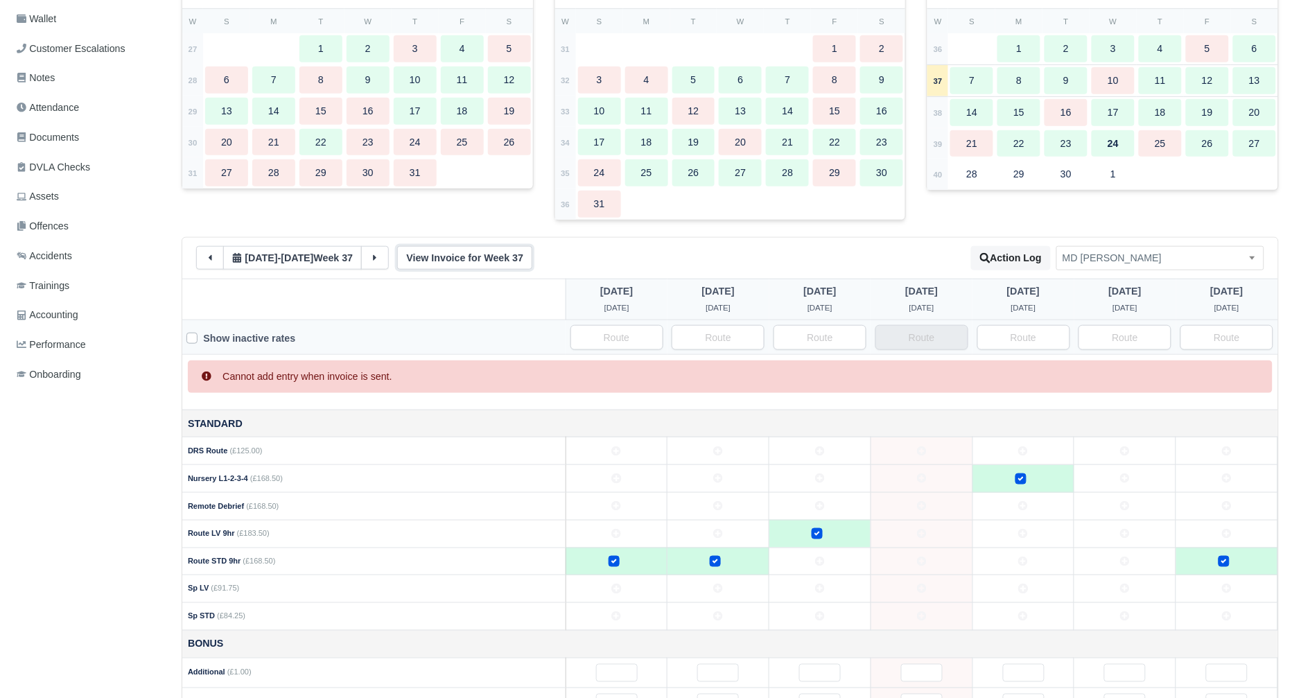
click at [502, 258] on link "View Invoice for Week 37" at bounding box center [464, 258] width 135 height 24
click at [1114, 564] on td at bounding box center [1126, 562] width 102 height 28
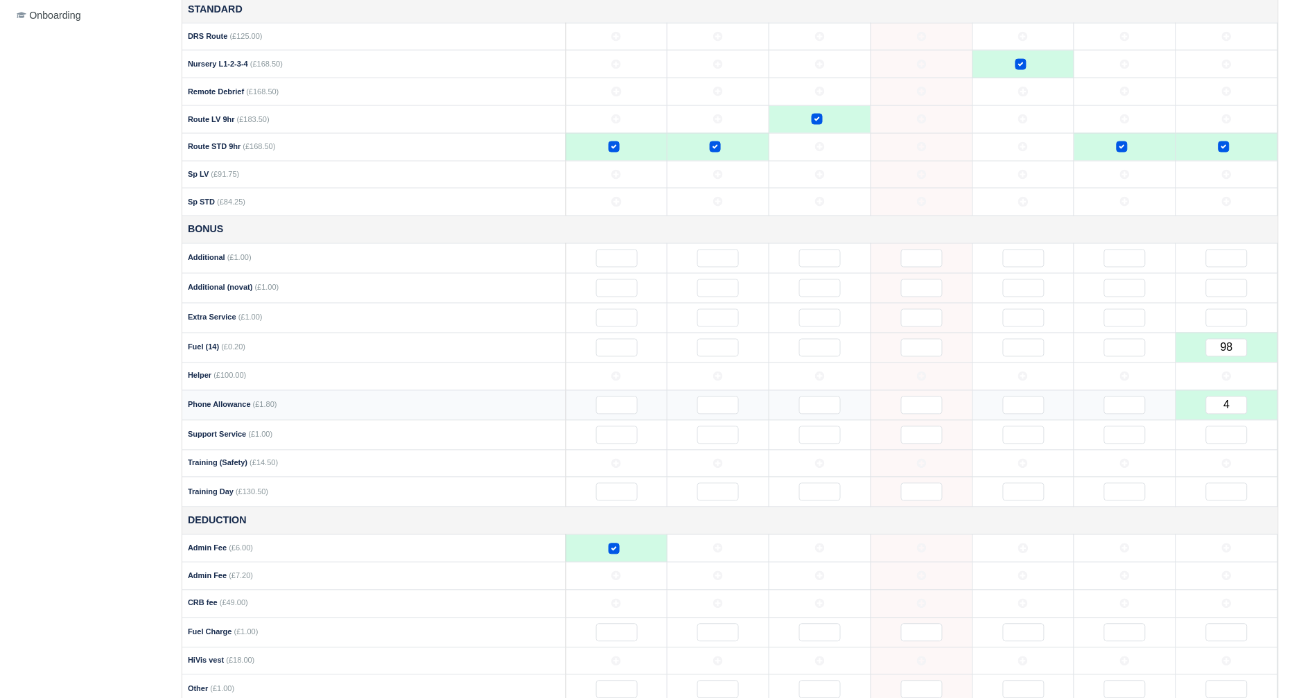
scroll to position [562, 0]
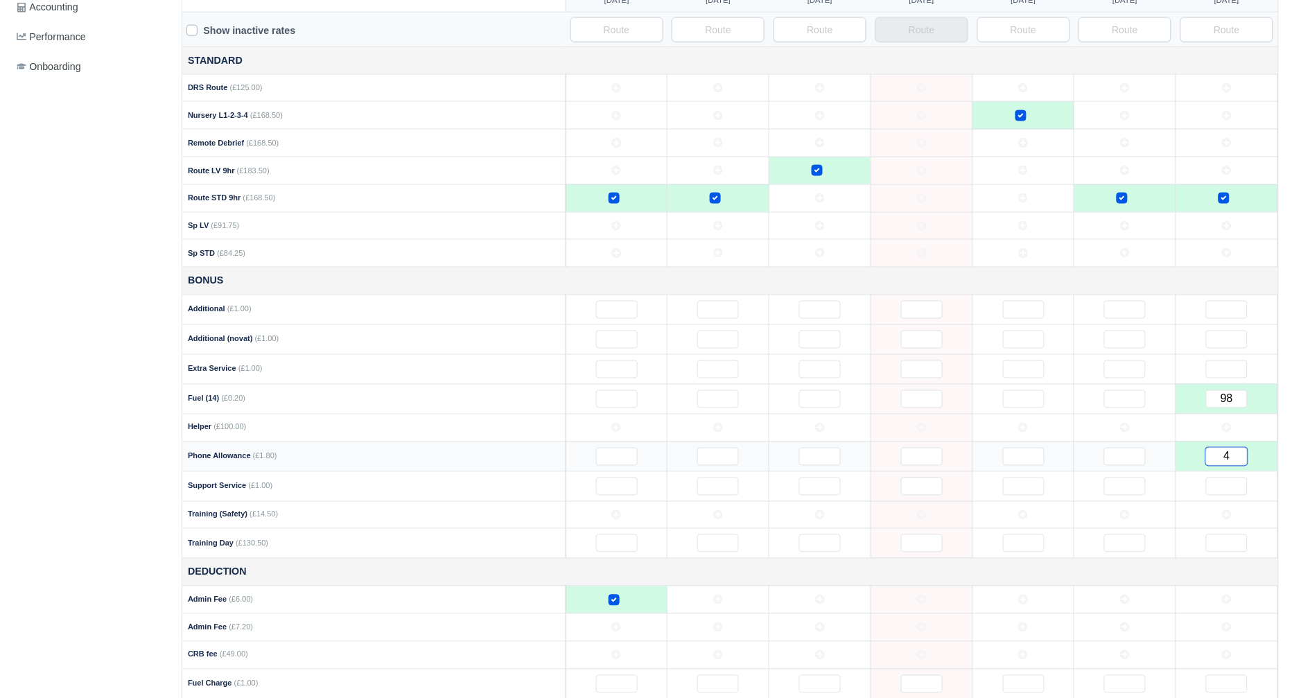
drag, startPoint x: 1236, startPoint y: 457, endPoint x: 1185, endPoint y: 458, distance: 51.3
click at [1185, 458] on td "4" at bounding box center [1228, 457] width 102 height 30
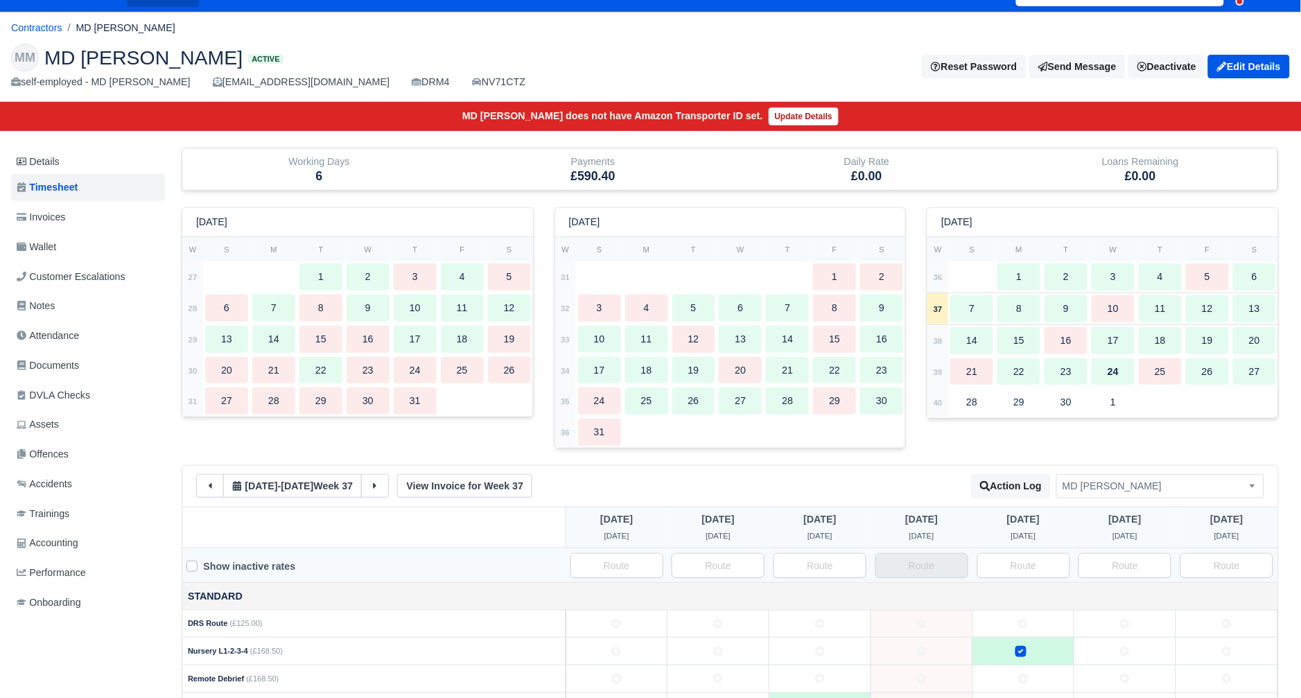
scroll to position [0, 0]
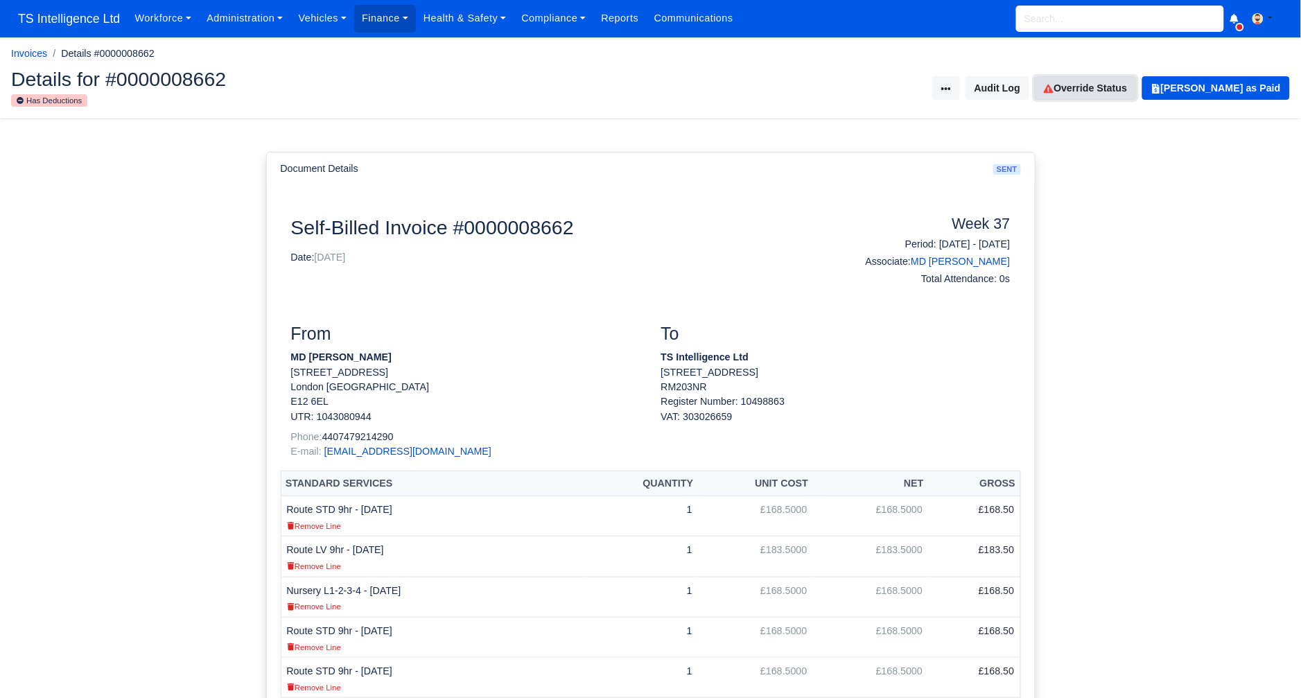
click at [1086, 88] on link "Override Status" at bounding box center [1085, 88] width 101 height 24
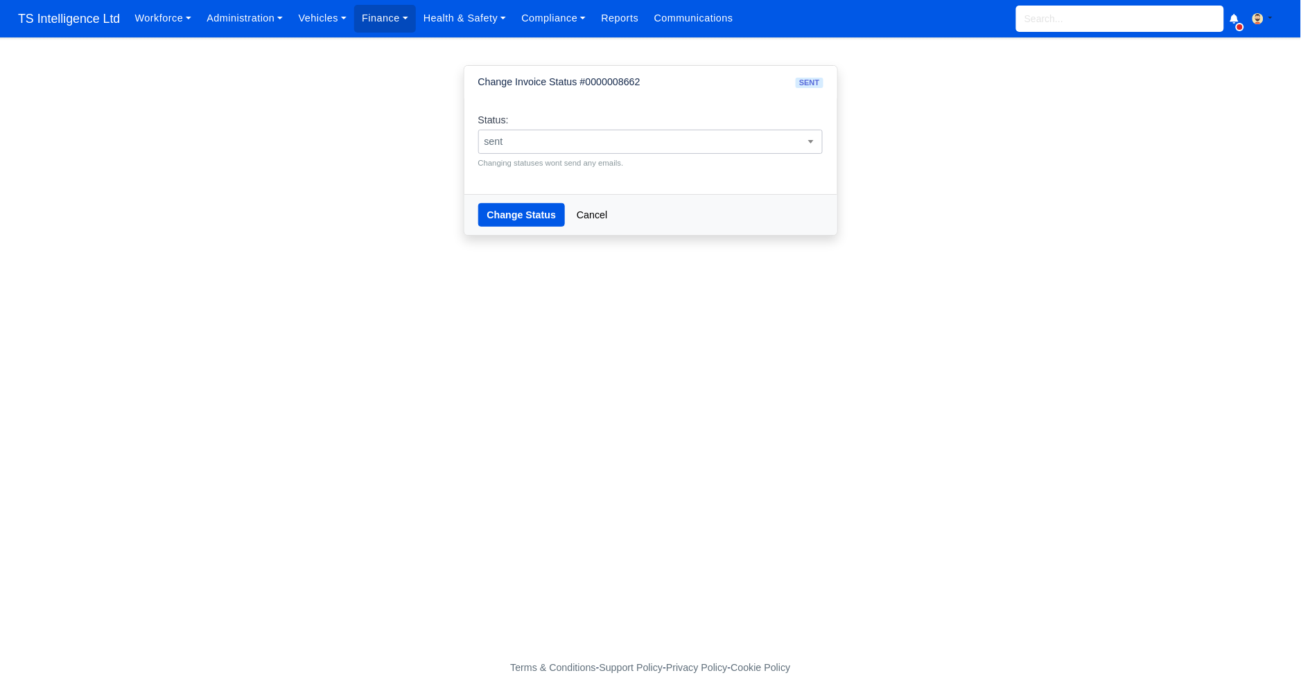
click at [655, 144] on span "sent" at bounding box center [651, 141] width 344 height 17
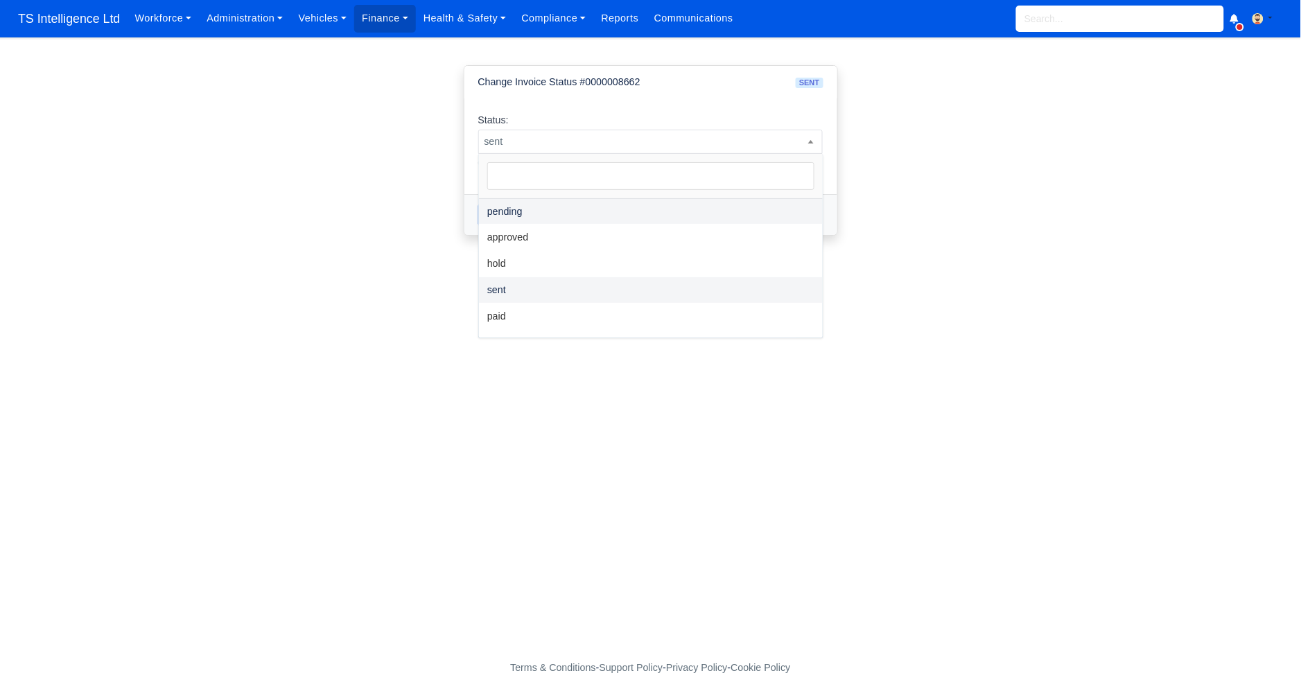
drag, startPoint x: 562, startPoint y: 218, endPoint x: 531, endPoint y: 216, distance: 30.6
select select "pending"
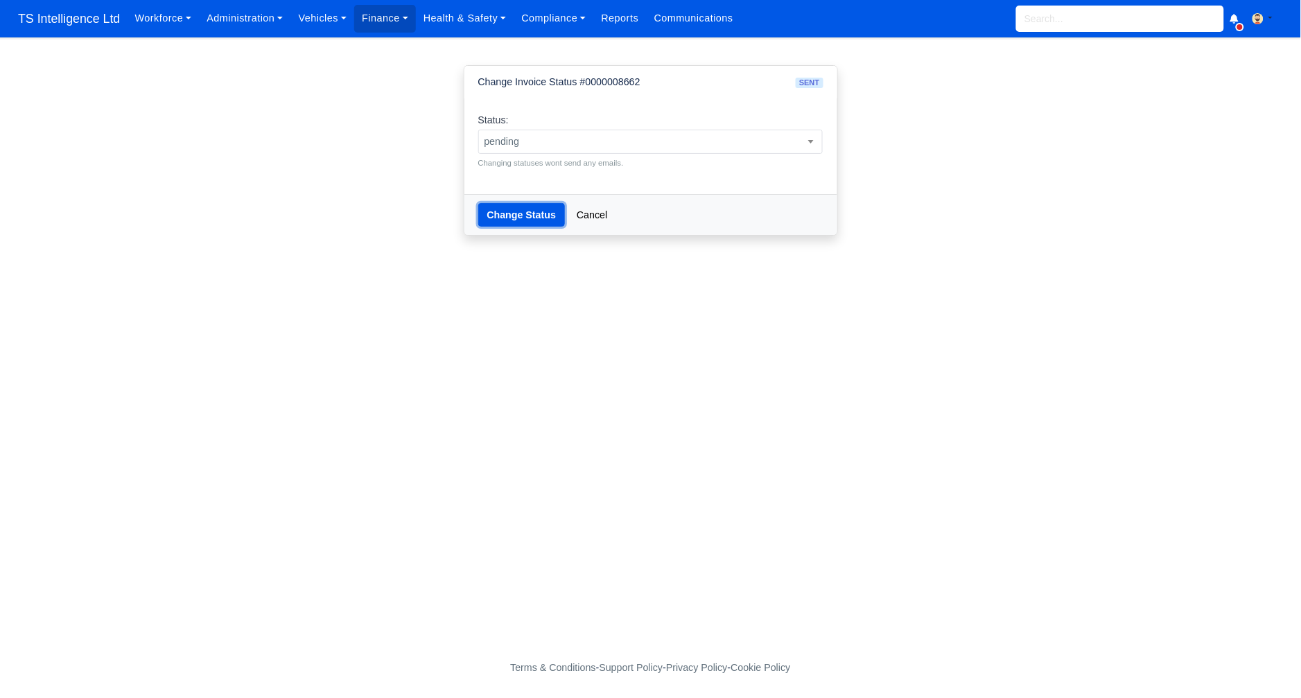
click at [517, 214] on button "Change Status" at bounding box center [521, 215] width 87 height 24
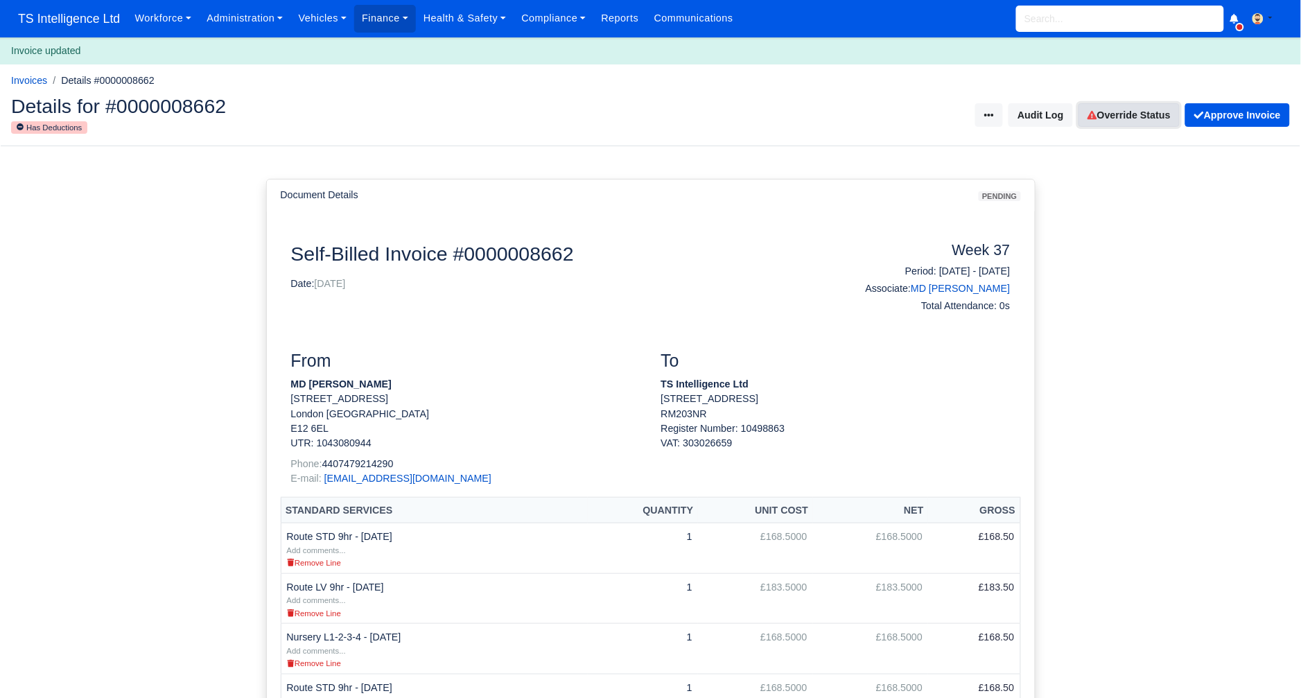
click at [1102, 121] on link "Override Status" at bounding box center [1129, 115] width 101 height 24
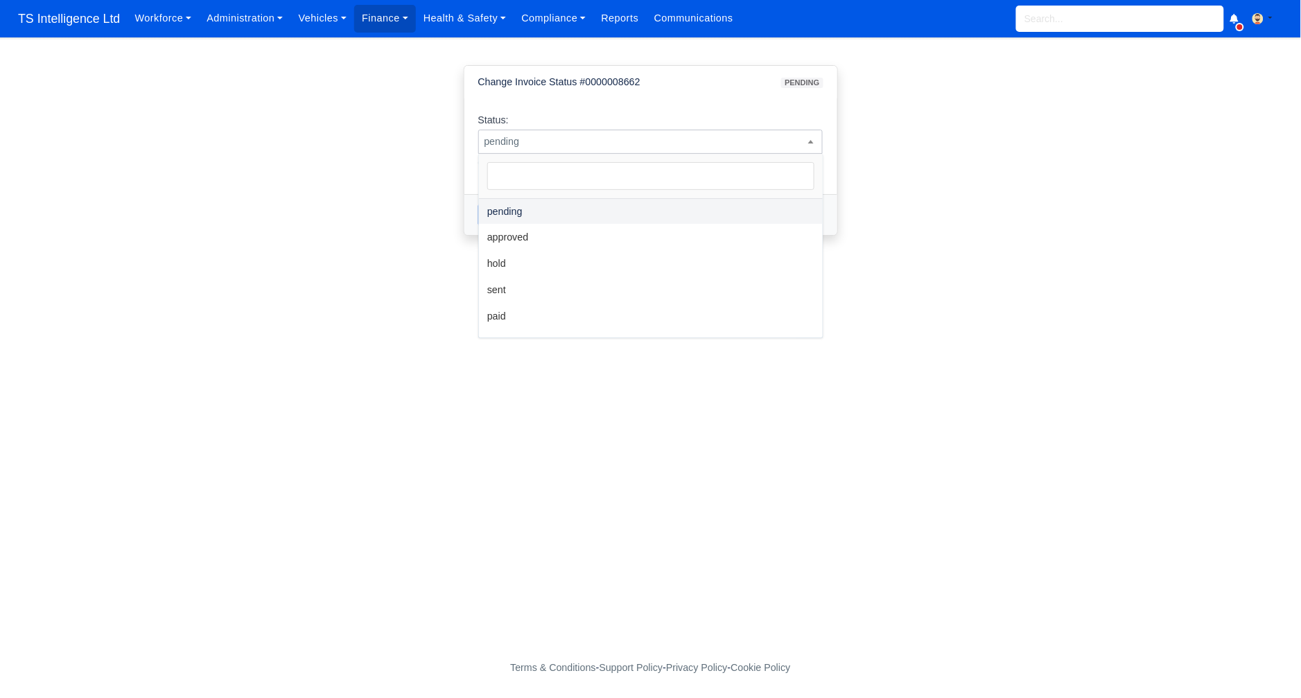
click at [723, 143] on span "pending" at bounding box center [651, 141] width 344 height 17
select select "sent"
click at [524, 220] on button "Change Status" at bounding box center [521, 215] width 87 height 24
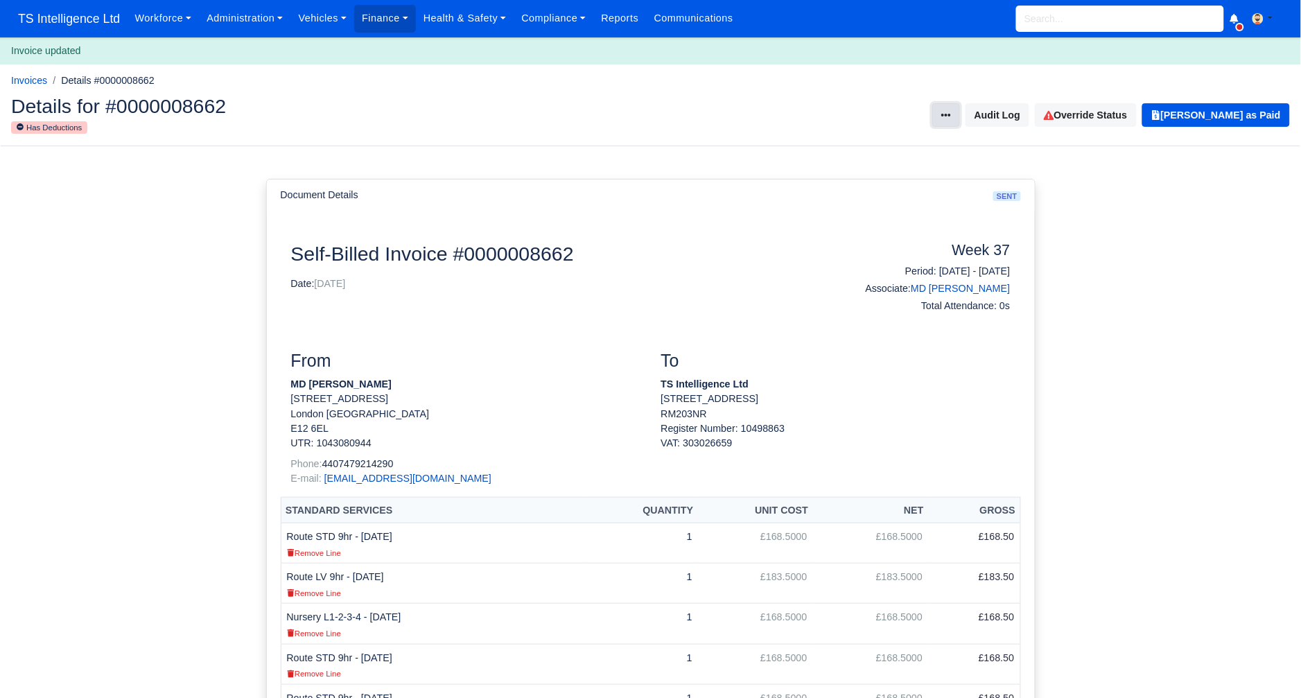
click at [951, 115] on icon at bounding box center [947, 115] width 10 height 3
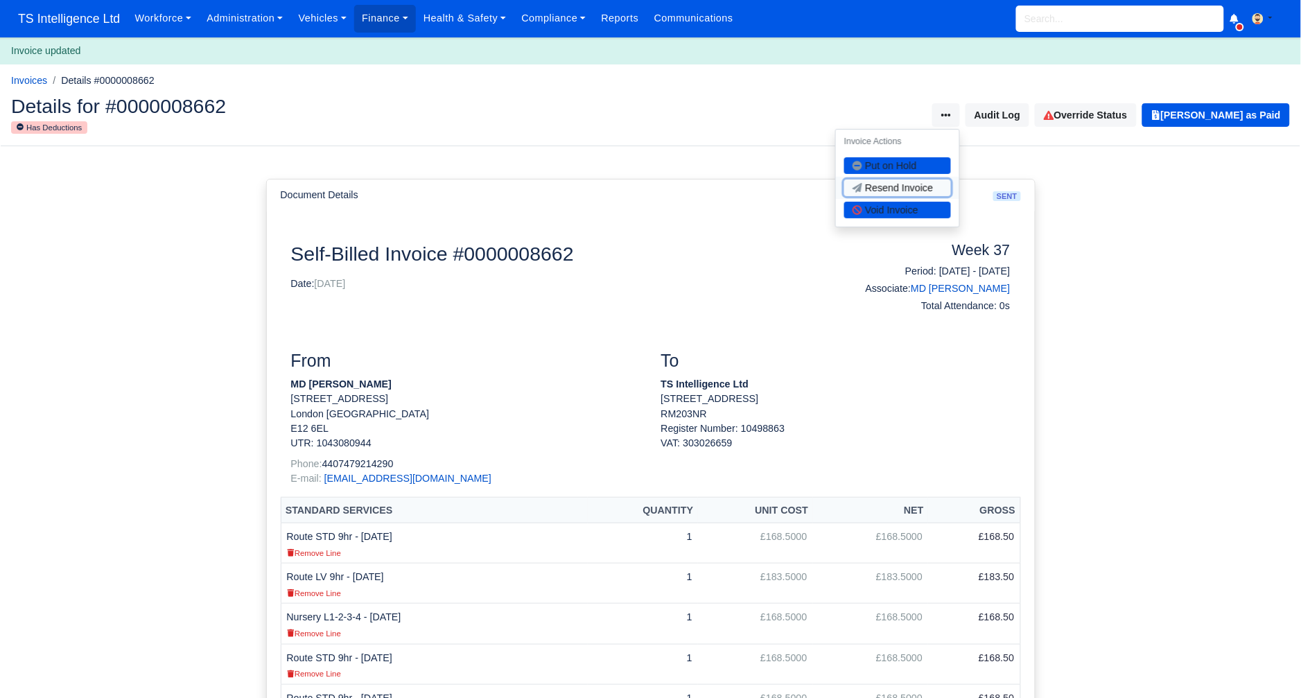
click at [924, 191] on button "Resend Invoice" at bounding box center [897, 188] width 107 height 17
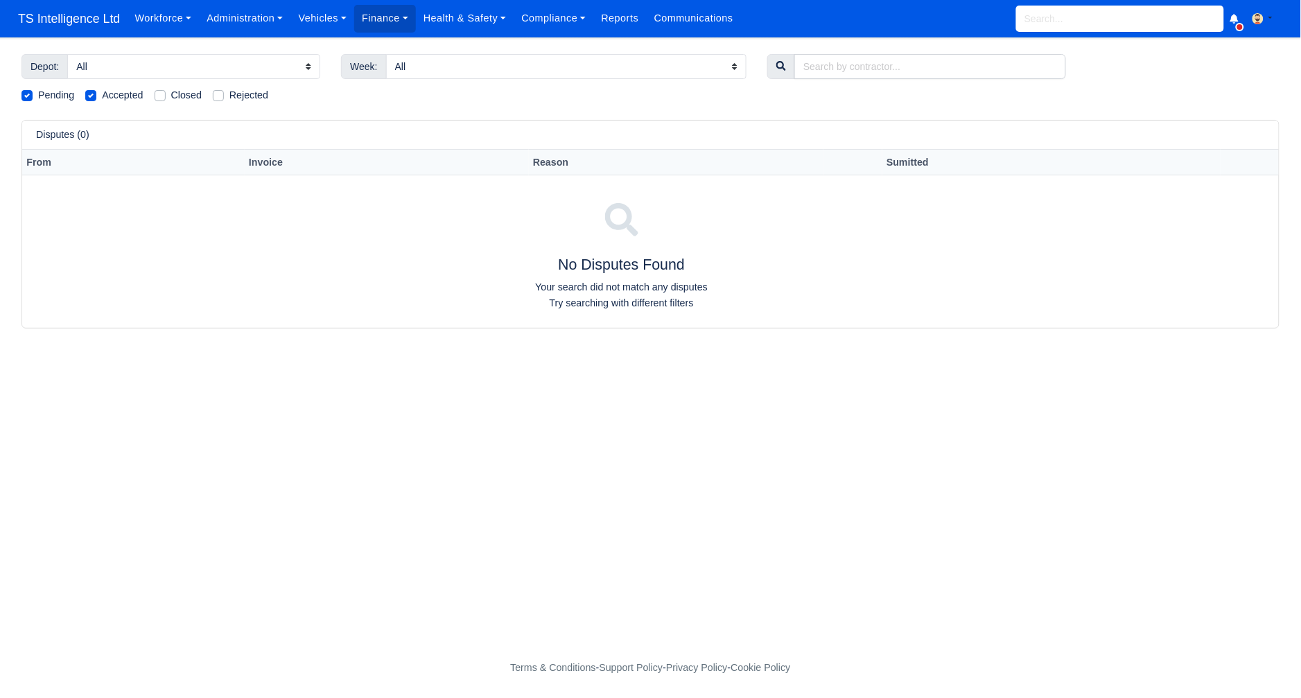
click at [171, 96] on label "Closed" at bounding box center [186, 95] width 31 height 16
click at [164, 96] on input "Closed" at bounding box center [160, 92] width 11 height 11
checkbox input "true"
